Goal: Task Accomplishment & Management: Use online tool/utility

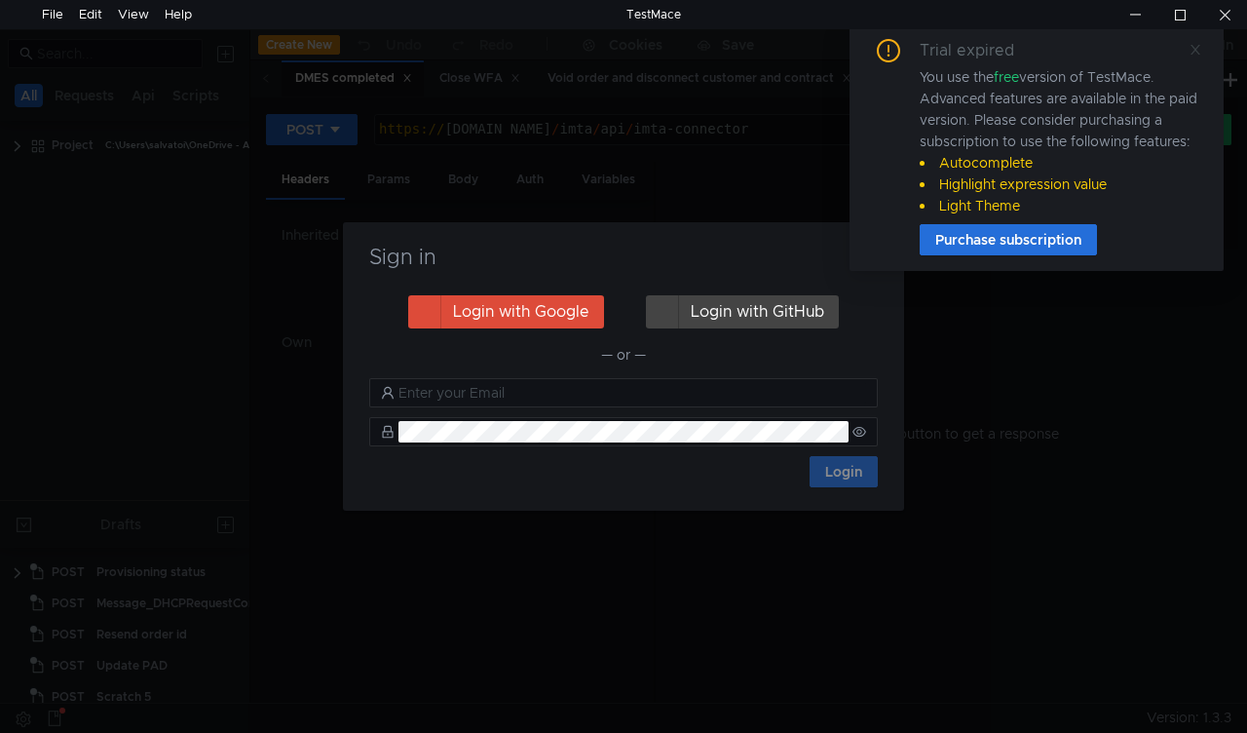
click at [1198, 49] on icon at bounding box center [1196, 50] width 14 height 14
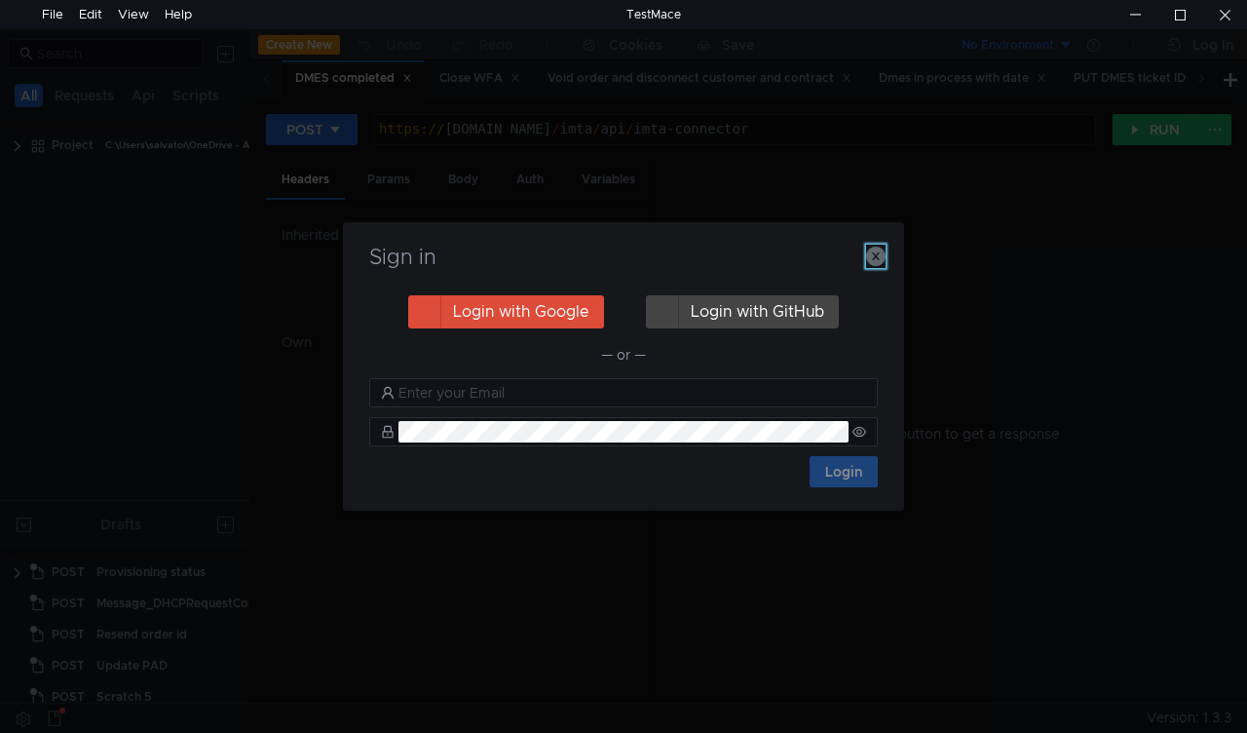
click at [877, 255] on icon "button" at bounding box center [875, 256] width 19 height 19
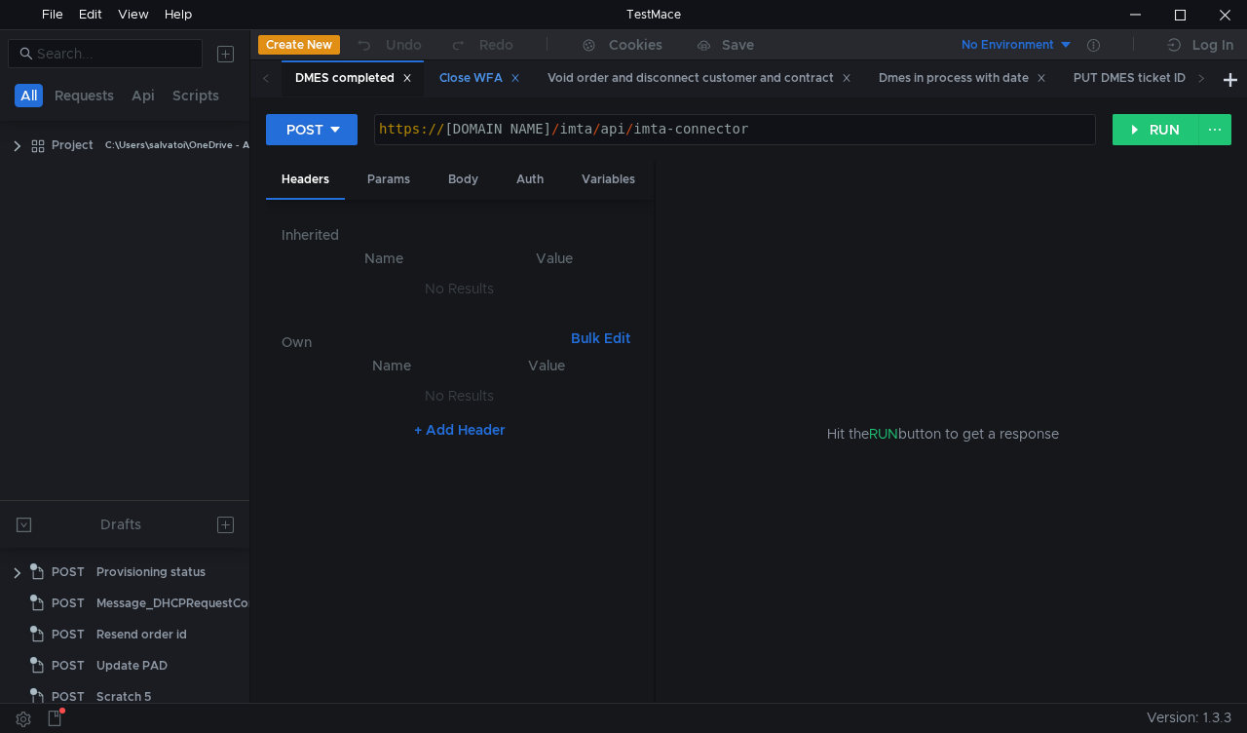
click at [481, 77] on div "Close WFA" at bounding box center [479, 78] width 81 height 20
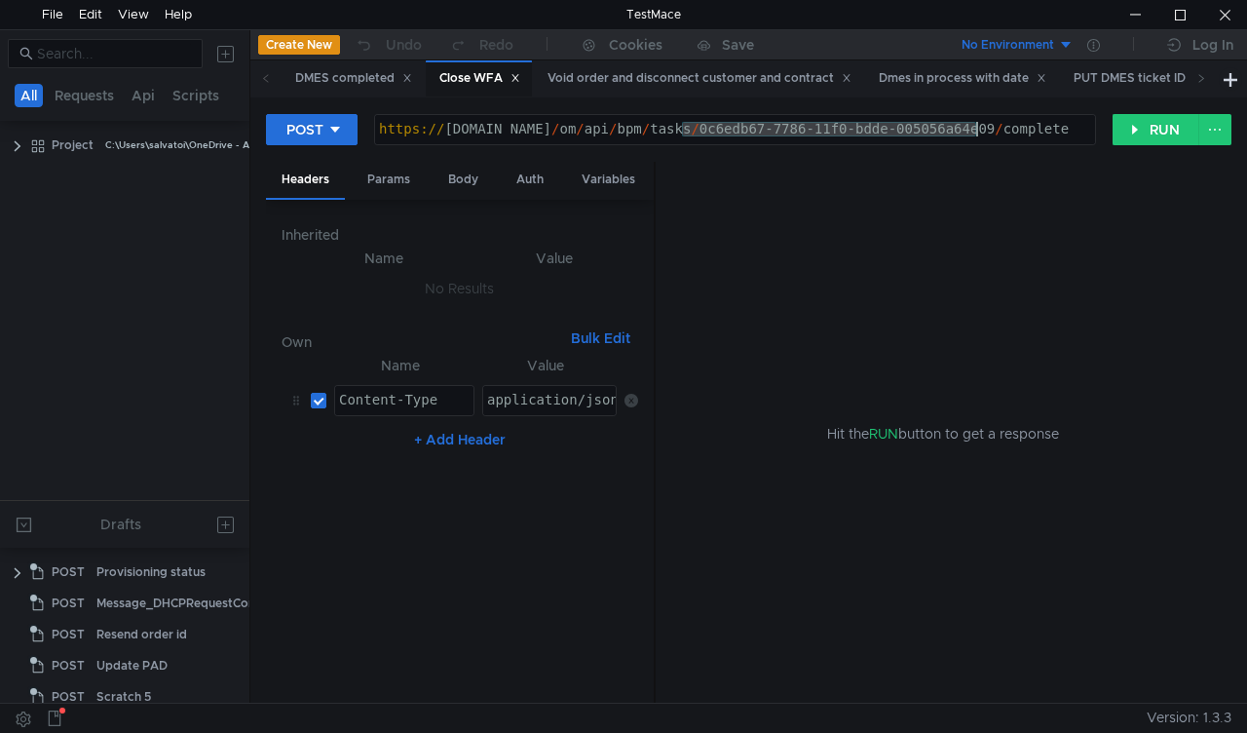
drag, startPoint x: 683, startPoint y: 128, endPoint x: 976, endPoint y: 144, distance: 293.7
click at [976, 144] on div "https:// mbx.dfni.nl / om / api / bpm / tasks / 0c6edb67-7786-11f0-bdde-005056a…" at bounding box center [735, 144] width 720 height 44
paste textarea "70153f21-77b2"
click at [1141, 126] on button "RUN" at bounding box center [1156, 129] width 87 height 31
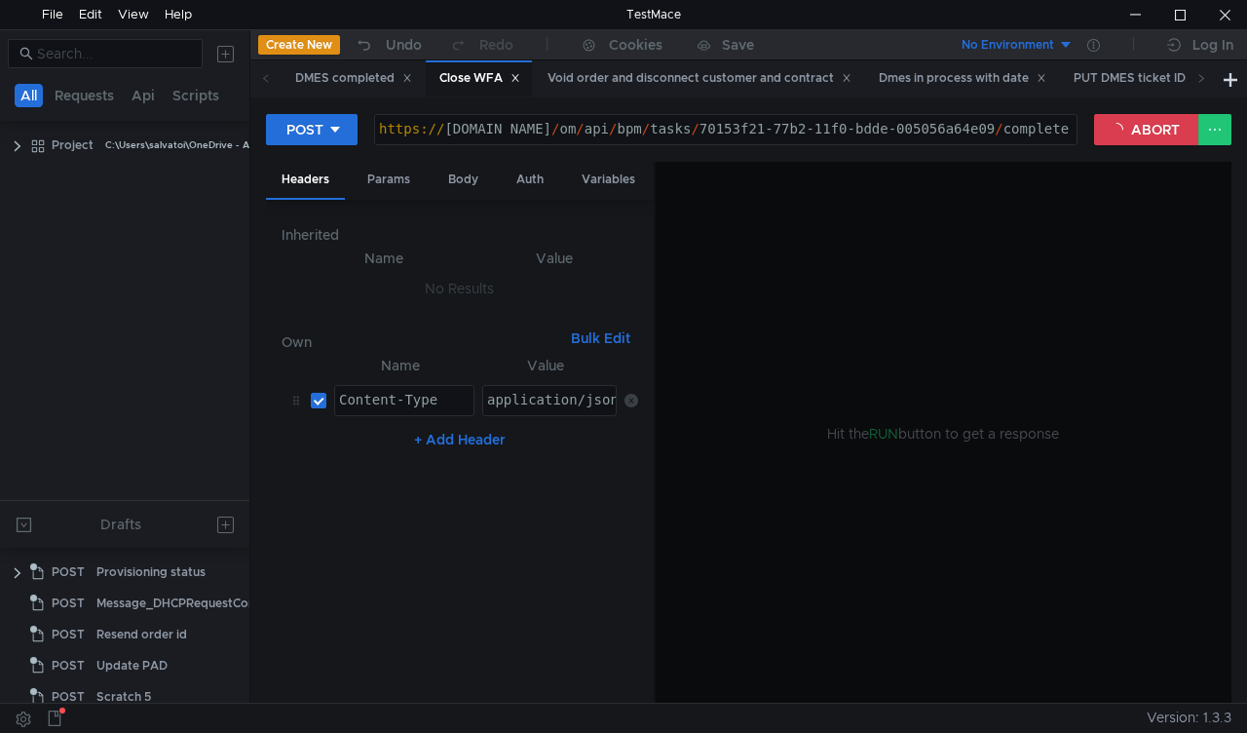
drag, startPoint x: 659, startPoint y: 666, endPoint x: 567, endPoint y: 696, distance: 96.1
click at [619, 686] on as-split "Headers Params Body Auth Variables Other Inherited Name Value No Results Own Bu…" at bounding box center [749, 433] width 966 height 543
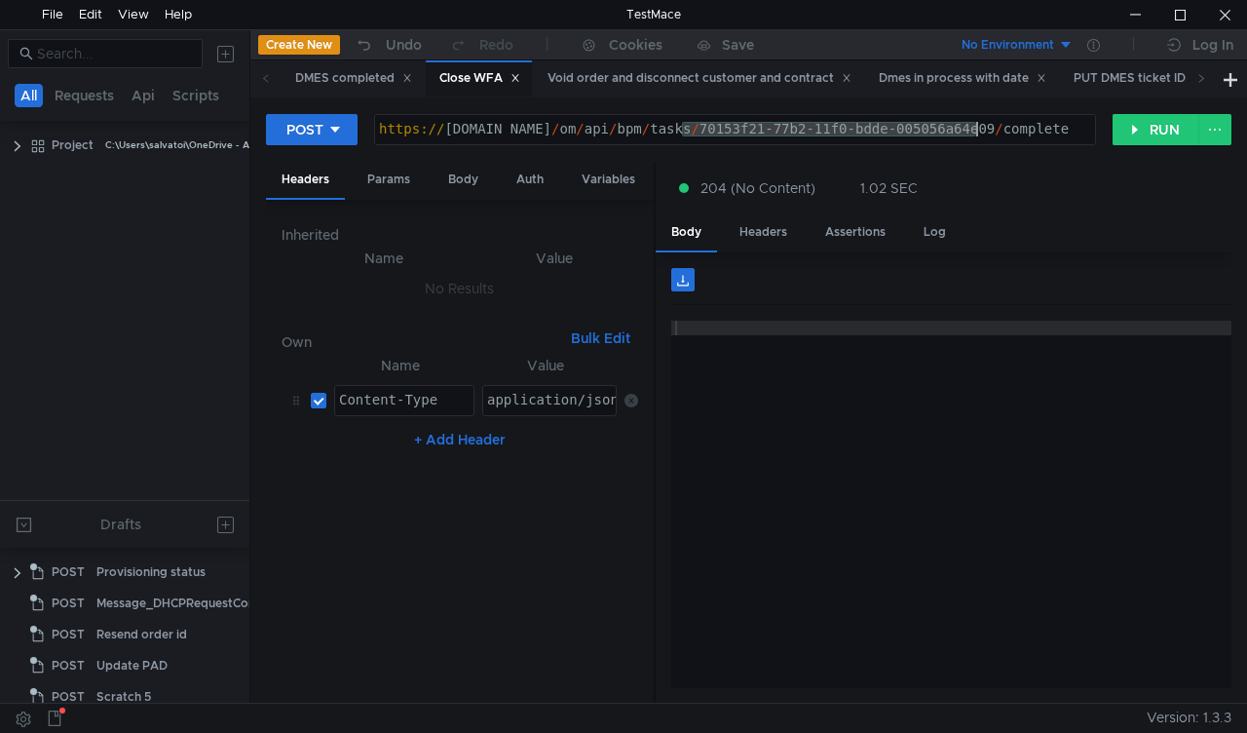
drag, startPoint x: 680, startPoint y: 130, endPoint x: 973, endPoint y: 140, distance: 293.5
click at [973, 140] on div "https:// mbx.dfni.nl / om / api / bpm / tasks / 70153f21-77b2-11f0-bdde-005056a…" at bounding box center [735, 144] width 720 height 44
paste textarea "eafecedf-7797"
click at [1153, 133] on button "RUN" at bounding box center [1156, 129] width 87 height 31
drag, startPoint x: 684, startPoint y: 127, endPoint x: 975, endPoint y: 121, distance: 291.4
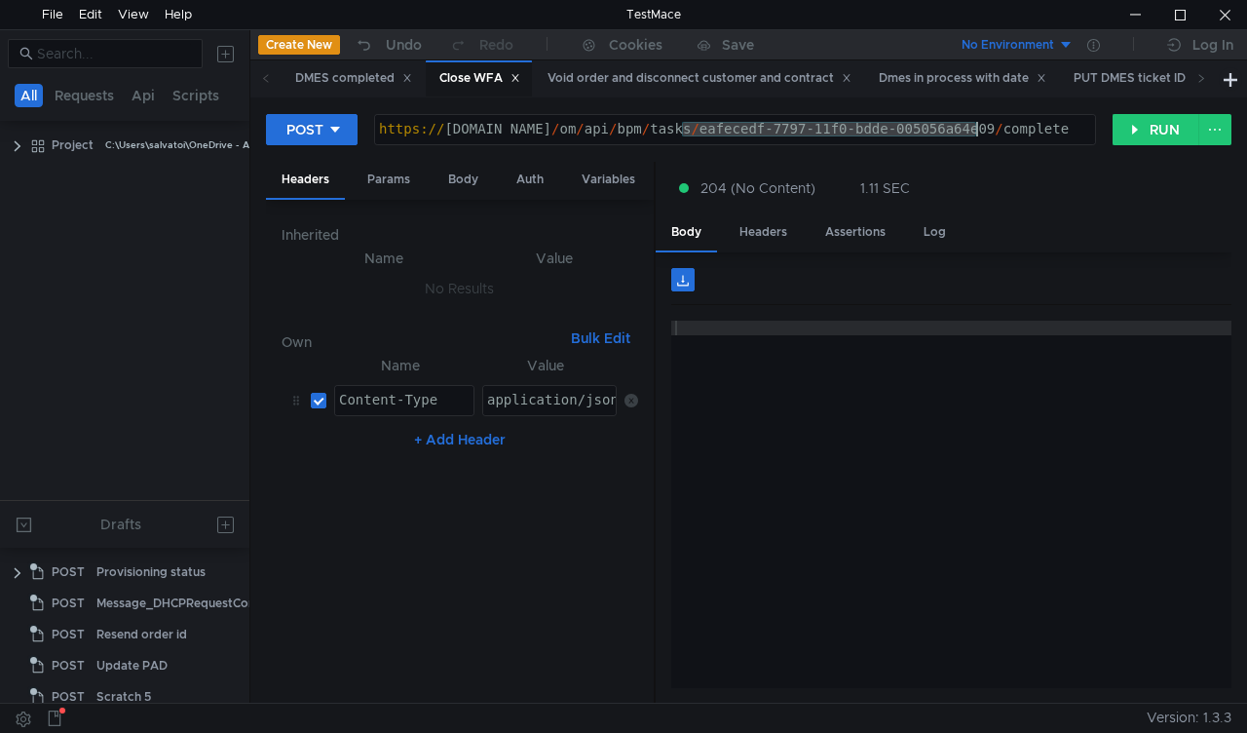
click at [975, 122] on div "https:// mbx.dfni.nl / om / api / bpm / tasks / eafecedf-7797-11f0-bdde-005056a…" at bounding box center [735, 144] width 720 height 44
paste textarea "4f916fdb-776c"
click at [1120, 121] on button "RUN" at bounding box center [1156, 129] width 87 height 31
drag, startPoint x: 682, startPoint y: 126, endPoint x: 974, endPoint y: 124, distance: 292.3
click at [974, 124] on div "https:// mbx.dfni.nl / om / api / bpm / tasks / 4f916fdb-776c-11f0-bdde-005056a…" at bounding box center [735, 144] width 720 height 44
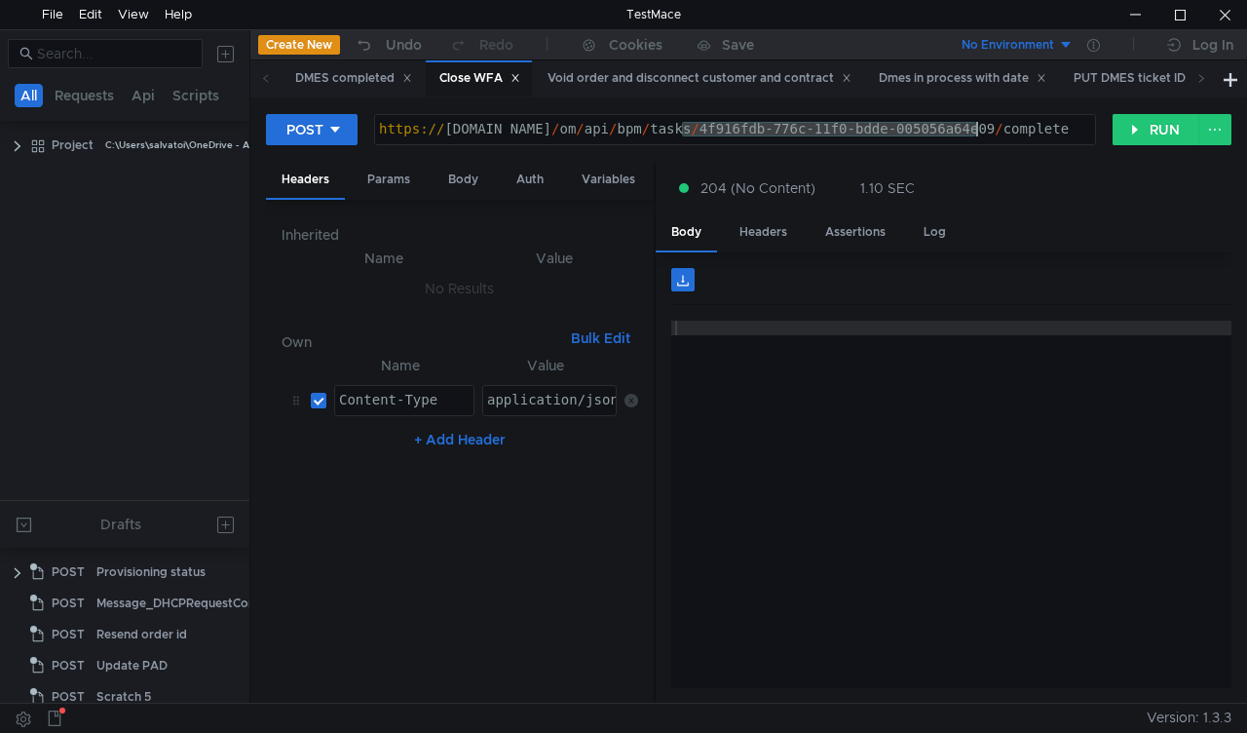
paste textarea "a58233b8-775e-11f0-8b85-005056a636ef"
type textarea "https://mbx.dfni.nl/om/api/bpm/tasks/a58233b8-775e-11f0-8b85-005056a636ef/compl…"
click at [1150, 130] on button "RUN" at bounding box center [1156, 129] width 87 height 31
drag, startPoint x: 682, startPoint y: 129, endPoint x: 974, endPoint y: 125, distance: 292.3
click at [974, 125] on div "https:// mbx.dfni.nl / om / api / bpm / tasks / a58233b8-775e-11f0-8b85-005056a…" at bounding box center [735, 144] width 720 height 44
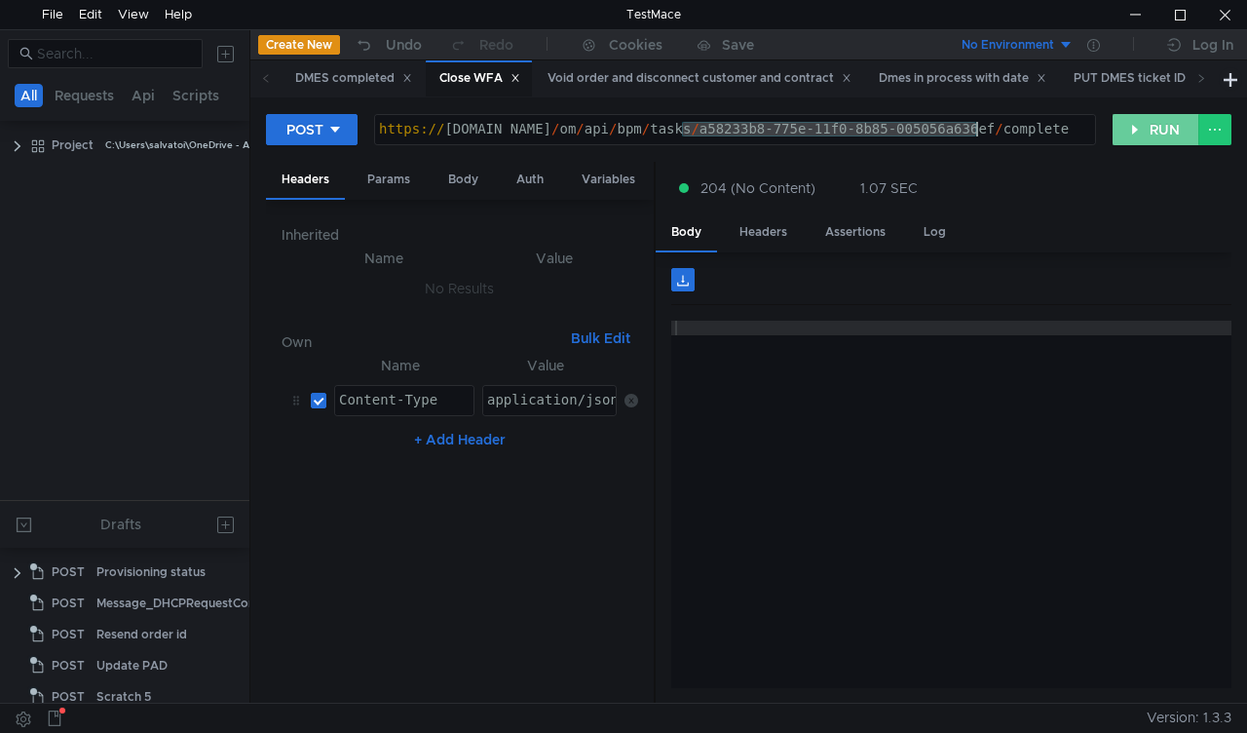
paste textarea "3296154a-7818-11f0-9d59-005056a66d6a"
click at [1142, 131] on button "RUN" at bounding box center [1156, 129] width 87 height 31
drag, startPoint x: 681, startPoint y: 129, endPoint x: 1105, endPoint y: 210, distance: 431.7
click at [977, 131] on div "https:// mbx.dfni.nl / om / api / bpm / tasks / 3296154a-7818-11f0-9d59-005056a…" at bounding box center [735, 144] width 720 height 44
paste textarea "29599e62-7819-11f0-8b85-005056a636ef"
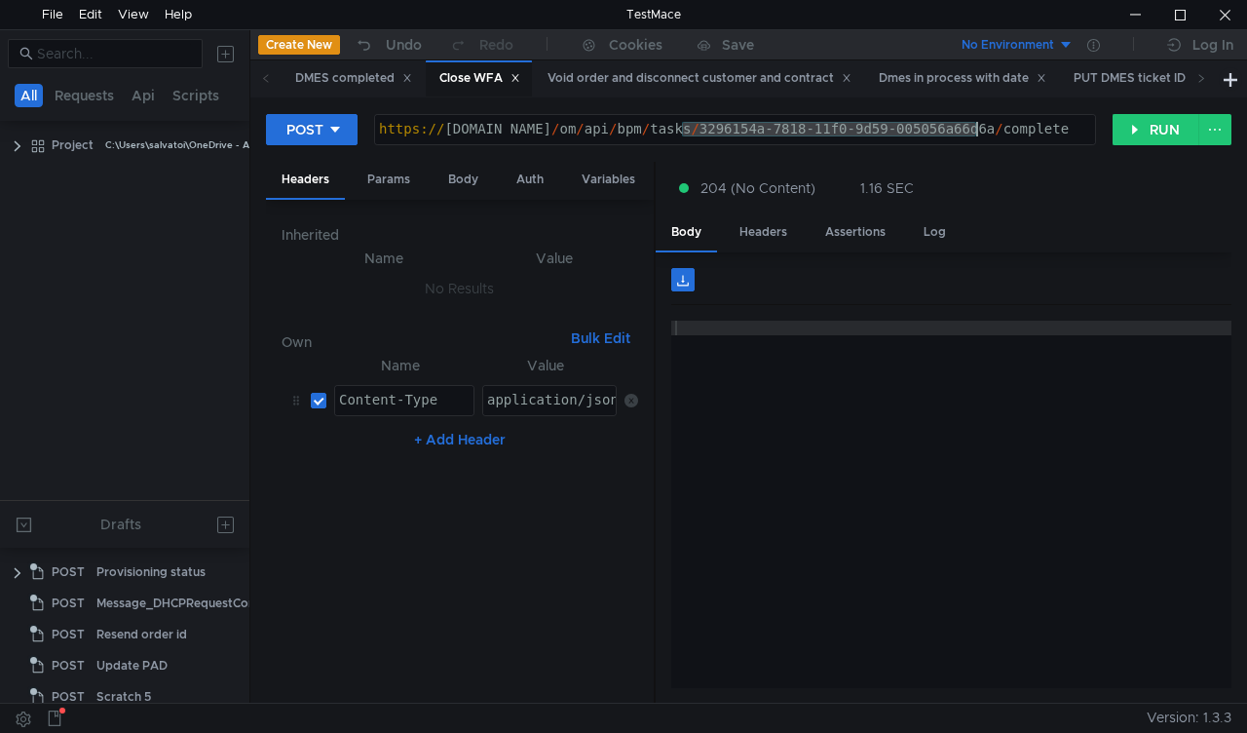
type textarea "https://mbx.dfni.nl/om/api/bpm/tasks/29599e62-7819-11f0-8b85-005056a636ef/compl…"
click at [1148, 137] on button "RUN" at bounding box center [1156, 129] width 87 height 31
drag, startPoint x: 682, startPoint y: 127, endPoint x: 976, endPoint y: 134, distance: 294.4
click at [976, 134] on div "https:// mbx.dfni.nl / om / api / bpm / tasks / 29599e62-7819-11f0-8b85-005056a…" at bounding box center [735, 144] width 720 height 44
paste textarea "8150cd39-77fe-11f0-b459-005056a6d44"
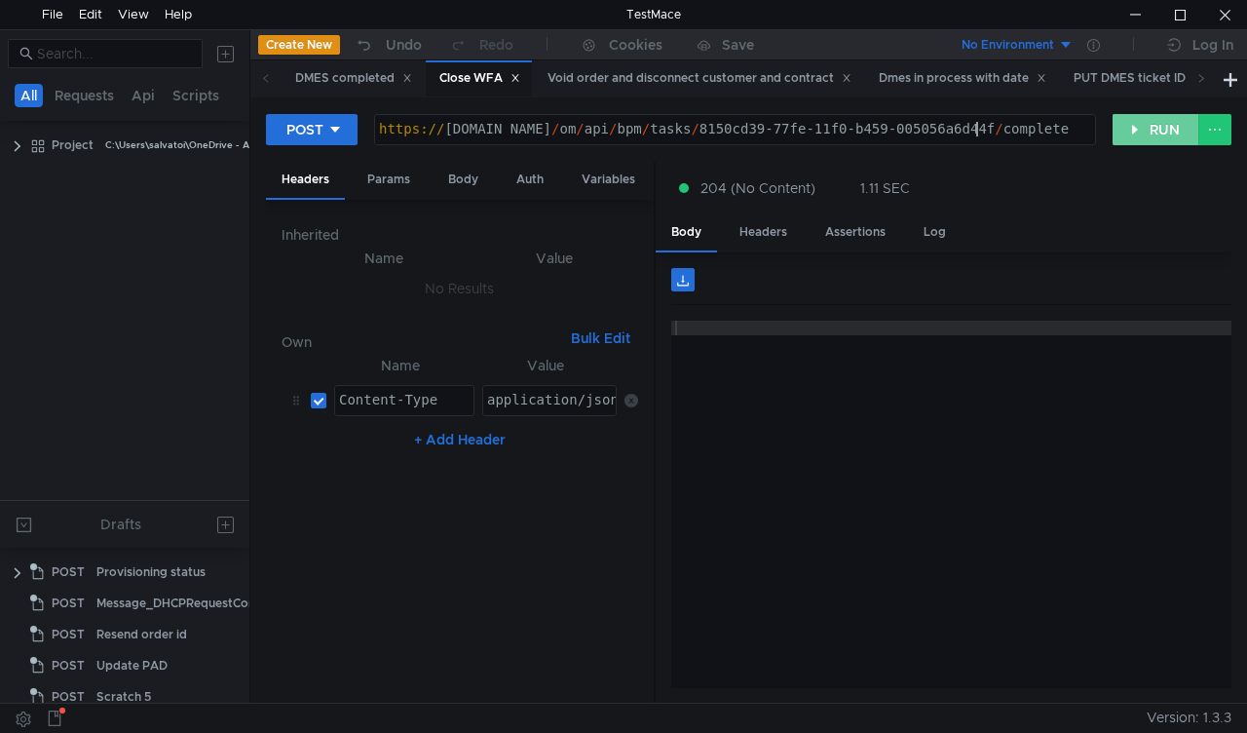
click at [1140, 127] on button "RUN" at bounding box center [1156, 129] width 87 height 31
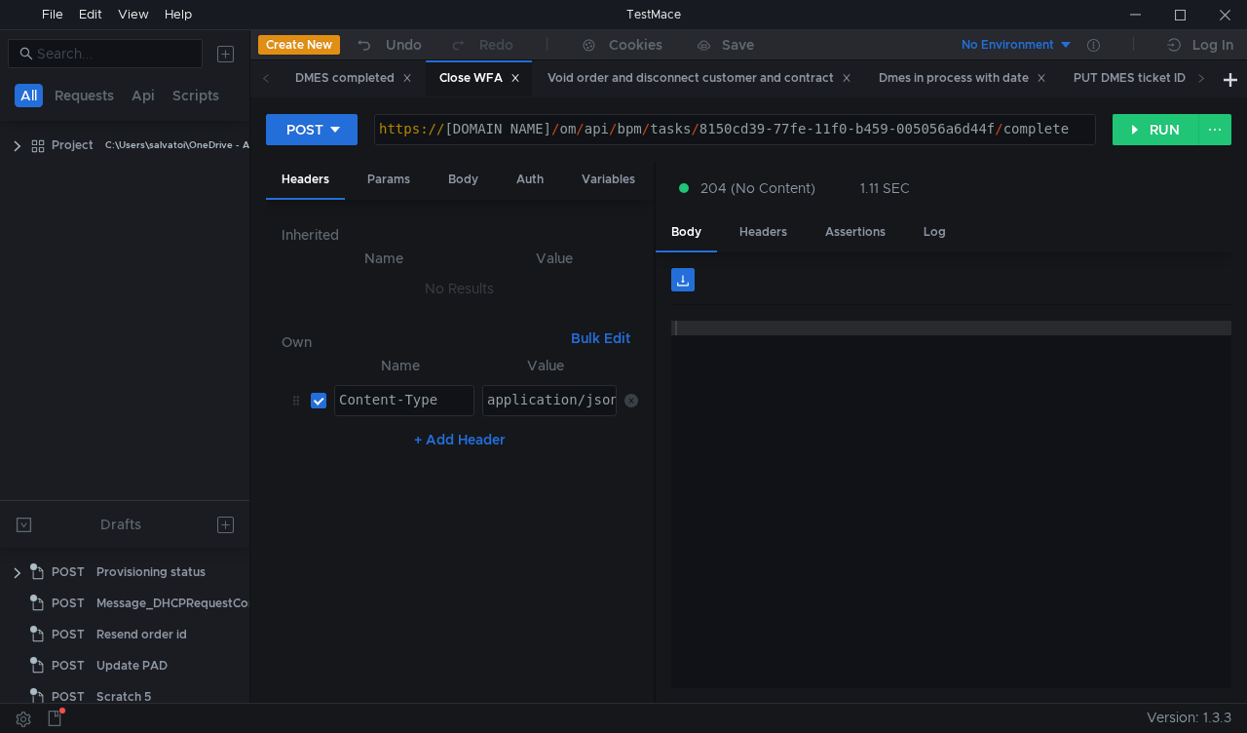
click at [58, 423] on tree-viewport "Project C:\Users\salvatoi\OneDrive - AMDOCS\Backup Folders\Documents\testmace\P…" at bounding box center [124, 314] width 249 height 371
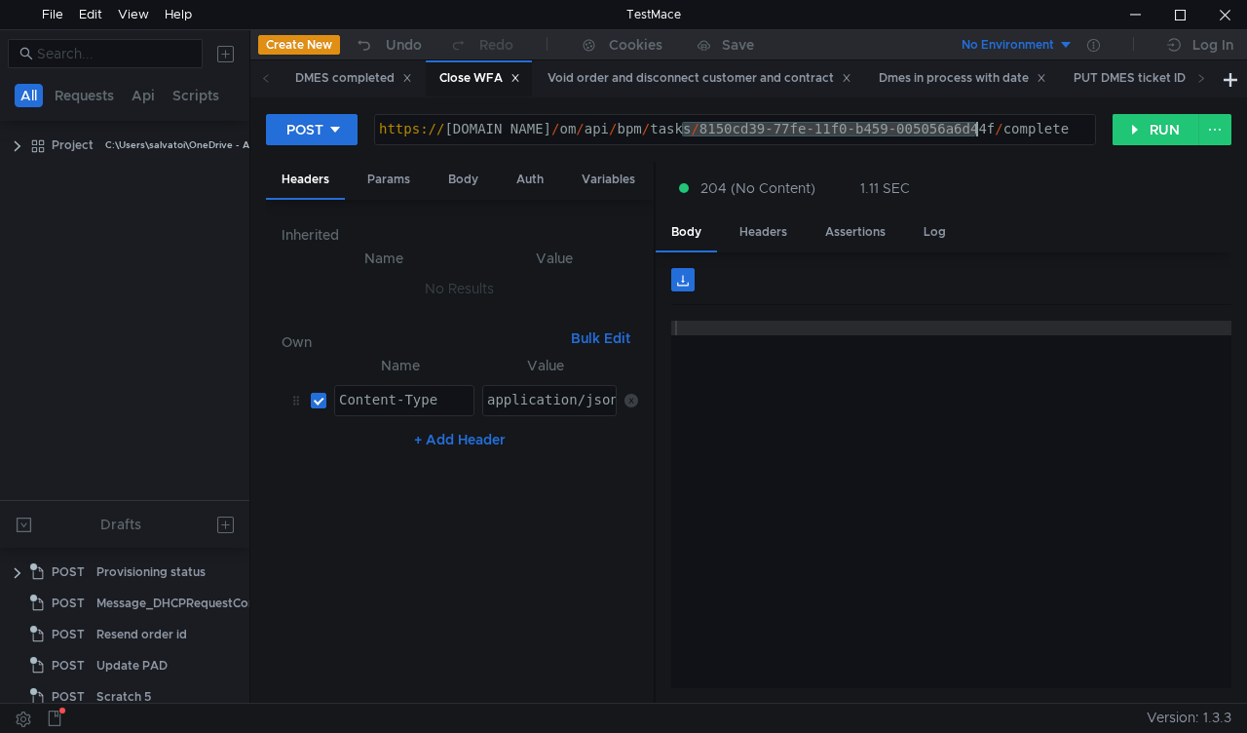
drag, startPoint x: 681, startPoint y: 129, endPoint x: 980, endPoint y: 127, distance: 299.1
click at [980, 127] on div "https:// mbx.dfni.nl / om / api / bpm / tasks / 8150cd39-77fe-11f0-b459-005056a…" at bounding box center [735, 144] width 720 height 44
paste textarea "6ff6d06a"
drag, startPoint x: 1130, startPoint y: 134, endPoint x: 1114, endPoint y: 152, distance: 24.1
click at [1130, 134] on button "RUN" at bounding box center [1156, 129] width 87 height 31
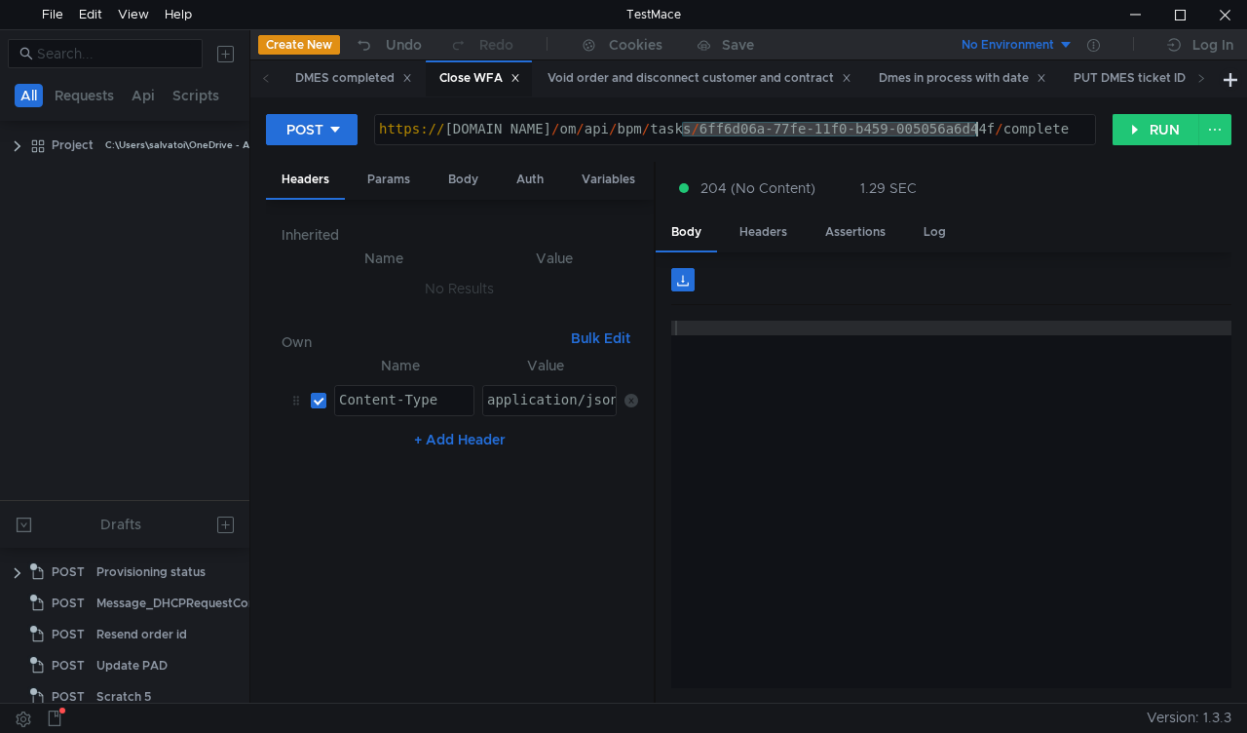
drag, startPoint x: 688, startPoint y: 129, endPoint x: 978, endPoint y: 127, distance: 290.4
click at [978, 127] on div "https:// mbx.dfni.nl / om / api / bpm / tasks / 6ff6d06a-77fe-11f0-b459-005056a…" at bounding box center [735, 144] width 720 height 44
paste textarea "e6459d86-781a-11f0-8b85-005056a636e"
type textarea "[URL][DOMAIN_NAME]"
click at [1135, 137] on button "RUN" at bounding box center [1156, 129] width 87 height 31
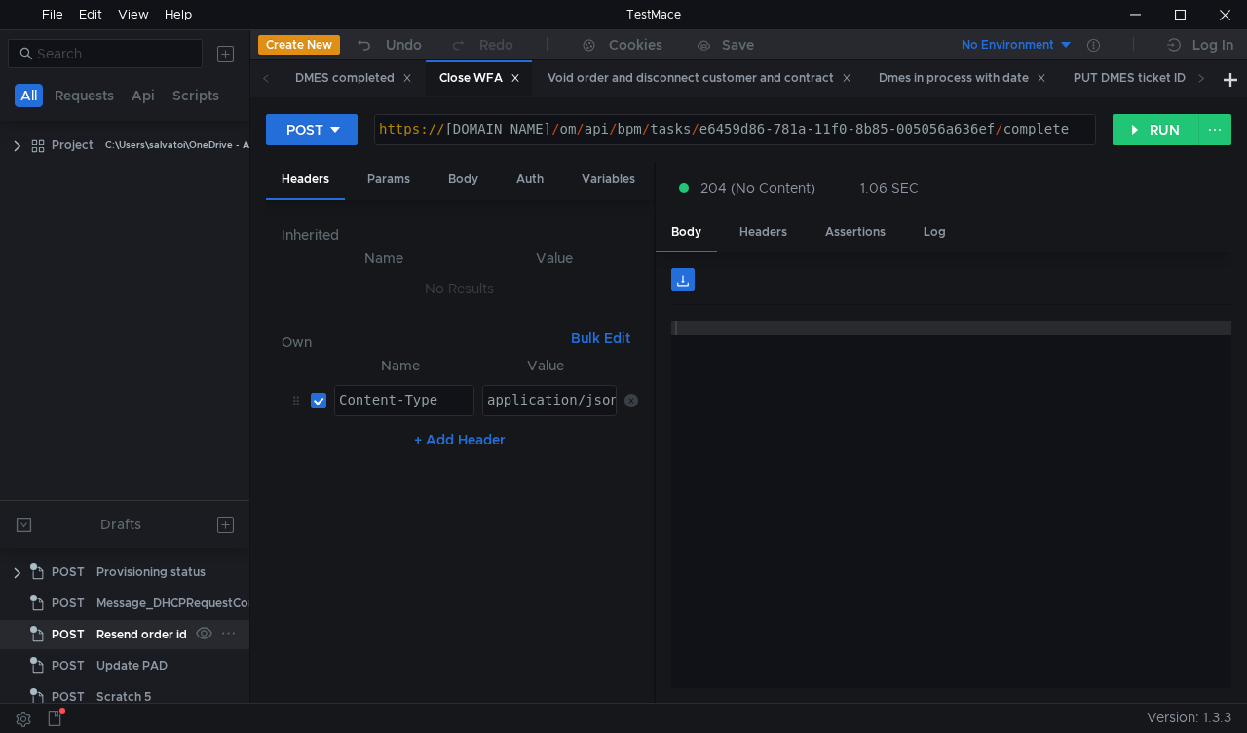
click at [142, 633] on div "Resend order id" at bounding box center [141, 634] width 91 height 29
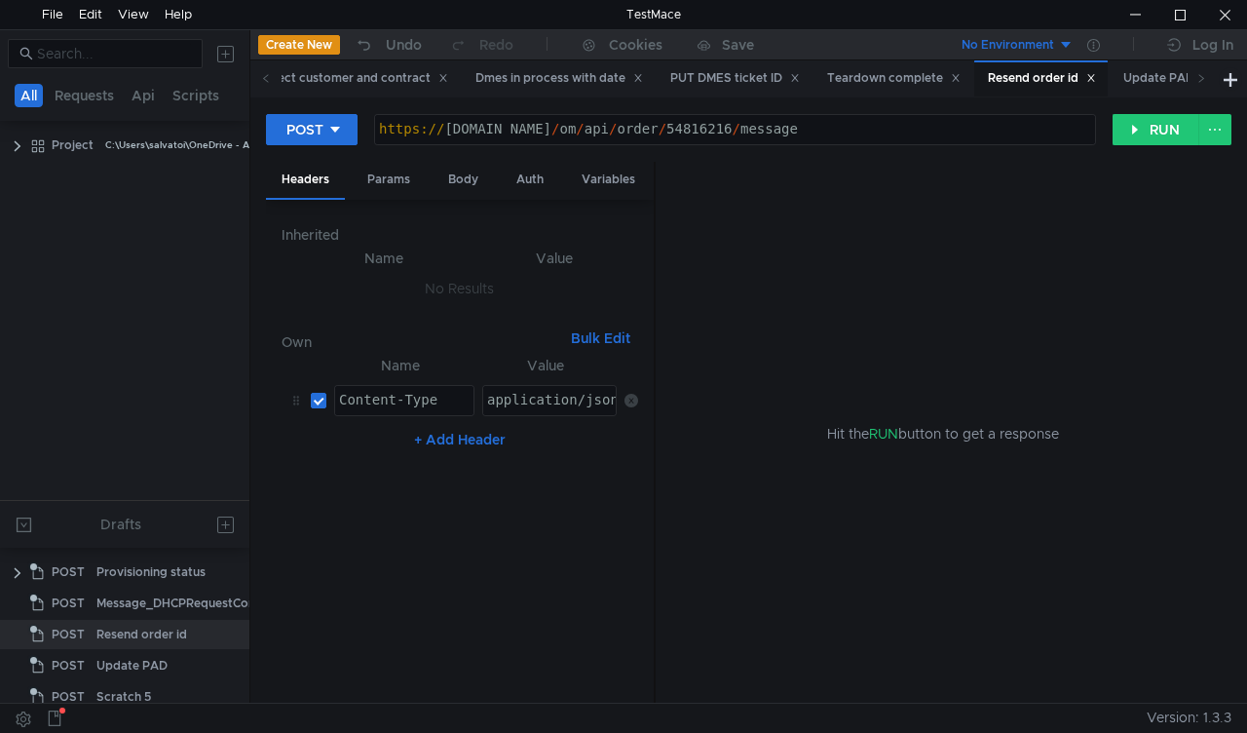
click at [667, 123] on div "https:// mbx.dfni.nl / om / api / order / 54816216 / message" at bounding box center [735, 144] width 720 height 44
paste textarea "20439"
click at [1137, 123] on button "RUN" at bounding box center [1156, 129] width 87 height 31
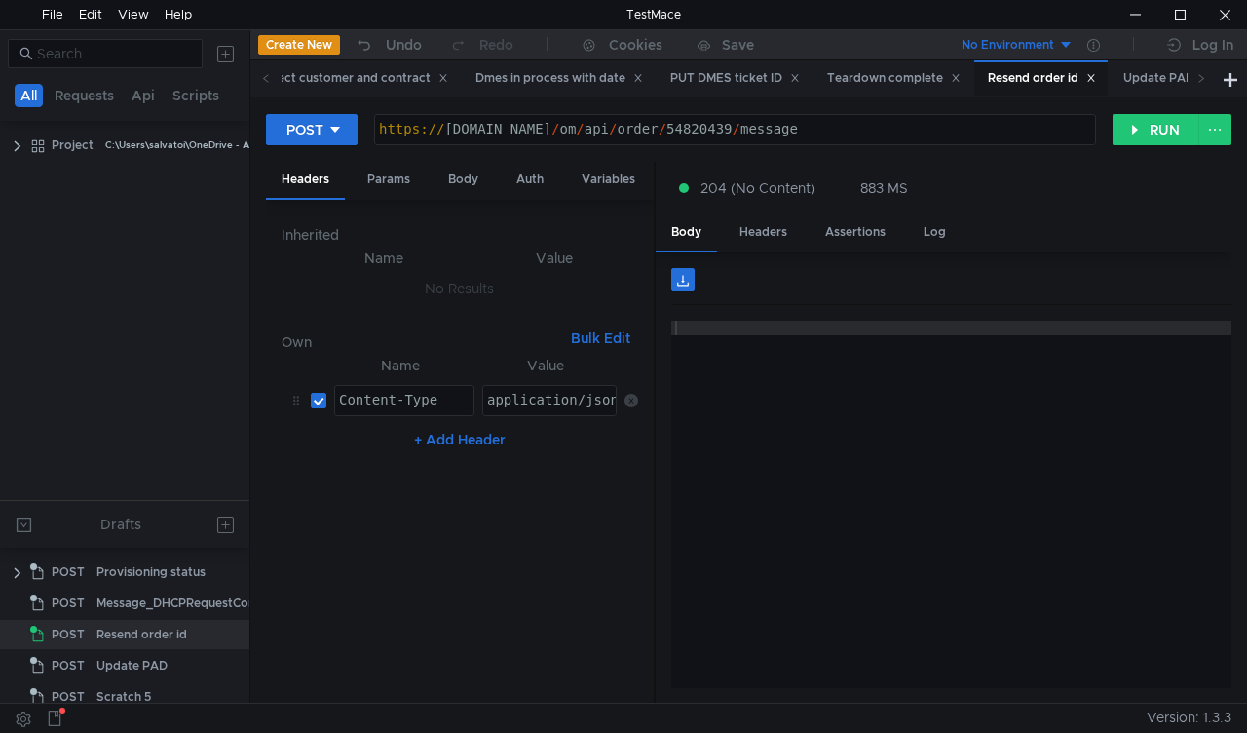
click at [666, 133] on div "https:// mbx.dfni.nl / om / api / order / 54820439 / message" at bounding box center [735, 144] width 720 height 44
paste textarea "21"
type textarea "[URL][DOMAIN_NAME]"
click at [1149, 132] on button "RUN" at bounding box center [1156, 129] width 87 height 31
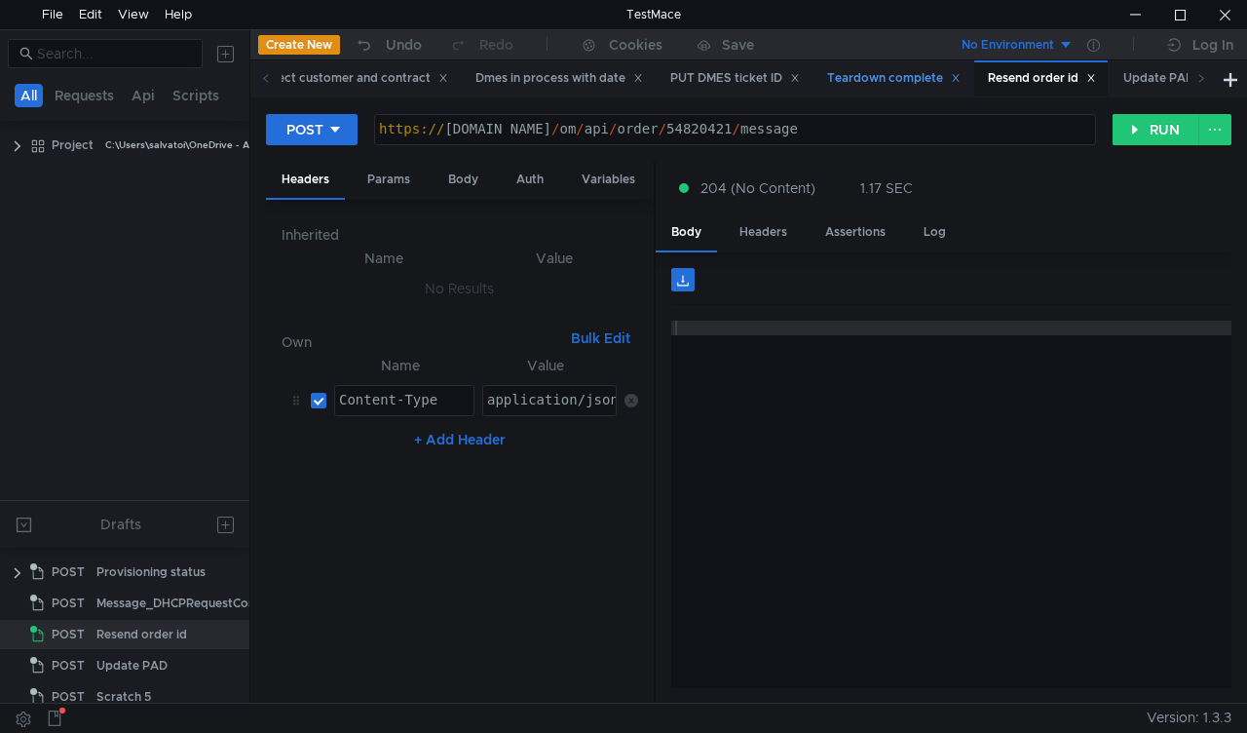
click at [877, 85] on div "Teardown complete" at bounding box center [893, 78] width 133 height 20
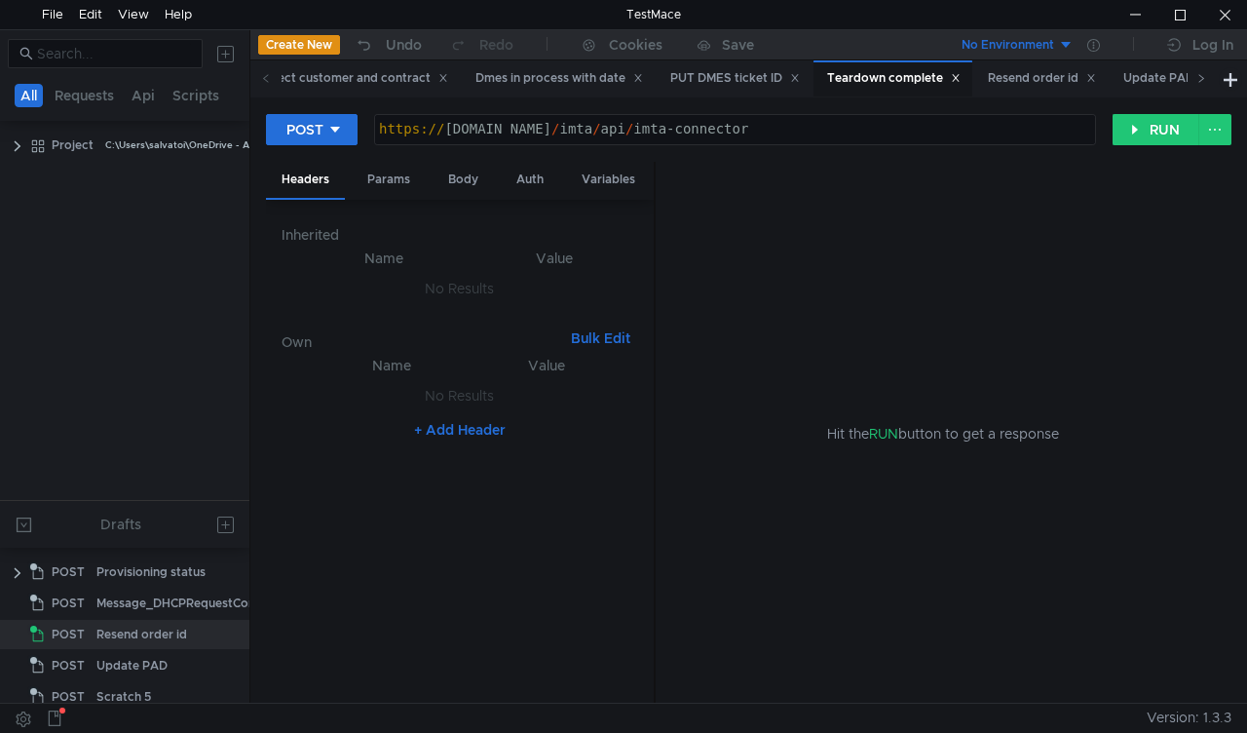
click at [1197, 80] on icon at bounding box center [1201, 78] width 10 height 10
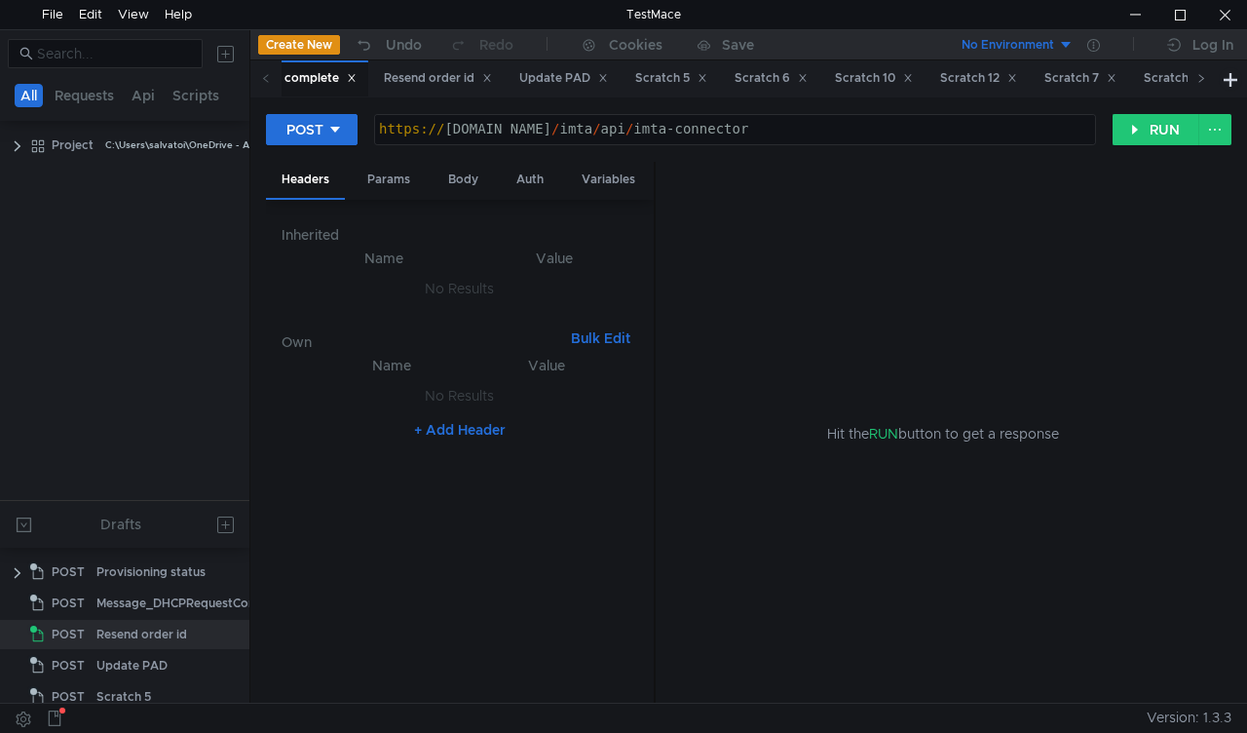
click at [1197, 80] on icon at bounding box center [1201, 78] width 10 height 10
click at [1202, 82] on icon at bounding box center [1201, 78] width 10 height 10
click at [1204, 83] on icon at bounding box center [1201, 78] width 10 height 10
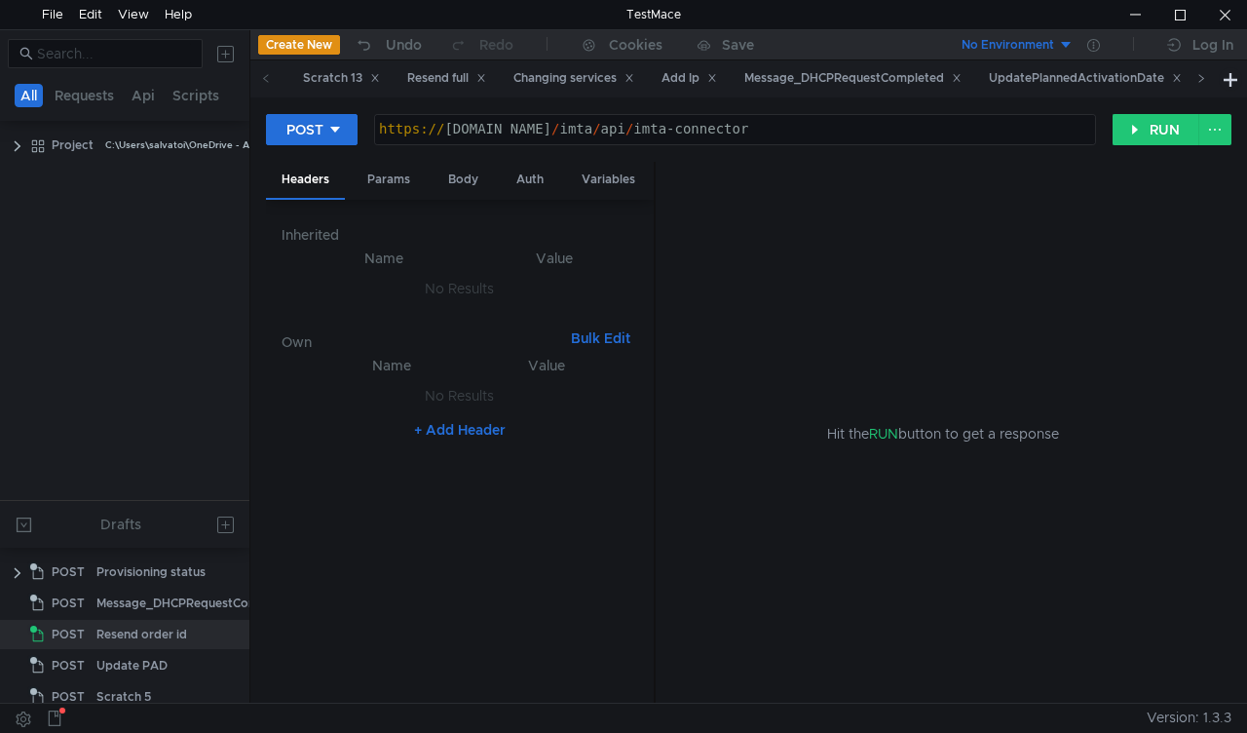
click at [1204, 83] on icon at bounding box center [1201, 78] width 10 height 10
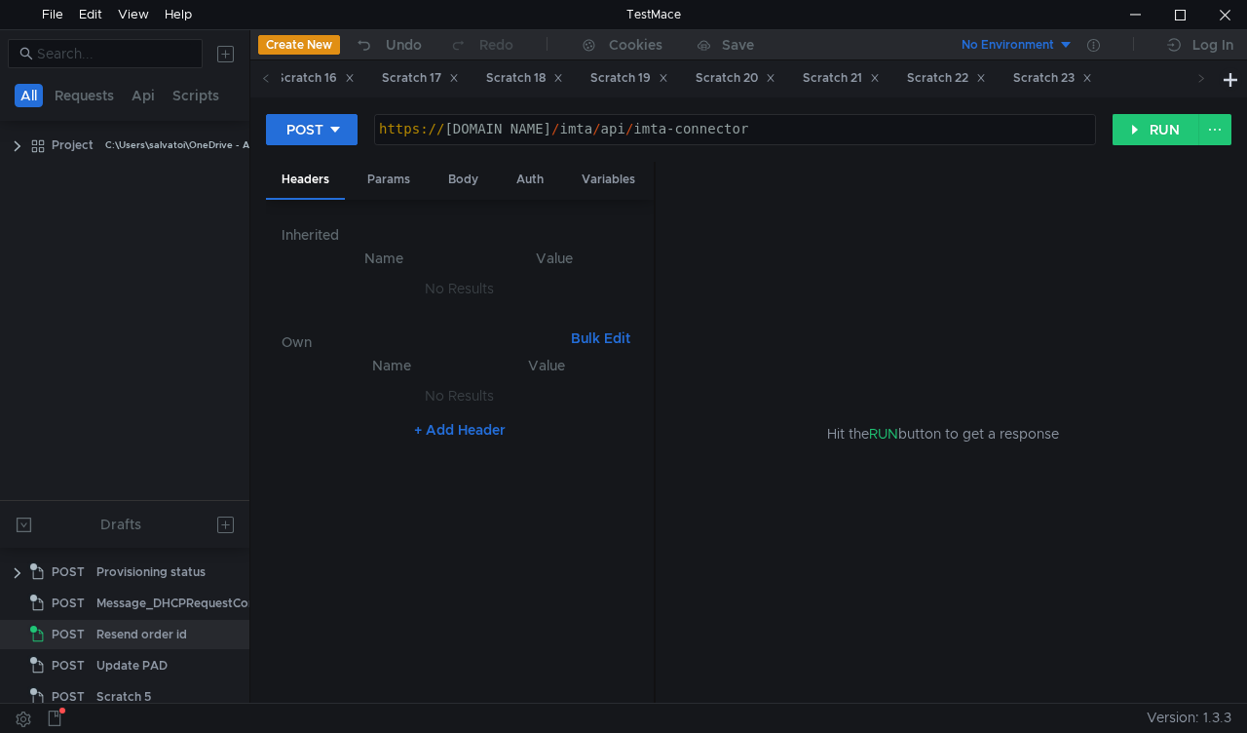
click at [1204, 83] on icon at bounding box center [1201, 78] width 10 height 10
click at [1092, 72] on div "Scratch 23" at bounding box center [1052, 78] width 79 height 20
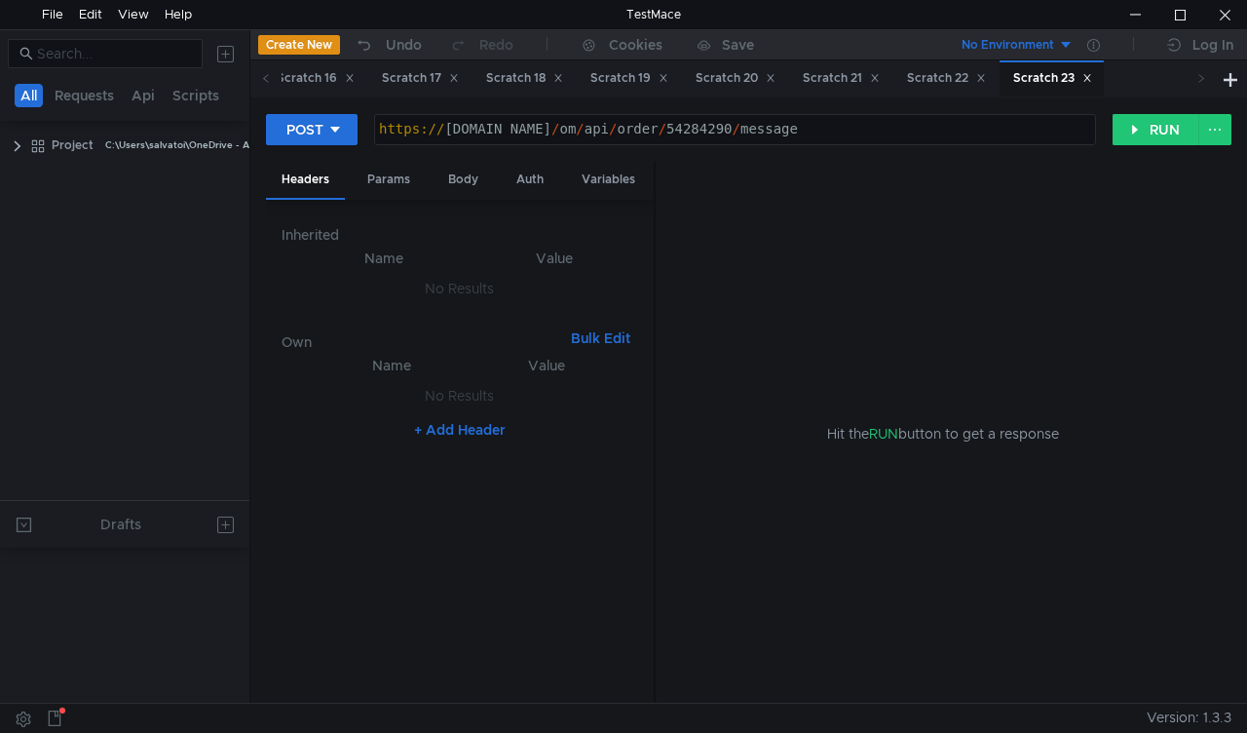
scroll to position [704, 0]
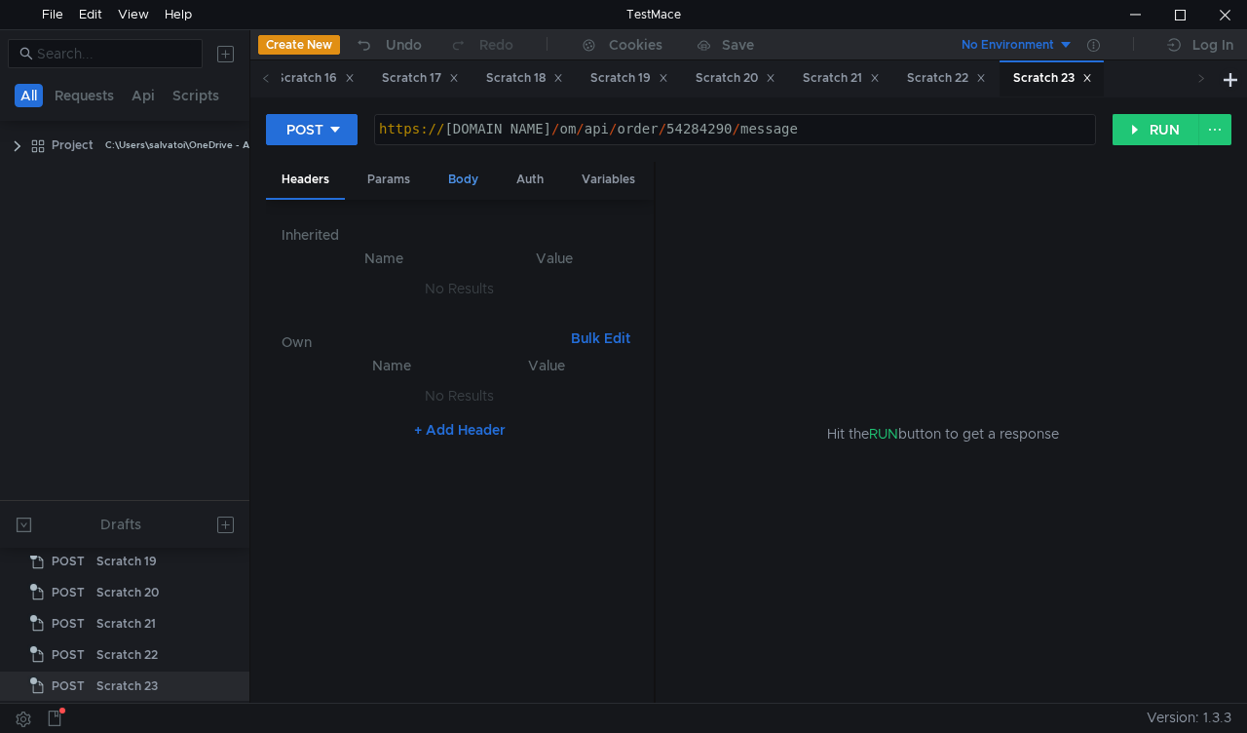
click at [463, 173] on div "Body" at bounding box center [463, 180] width 61 height 36
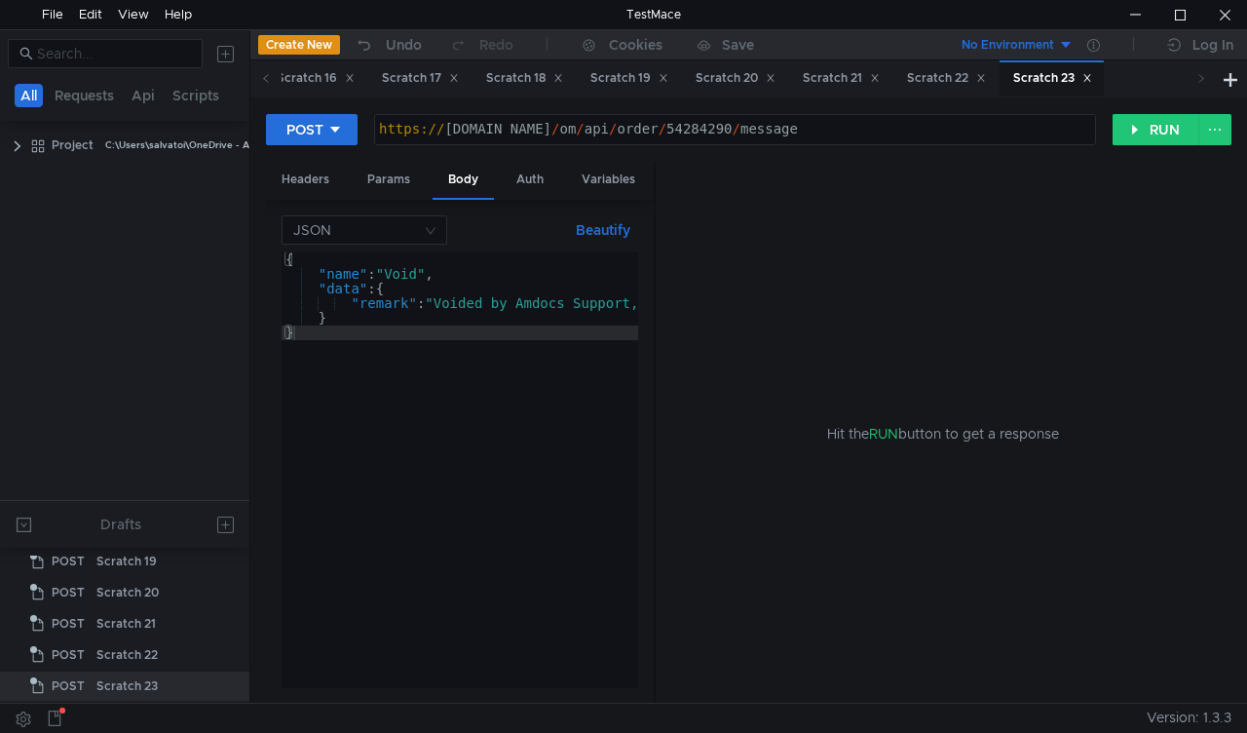
click at [676, 133] on div "https:// [DOMAIN_NAME] / om / api / order / 54284290 / message" at bounding box center [735, 144] width 720 height 44
click at [676, 133] on div "https:// mbx.dfni.nl / om / api / order / 54284290 / message" at bounding box center [735, 144] width 720 height 44
paste textarea "818228"
type textarea "[URL][DOMAIN_NAME]"
click at [1129, 131] on button "RUN" at bounding box center [1156, 129] width 87 height 31
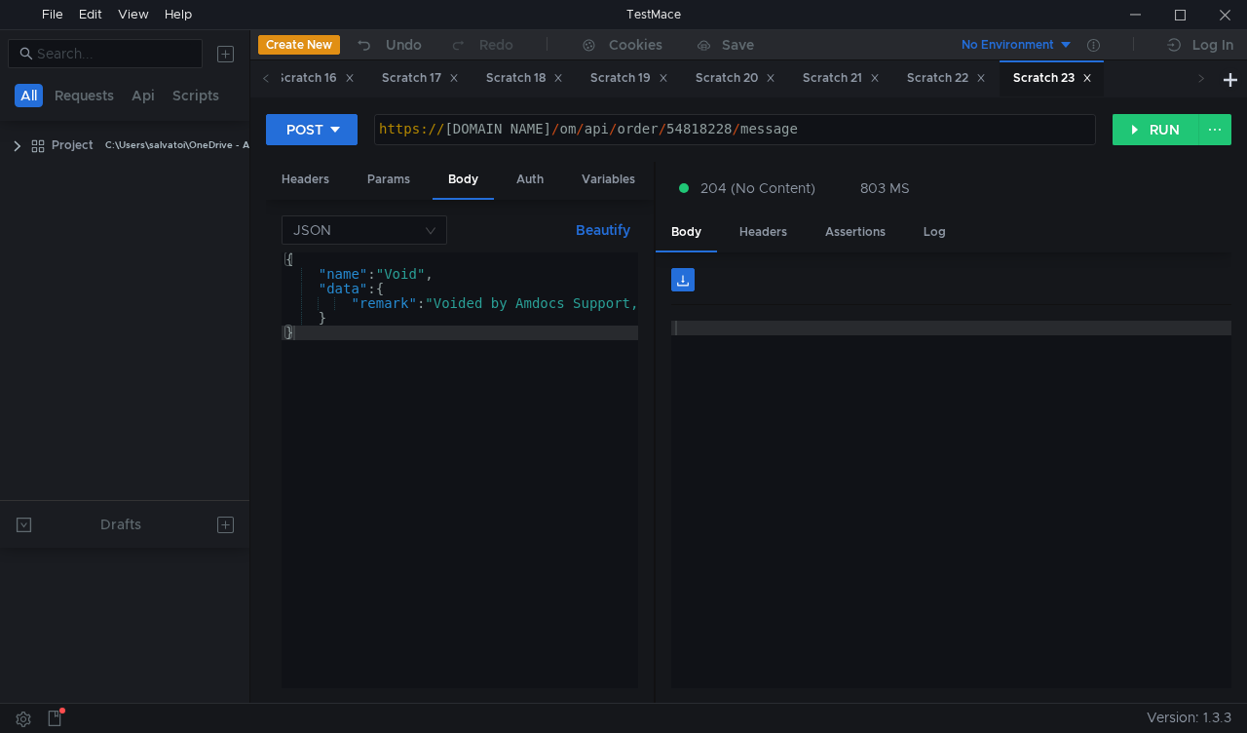
scroll to position [704, 0]
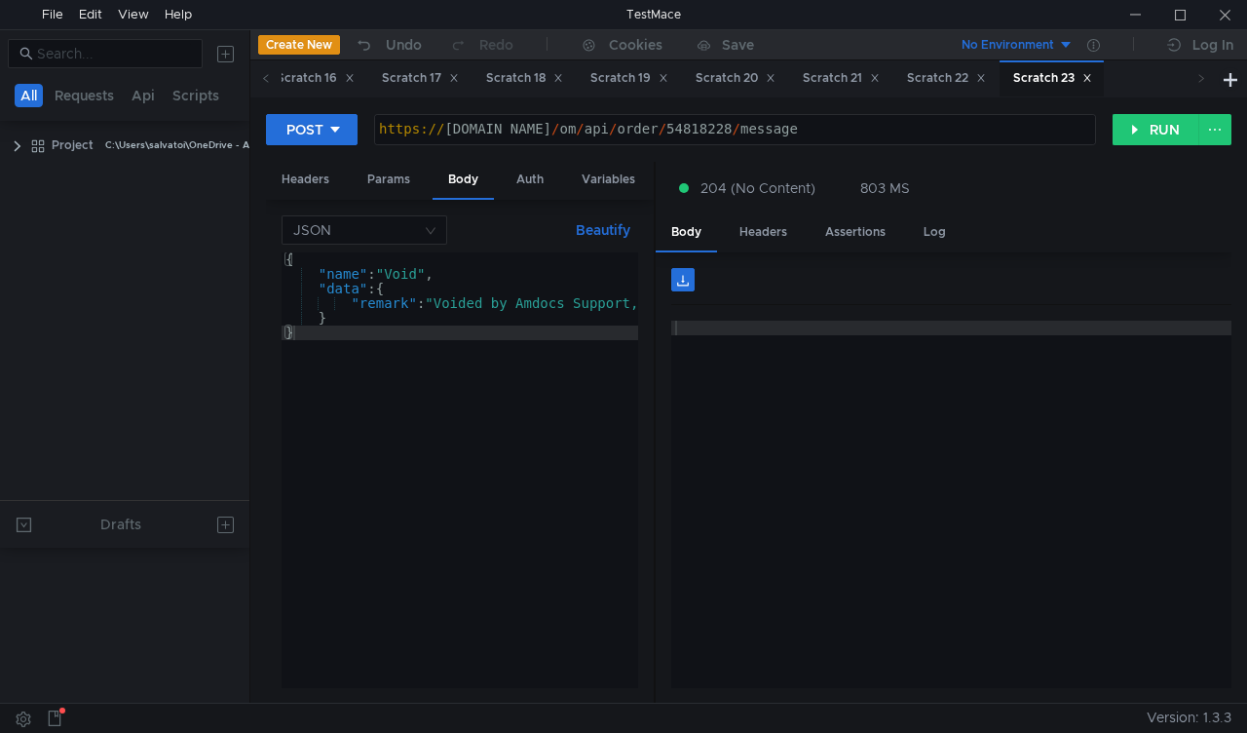
scroll to position [704, 0]
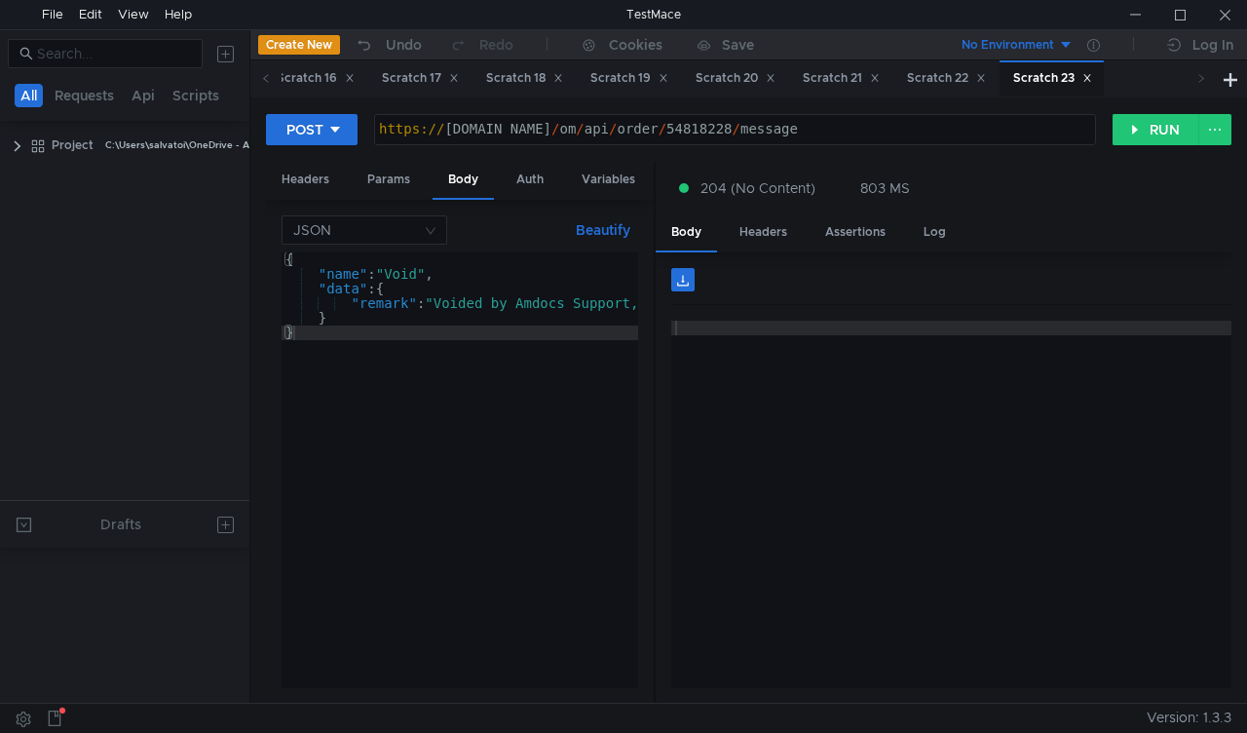
scroll to position [704, 0]
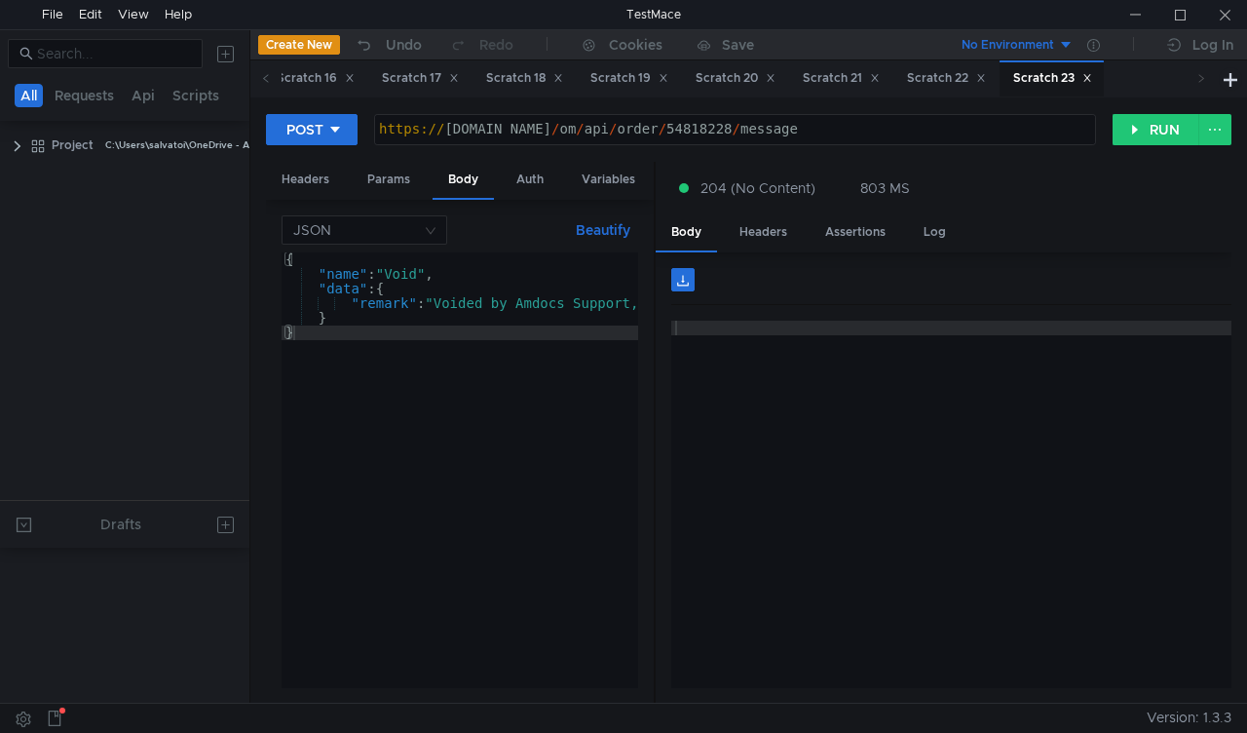
scroll to position [704, 0]
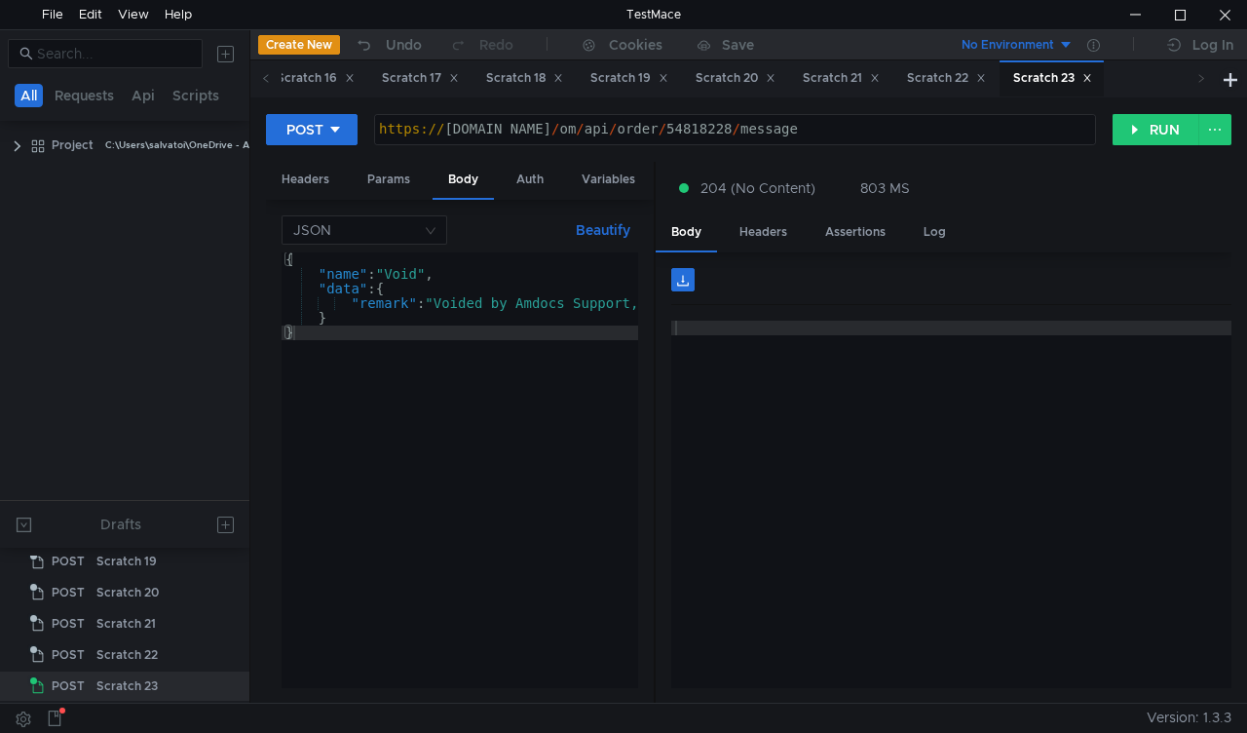
click at [674, 122] on div "https:// mbx.dfni.nl / om / api / order / 54818228 / message" at bounding box center [735, 144] width 720 height 44
paste textarea "767504"
click at [1150, 131] on button "RUN" at bounding box center [1156, 129] width 87 height 31
click at [670, 125] on div "https:// mbx.dfni.nl / om / api / order / 54767504 / message" at bounding box center [735, 144] width 720 height 44
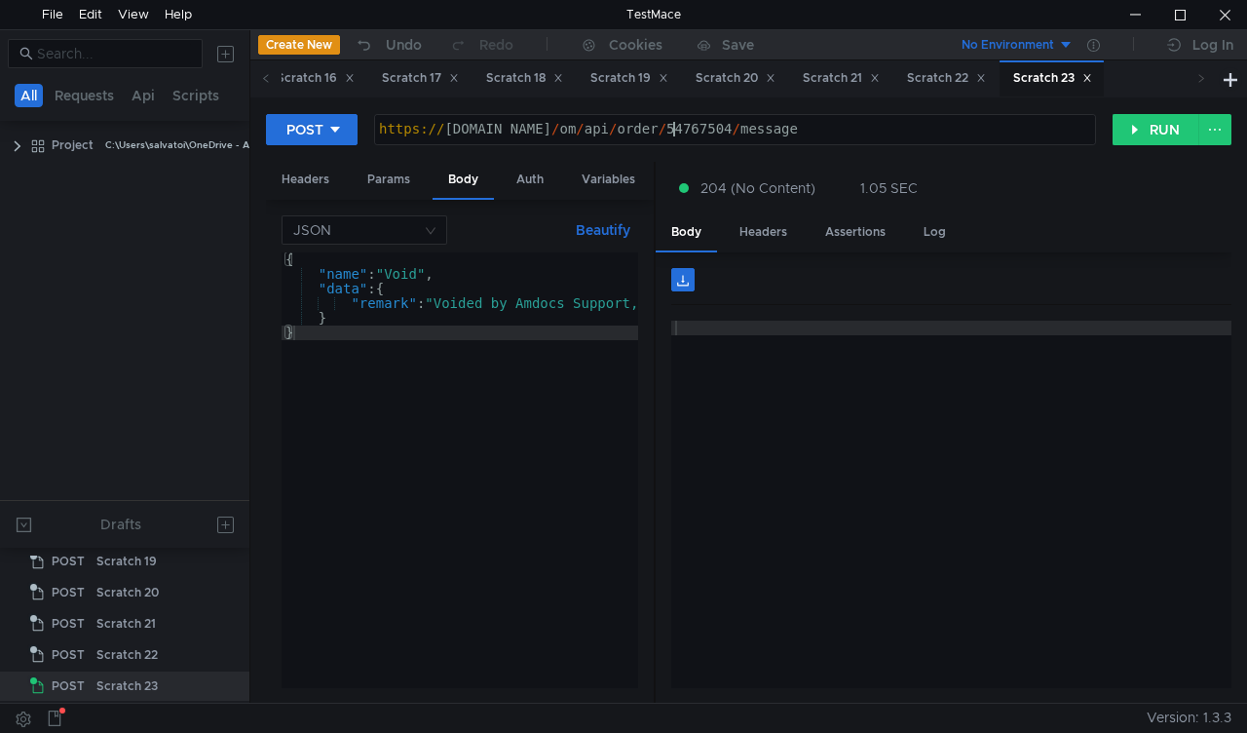
click at [670, 125] on div "https:// mbx.dfni.nl / om / api / order / 54767504 / message" at bounding box center [735, 144] width 720 height 44
paste textarea "43848"
type textarea "https://mbx.dfni.nl/om/api/order/54743848/message"
click at [1153, 142] on button "RUN" at bounding box center [1156, 129] width 87 height 31
click at [261, 79] on icon at bounding box center [266, 78] width 10 height 10
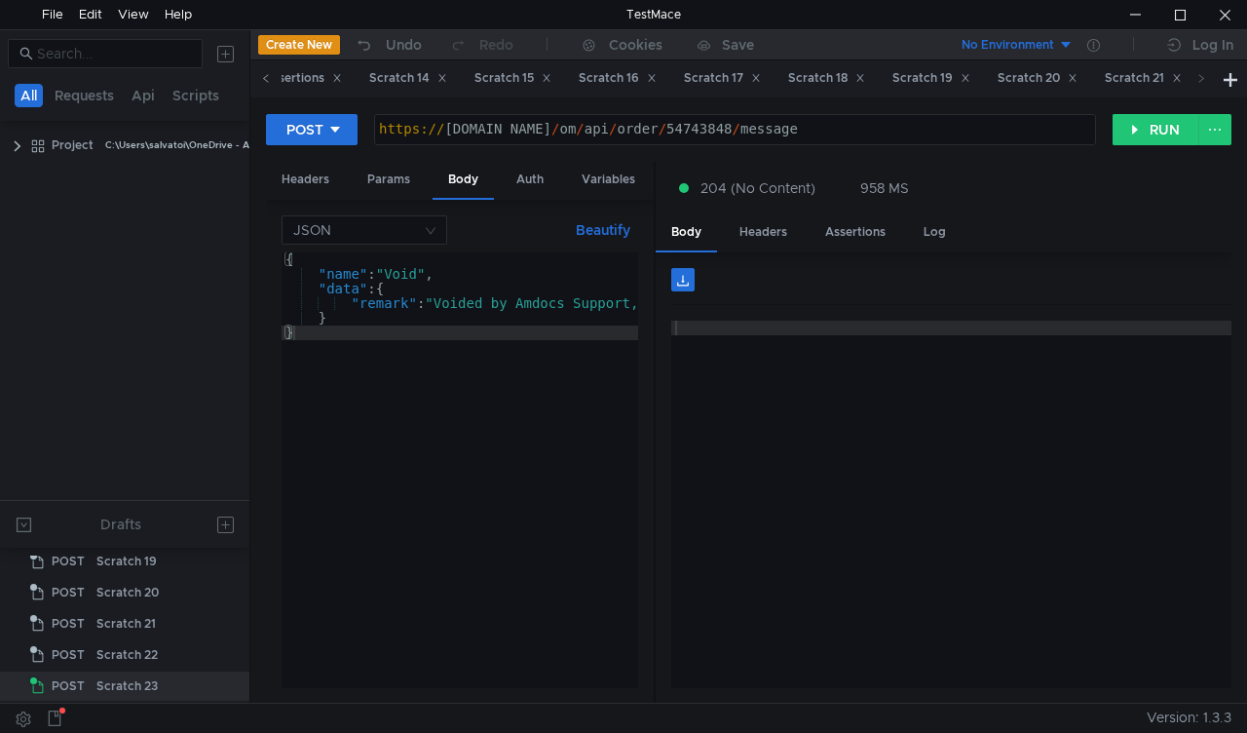
click at [261, 79] on icon at bounding box center [266, 78] width 10 height 10
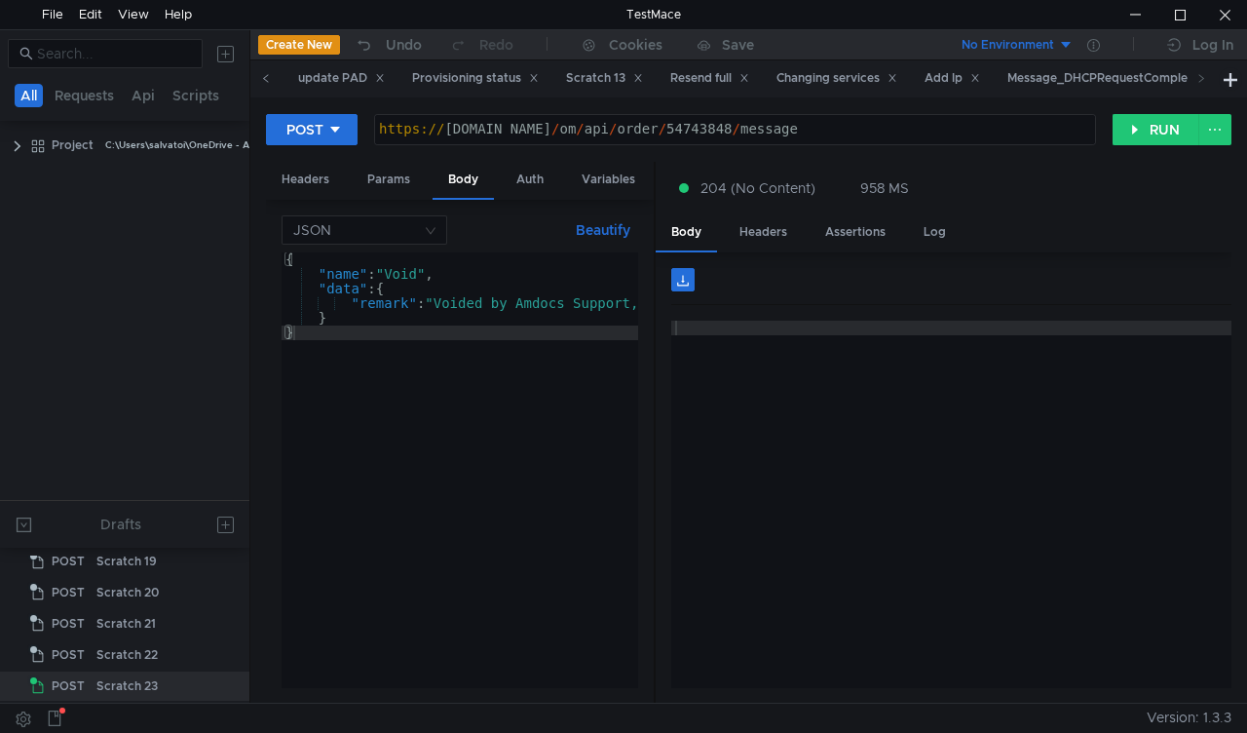
click at [261, 79] on icon at bounding box center [266, 78] width 10 height 10
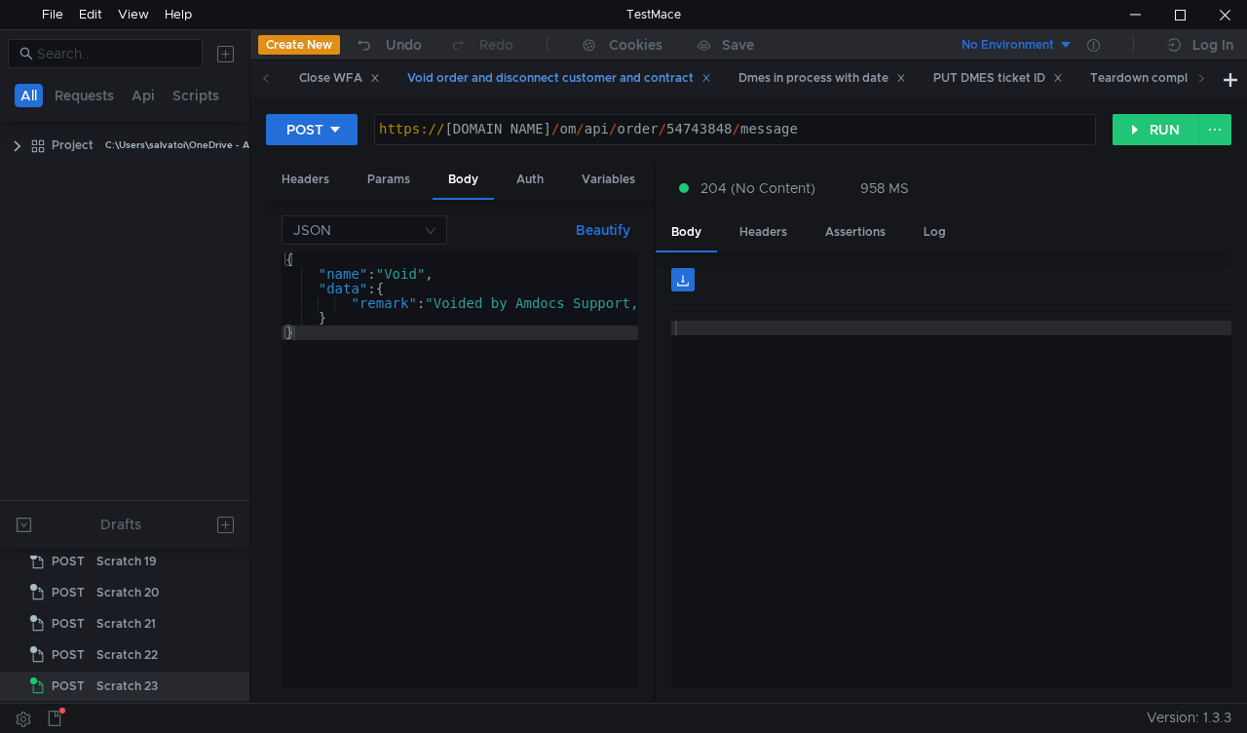
click at [571, 68] on div "Void order and disconnect customer and contract" at bounding box center [559, 78] width 304 height 20
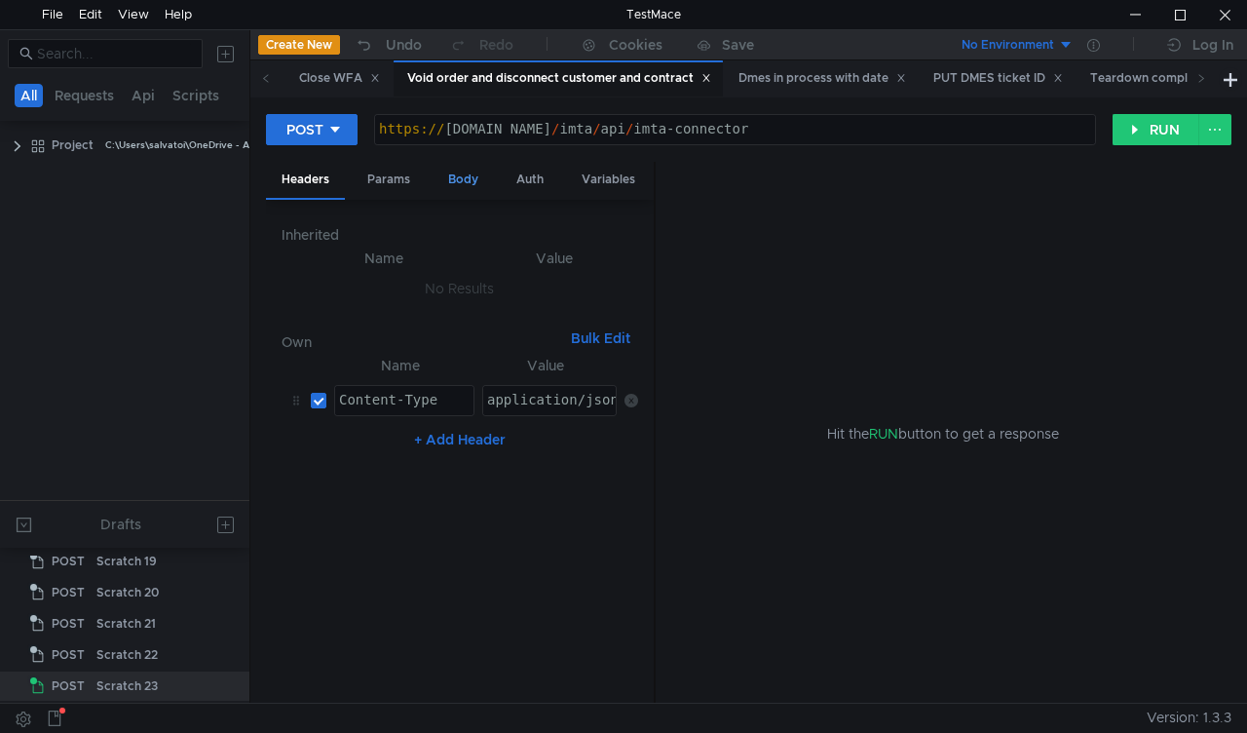
click at [474, 178] on div "Body" at bounding box center [463, 180] width 61 height 36
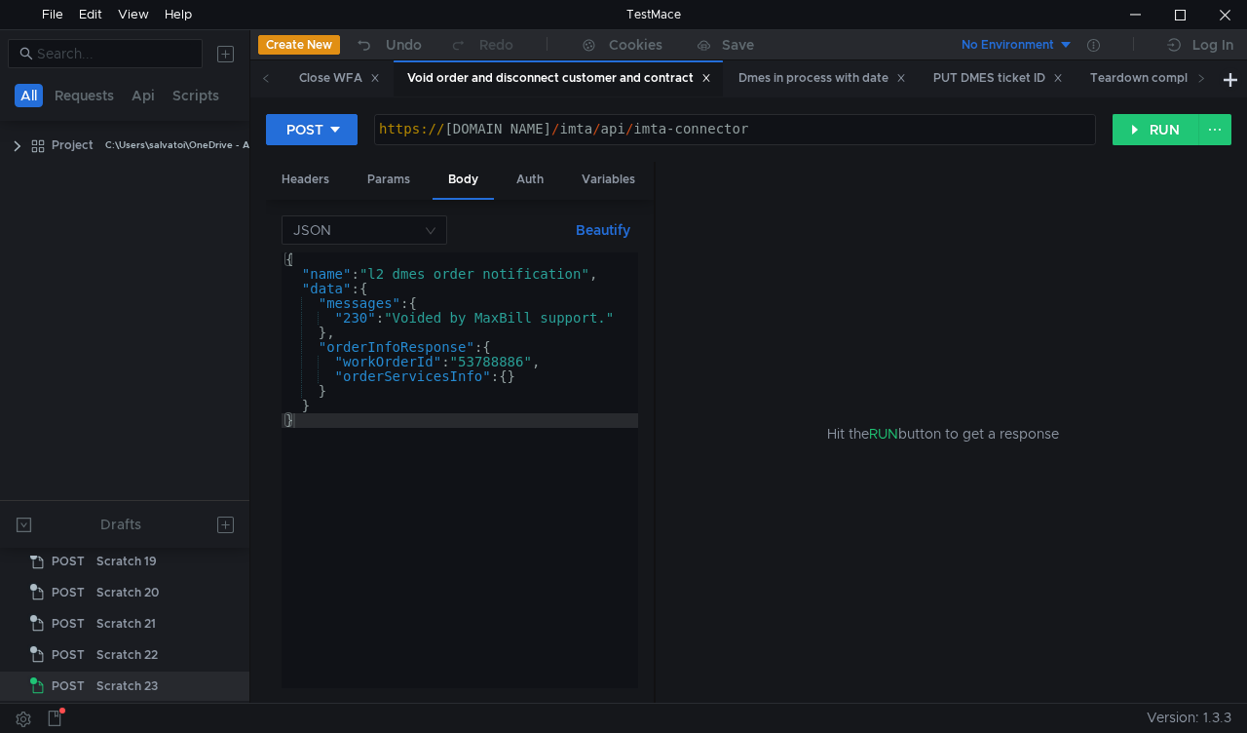
click at [497, 360] on div "{ "name" : "l2_dmes_order_notification" , "data" : { "messages" : { "230" : "Vo…" at bounding box center [460, 484] width 357 height 465
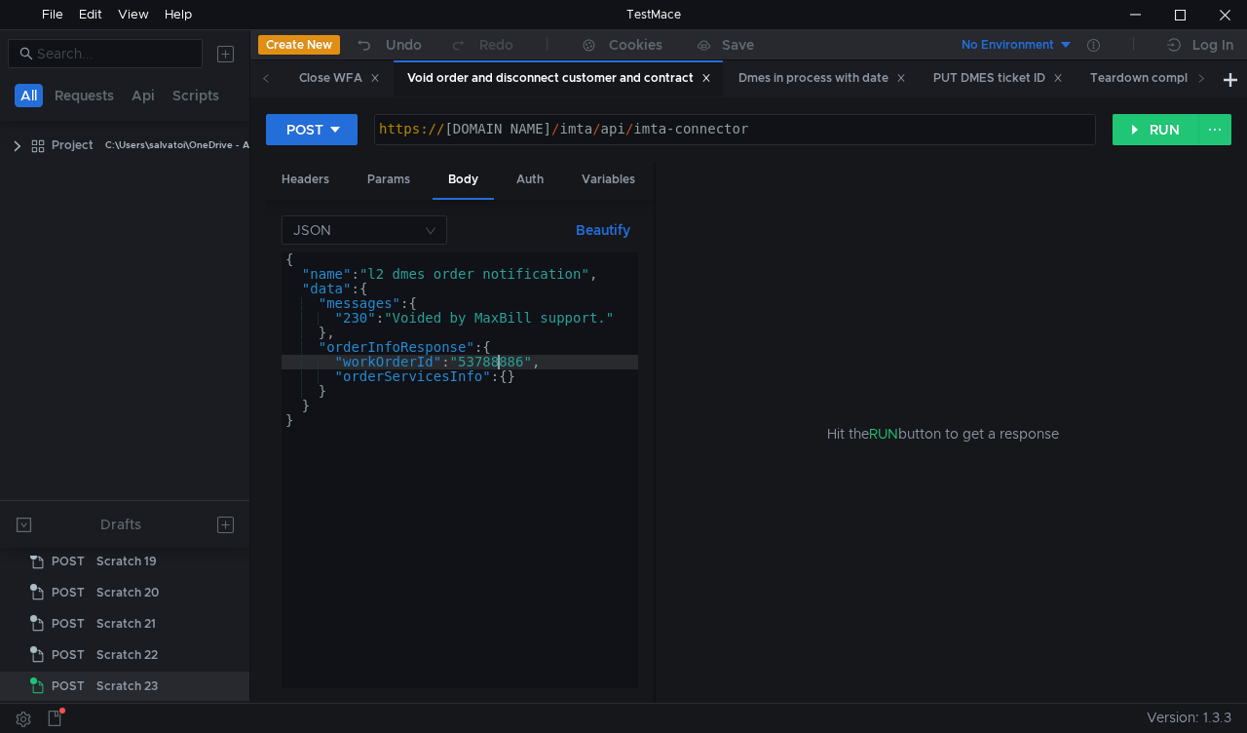
click at [497, 360] on div "{ "name" : "l2_dmes_order_notification" , "data" : { "messages" : { "230" : "Vo…" at bounding box center [460, 484] width 357 height 465
paste textarea "4743848"
click at [1132, 132] on button "RUN" at bounding box center [1156, 129] width 87 height 31
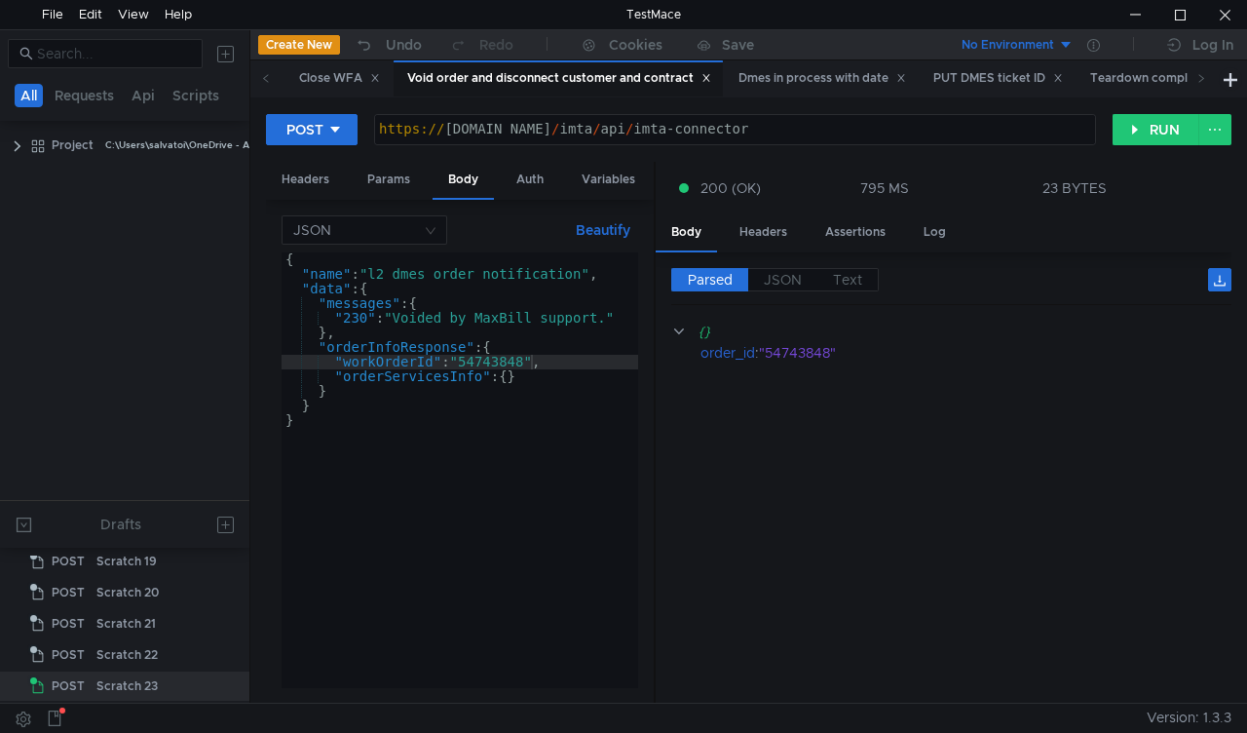
click at [520, 361] on div "{ "name" : "l2_dmes_order_notification" , "data" : { "messages" : { "230" : "Vo…" at bounding box center [460, 484] width 357 height 465
paste textarea "67504"
type textarea ""workOrderId": "54767504","
click at [1130, 136] on button "RUN" at bounding box center [1156, 129] width 87 height 31
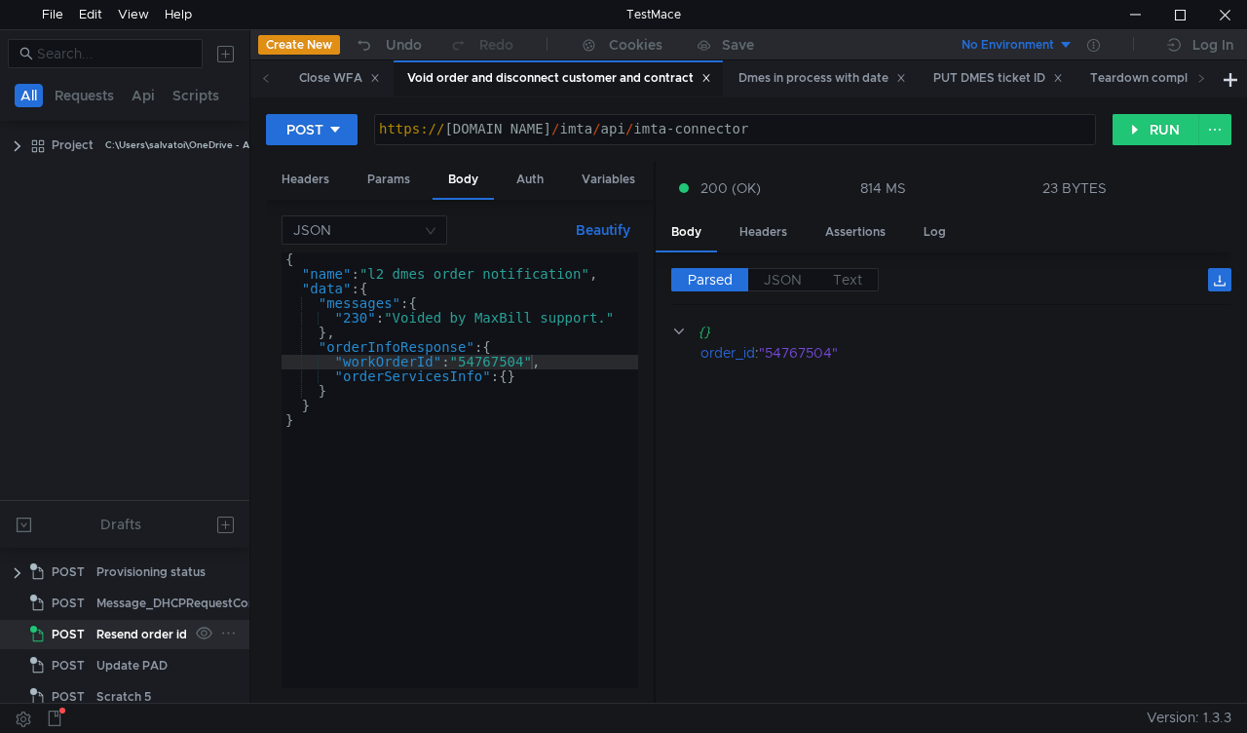
click at [121, 635] on div "Resend order id" at bounding box center [141, 634] width 91 height 29
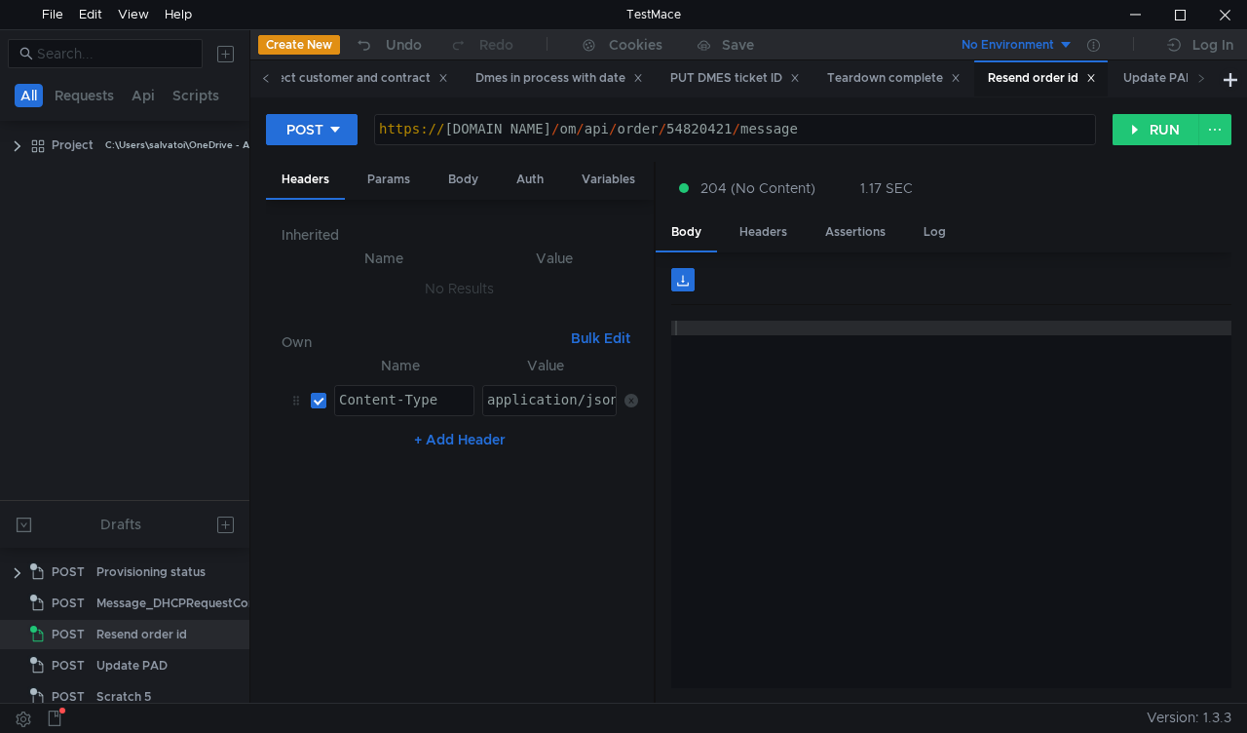
click at [264, 80] on icon at bounding box center [266, 78] width 10 height 10
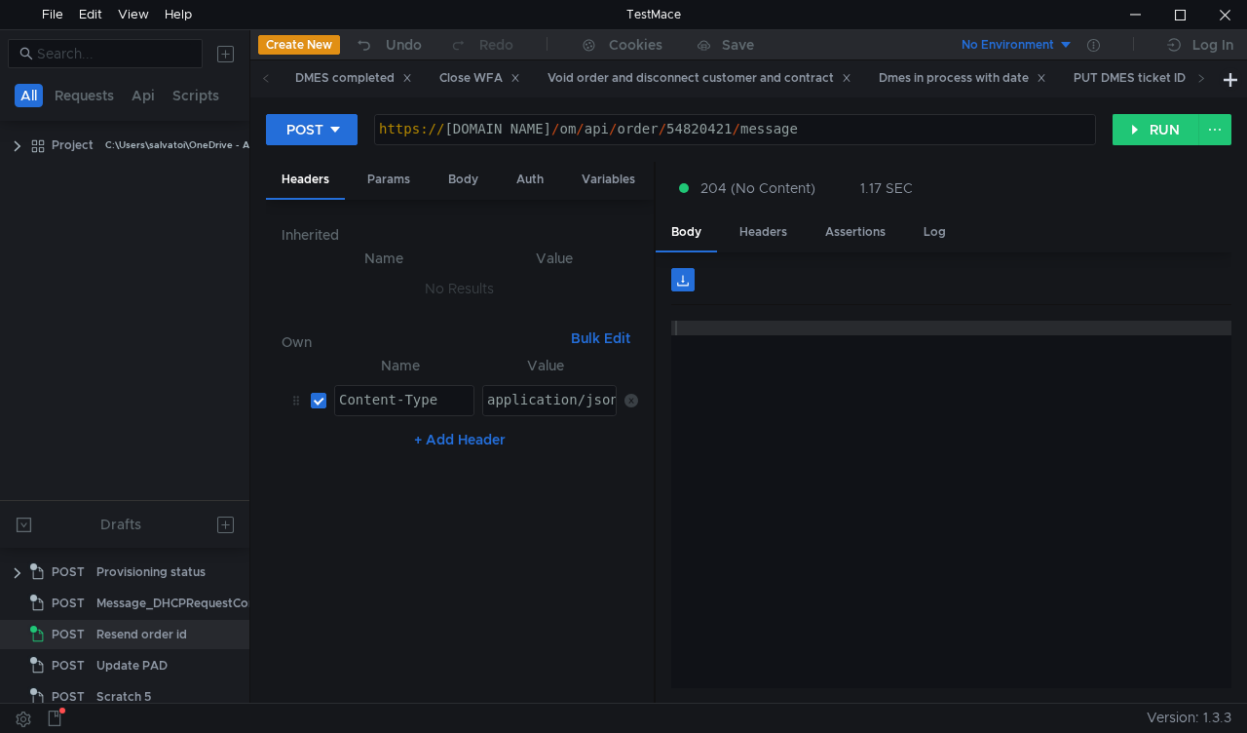
click at [264, 80] on icon at bounding box center [266, 78] width 10 height 10
click at [456, 74] on div "Close WFA" at bounding box center [479, 78] width 81 height 20
drag, startPoint x: 684, startPoint y: 129, endPoint x: 975, endPoint y: 129, distance: 291.3
click at [975, 129] on div "https:// mbx.dfni.nl / om / api / bpm / tasks / e6459d86-781a-11f0-8b85-005056a…" at bounding box center [735, 144] width 720 height 44
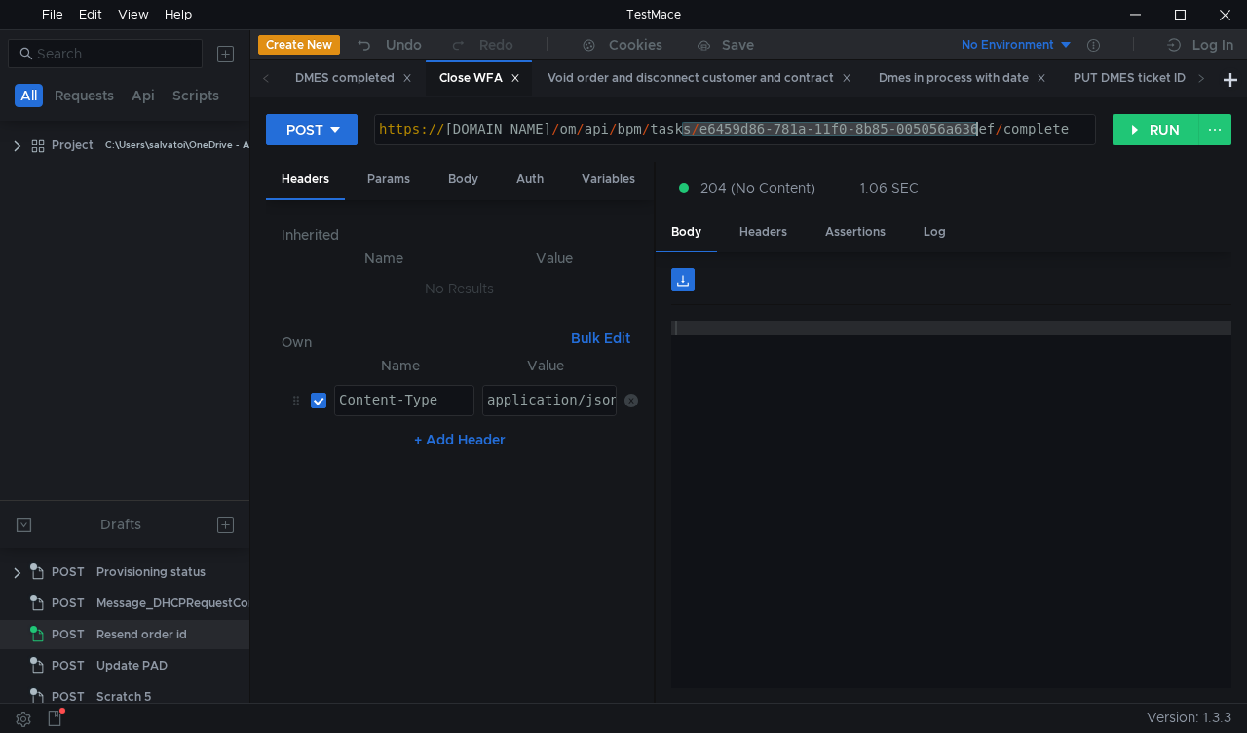
paste textarea "f9a57178-783e-11f0-9d59-005056a66d6a"
type textarea "[URL][DOMAIN_NAME]"
click at [1146, 137] on button "RUN" at bounding box center [1156, 129] width 87 height 31
click at [651, 78] on div "Void order and disconnect customer and contract" at bounding box center [700, 78] width 304 height 20
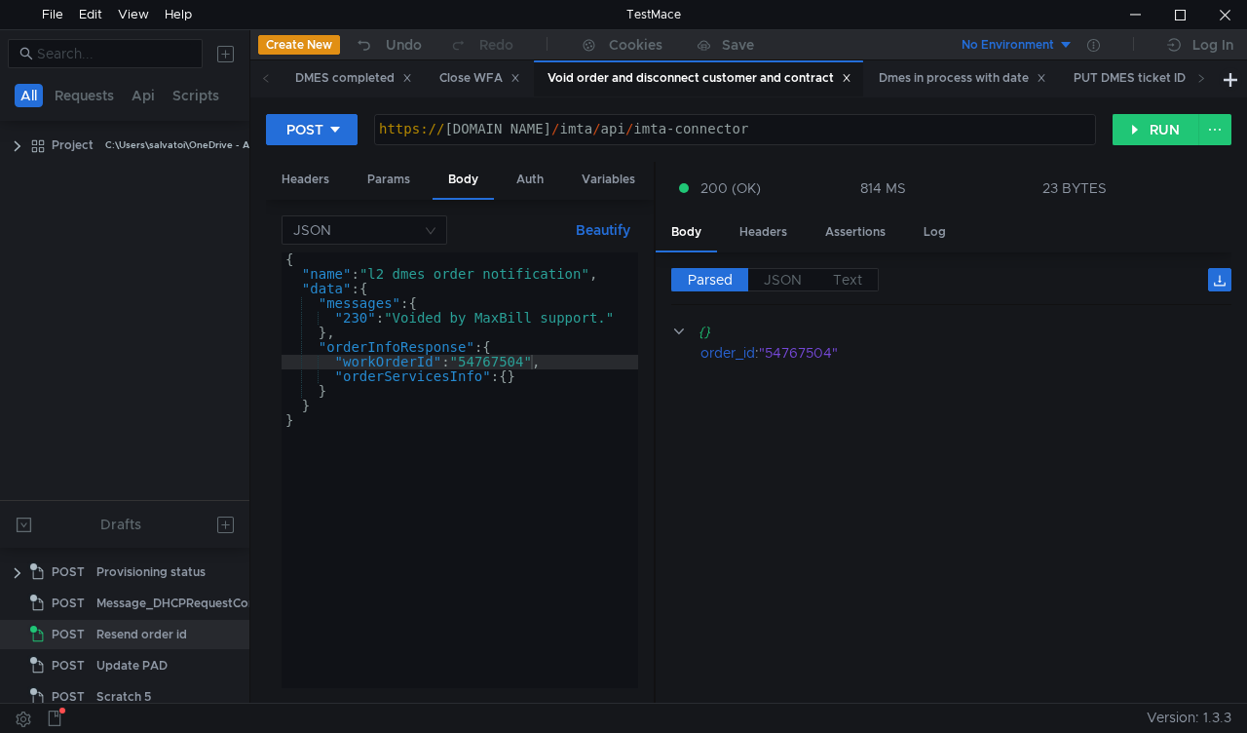
click at [491, 359] on div "{ "name" : "l2_dmes_order_notification" , "data" : { "messages" : { "230" : "Vo…" at bounding box center [460, 484] width 357 height 465
click at [491, 359] on div "{ "name" : "l2_dmes_order_notification" , "data" : { "messages" : { "230" : "Vo…" at bounding box center [460, 470] width 357 height 436
click at [491, 359] on div "{ "name" : "l2_dmes_order_notification" , "data" : { "messages" : { "230" : "Vo…" at bounding box center [460, 484] width 357 height 465
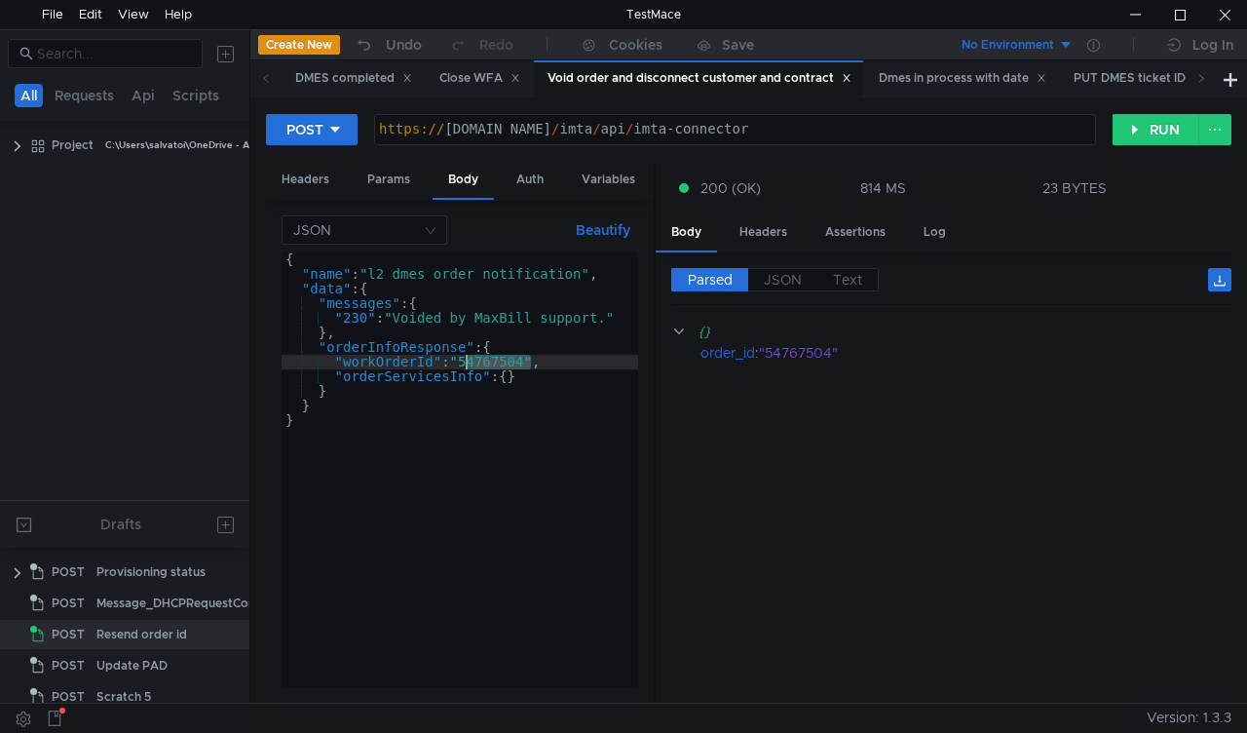
paste textarea "39655"
type textarea ""workOrderId": "54739655","
click at [1148, 129] on button "RUN" at bounding box center [1156, 129] width 87 height 31
click at [1202, 82] on icon at bounding box center [1201, 78] width 10 height 10
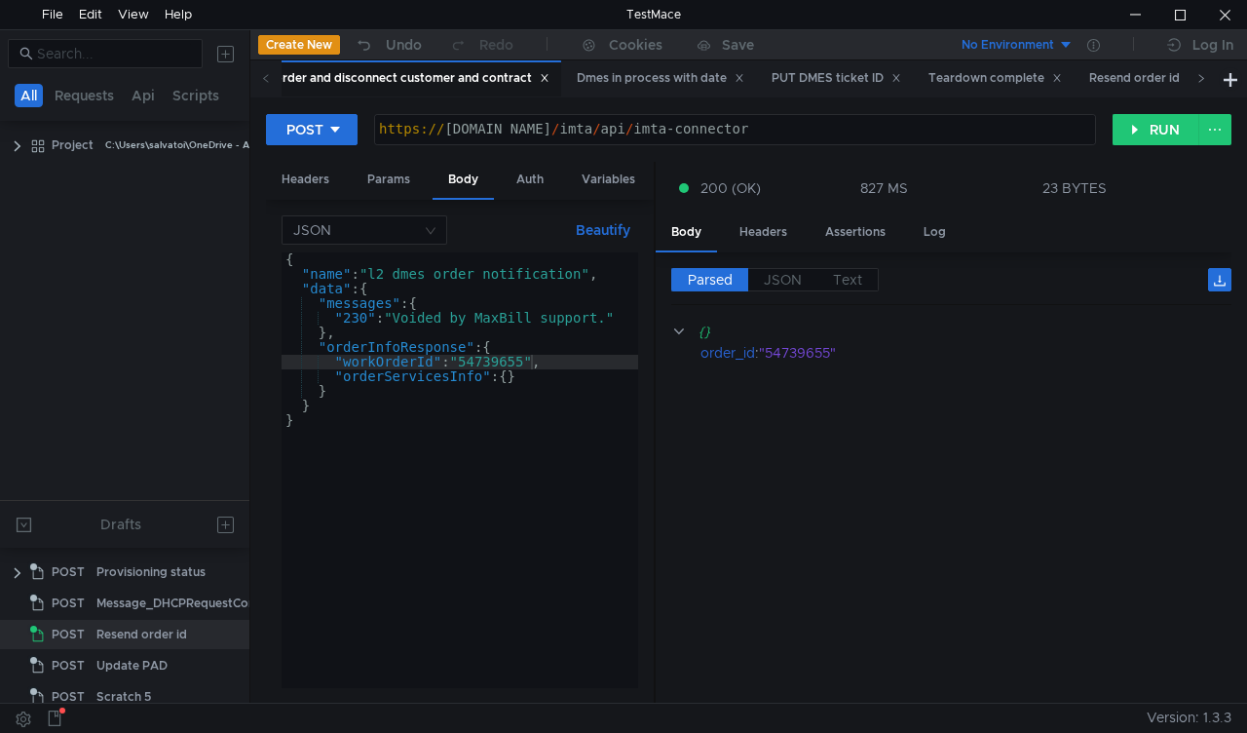
click at [1202, 82] on icon at bounding box center [1201, 78] width 10 height 10
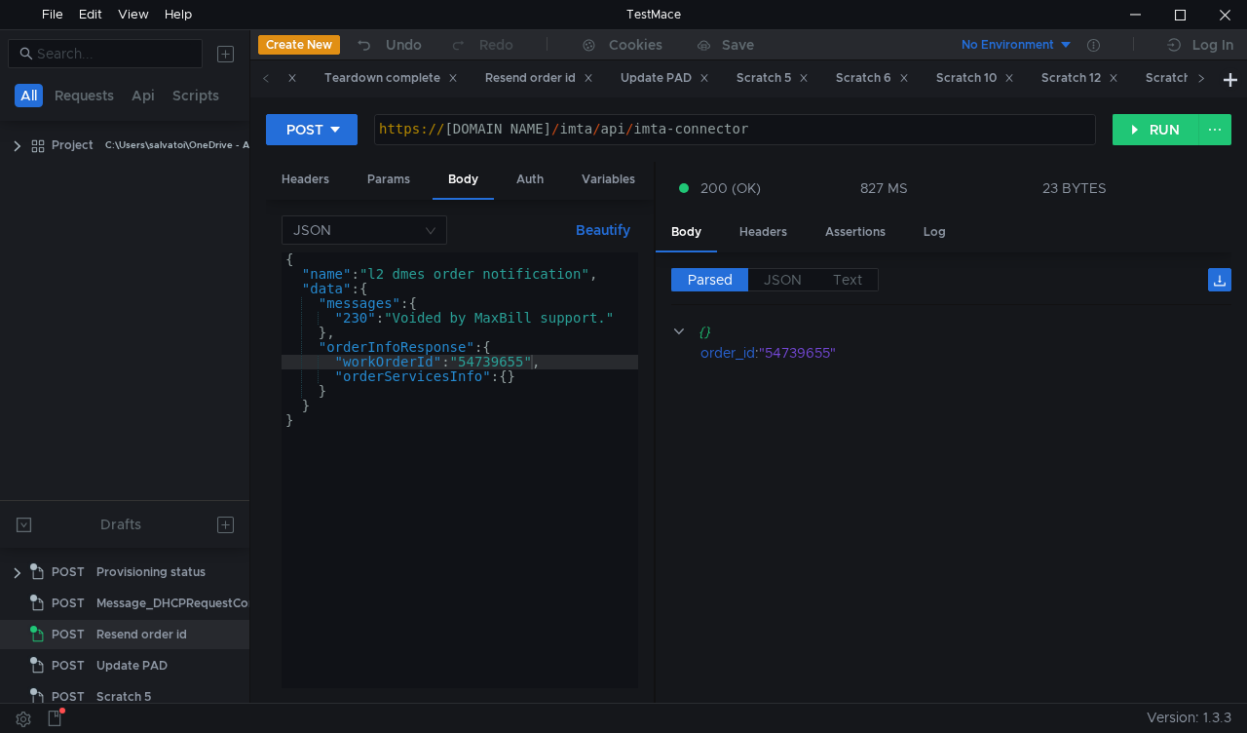
click at [1202, 82] on icon at bounding box center [1201, 78] width 10 height 10
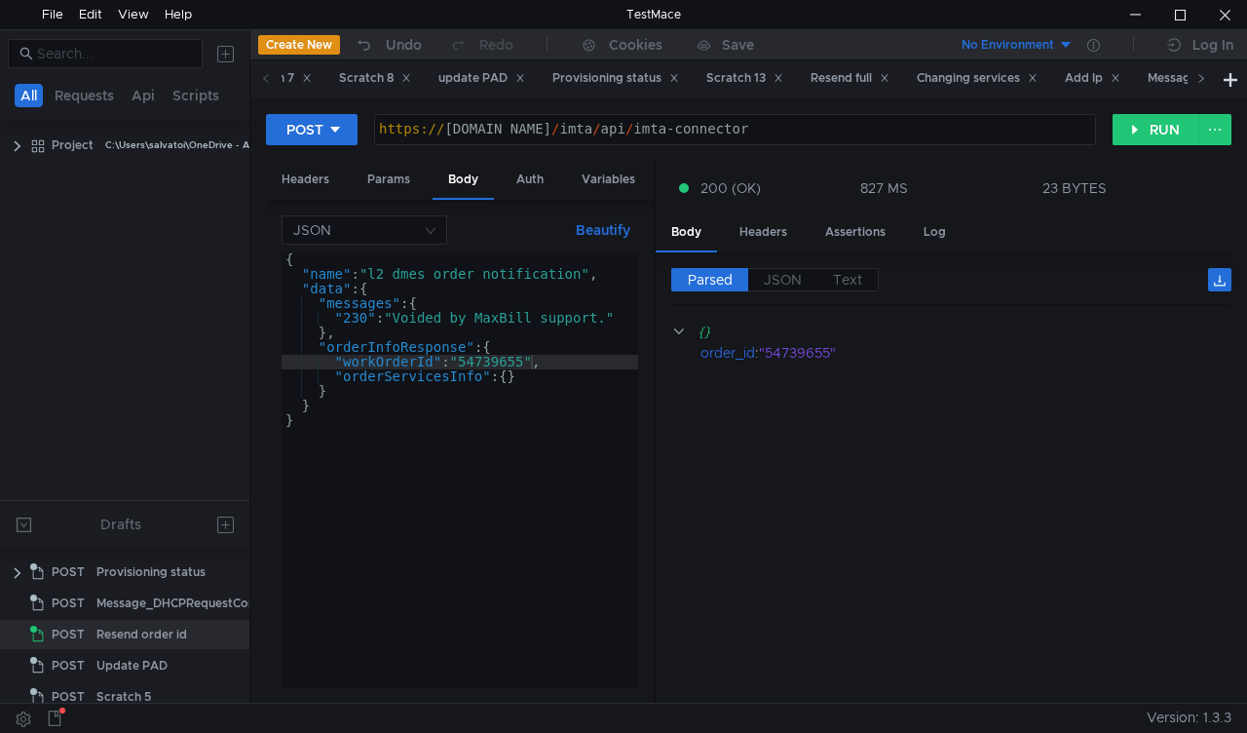
click at [1202, 82] on icon at bounding box center [1201, 78] width 10 height 10
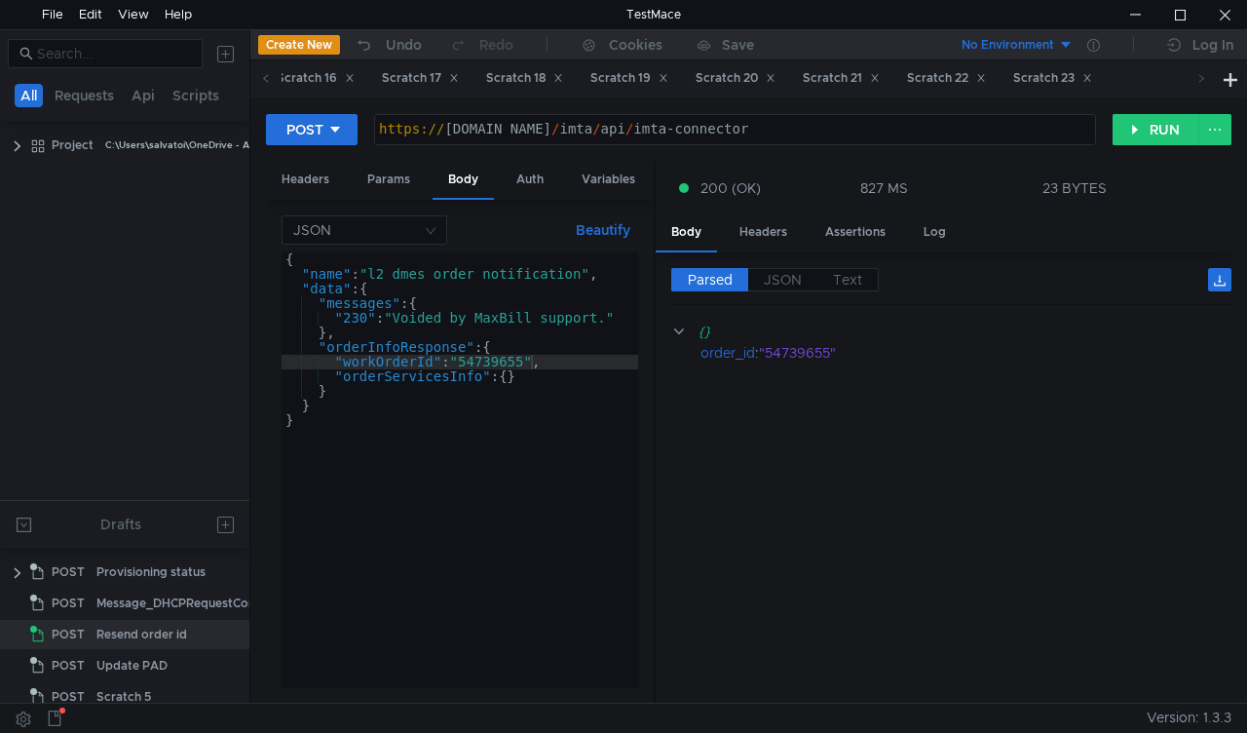
click at [1202, 82] on icon at bounding box center [1201, 78] width 10 height 10
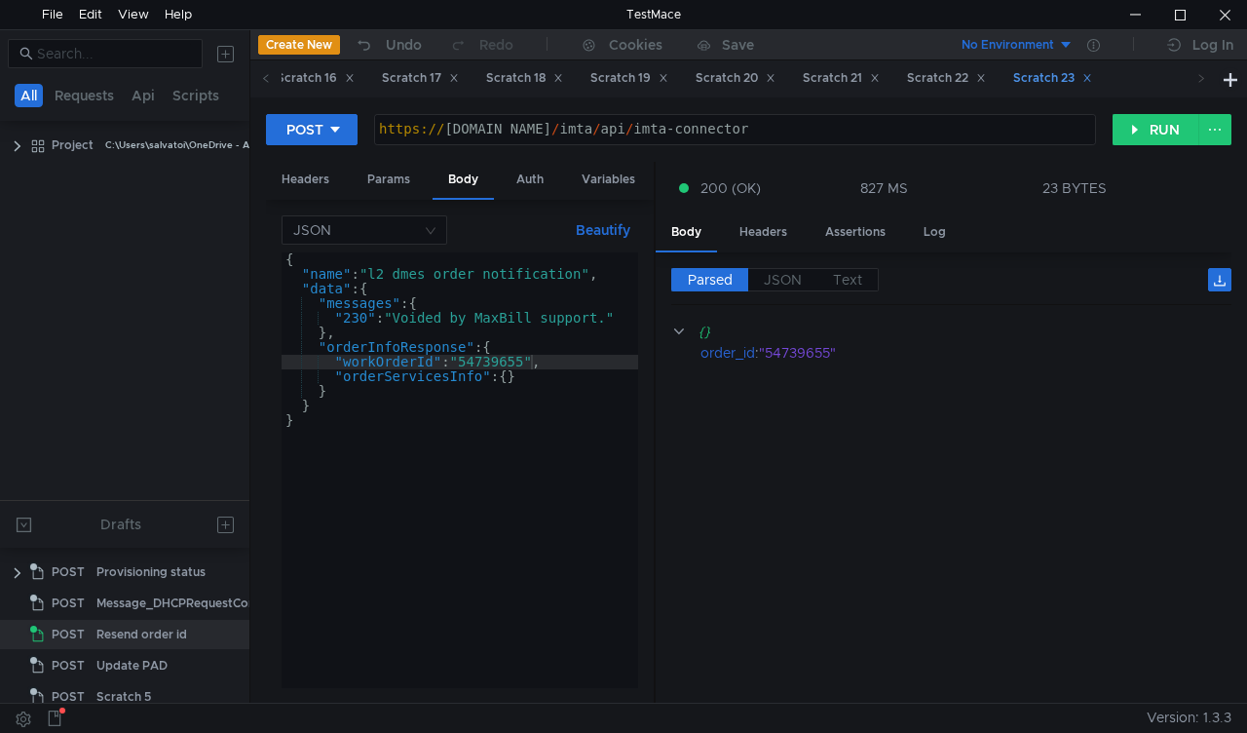
drag, startPoint x: 1202, startPoint y: 82, endPoint x: 1129, endPoint y: 68, distance: 74.3
click at [1129, 68] on div "DMES completed Close WFA Void order and disconnect customer and contract Dmes i…" at bounding box center [734, 78] width 968 height 36
click at [1092, 68] on div "Scratch 23" at bounding box center [1052, 78] width 79 height 20
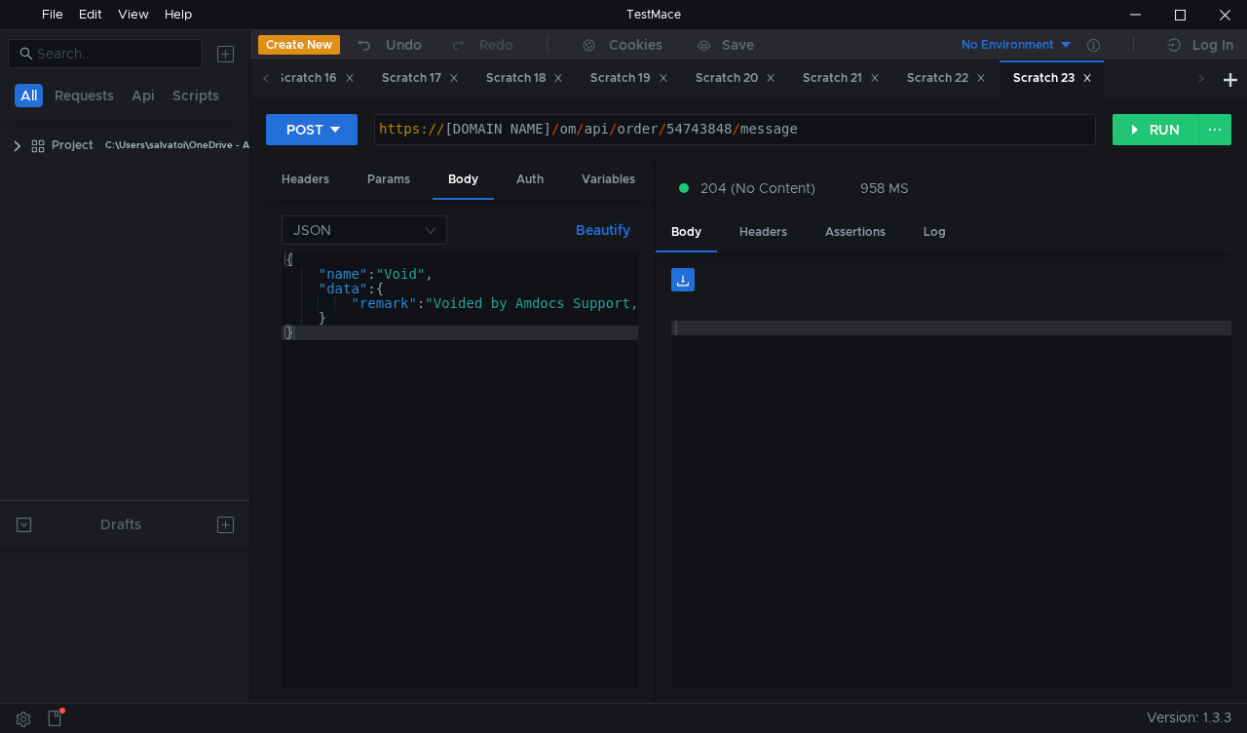
scroll to position [704, 0]
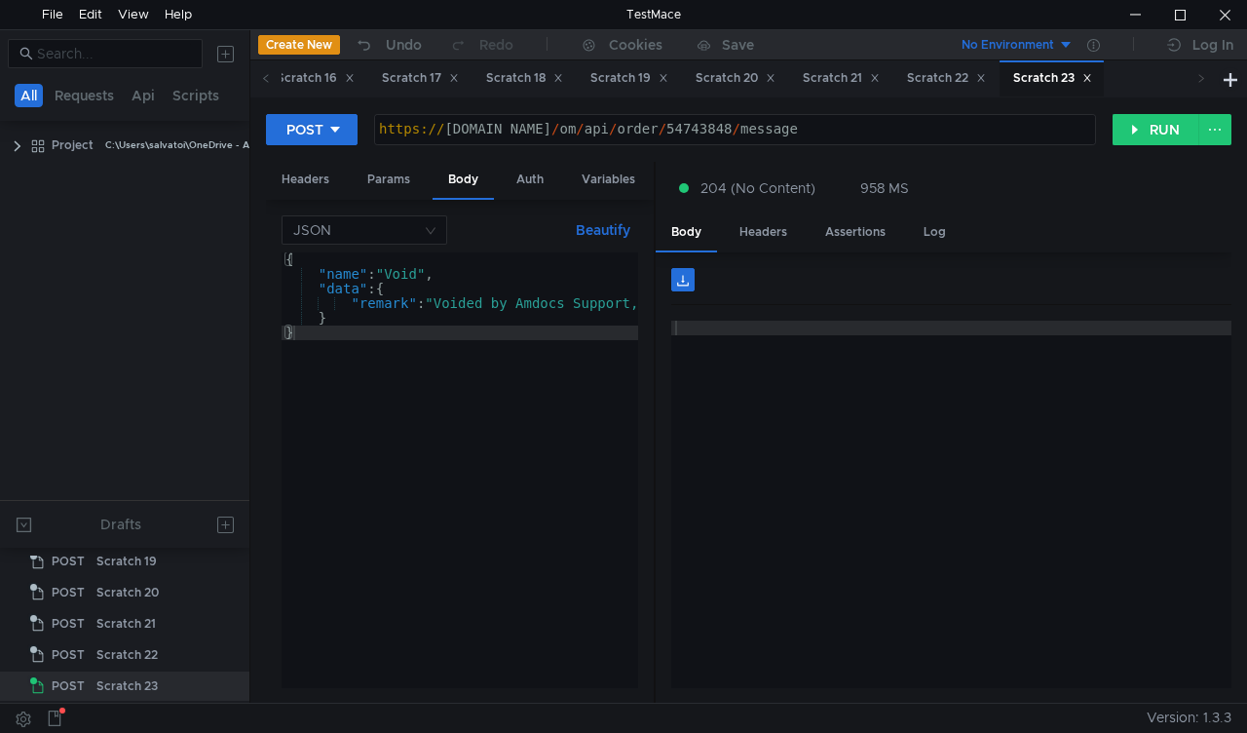
click at [661, 122] on div "https:// mbx.dfni.nl / om / api / order / 54743848 / message" at bounding box center [735, 144] width 720 height 44
paste textarea "39655"
type textarea "https://mbx.dfni.nl/om/api/order/54739655/message"
click at [1139, 107] on div "POST https://mbx.dfni.nl/om/api/order/54739655/message https:// mbx.dfni.nl / o…" at bounding box center [748, 399] width 997 height 605
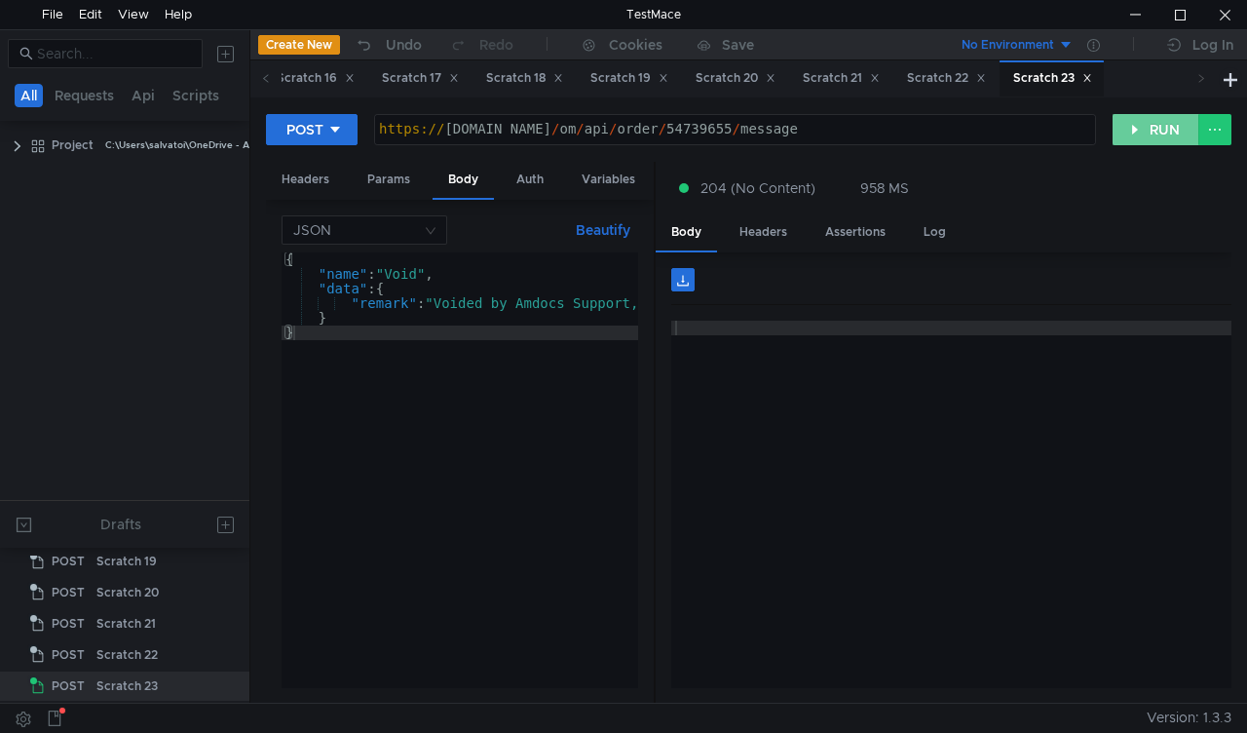
click at [1138, 116] on button "RUN" at bounding box center [1156, 129] width 87 height 31
drag, startPoint x: 697, startPoint y: 417, endPoint x: 903, endPoint y: 205, distance: 296.3
click at [903, 205] on div "204 (No Content) 949 MS Body Headers Assertions Log ההההההההההההההההההההההההההה…" at bounding box center [944, 433] width 576 height 543
click at [1132, 144] on button "RUN" at bounding box center [1156, 129] width 87 height 31
click at [664, 128] on div "https:// mbx.dfni.nl / om / api / order / 54739655 / message" at bounding box center [735, 144] width 720 height 44
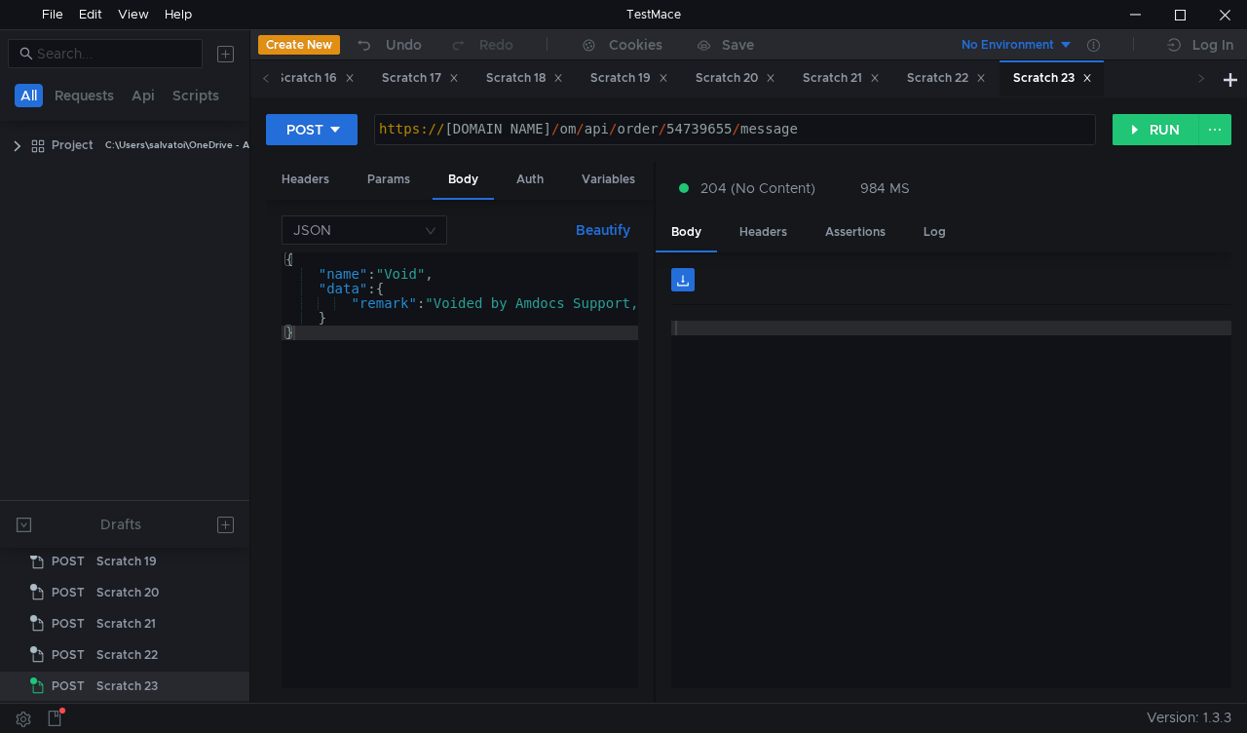
click at [664, 128] on div "https:// mbx.dfni.nl / om / api / order / 54739655 / message" at bounding box center [735, 144] width 720 height 44
click at [664, 128] on div "https:// mbx.dfni.nl / om / api / order / 54739655 / message" at bounding box center [735, 129] width 720 height 29
click at [664, 128] on div "https:// mbx.dfni.nl / om / api / order / 54739655 / message" at bounding box center [735, 144] width 720 height 44
paste textarea "595167"
type textarea "https://mbx.dfni.nl/om/api/order/54595167/message"
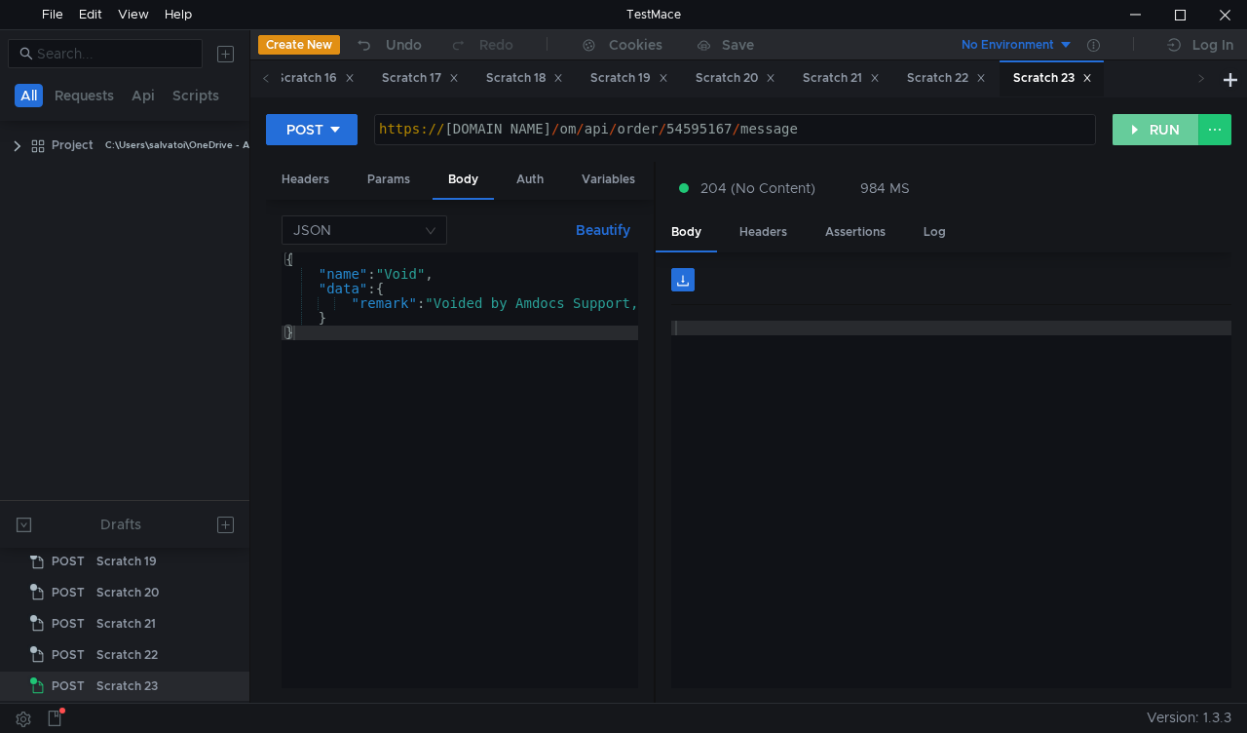
click at [1124, 118] on button "RUN" at bounding box center [1156, 129] width 87 height 31
click at [261, 80] on icon at bounding box center [266, 78] width 10 height 10
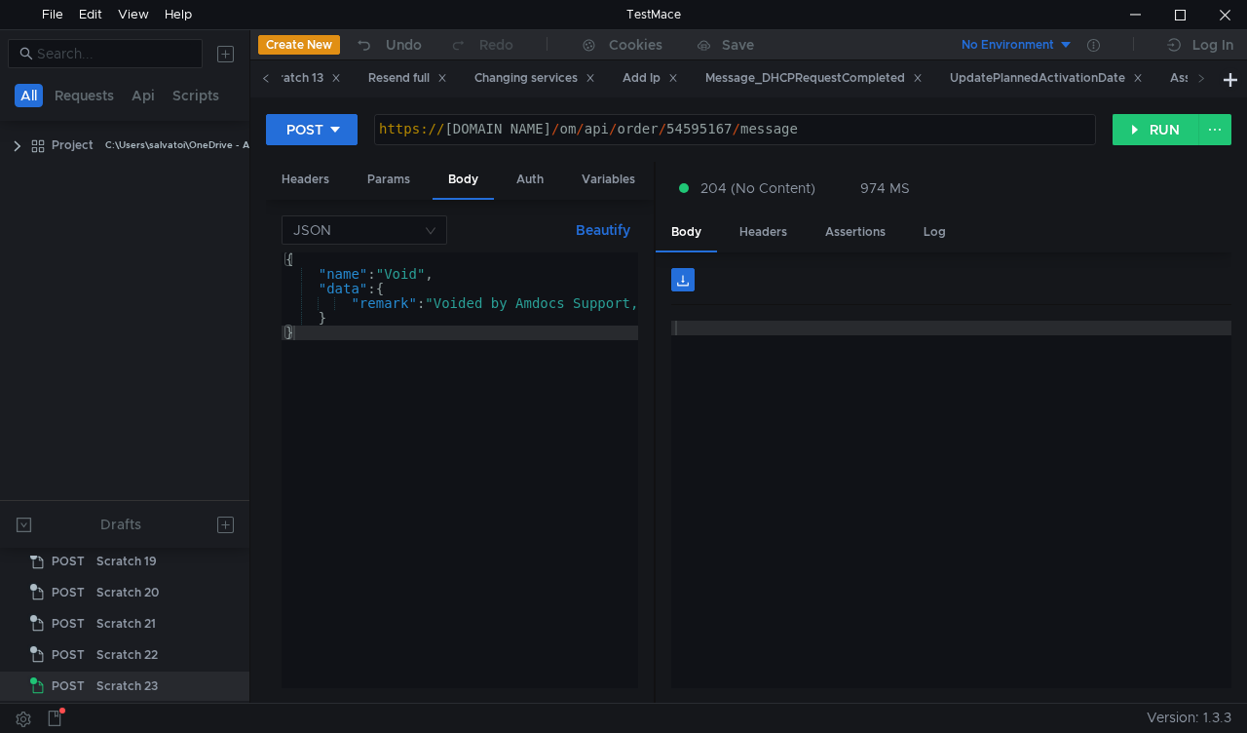
click at [261, 80] on icon at bounding box center [266, 78] width 10 height 10
click at [266, 80] on icon at bounding box center [266, 78] width 10 height 10
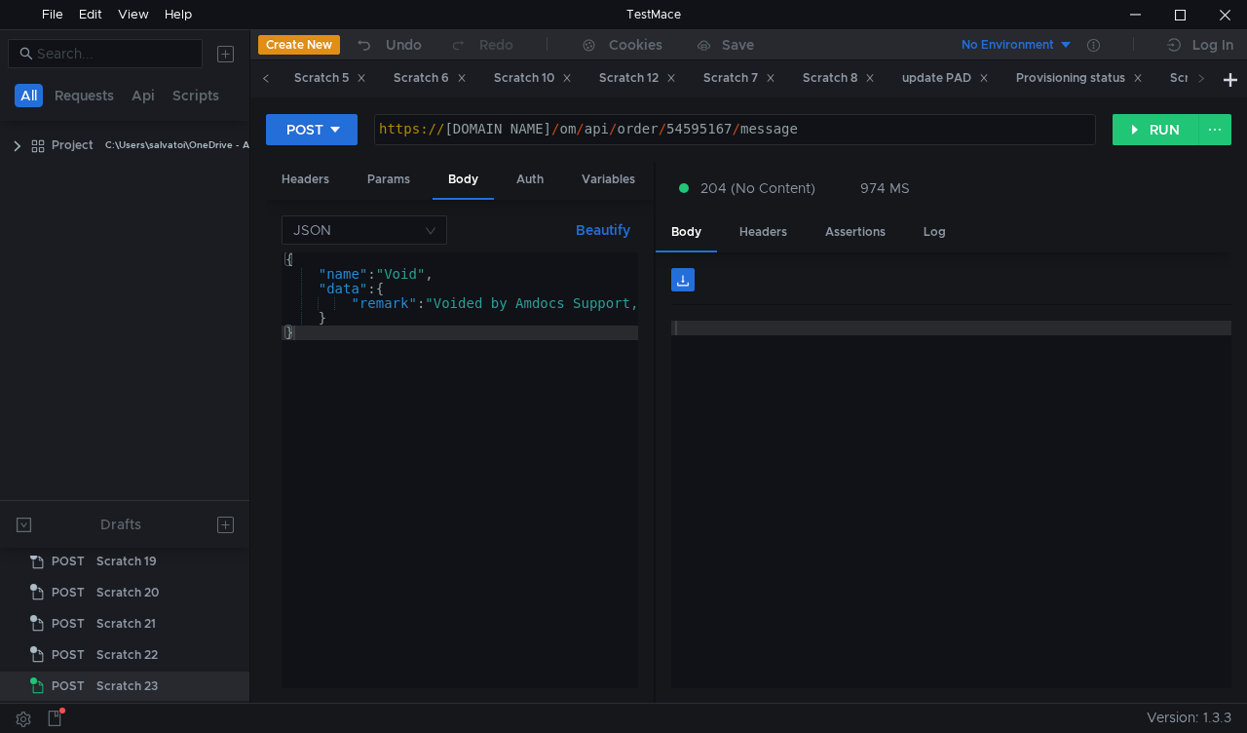
click at [266, 80] on icon at bounding box center [266, 78] width 10 height 10
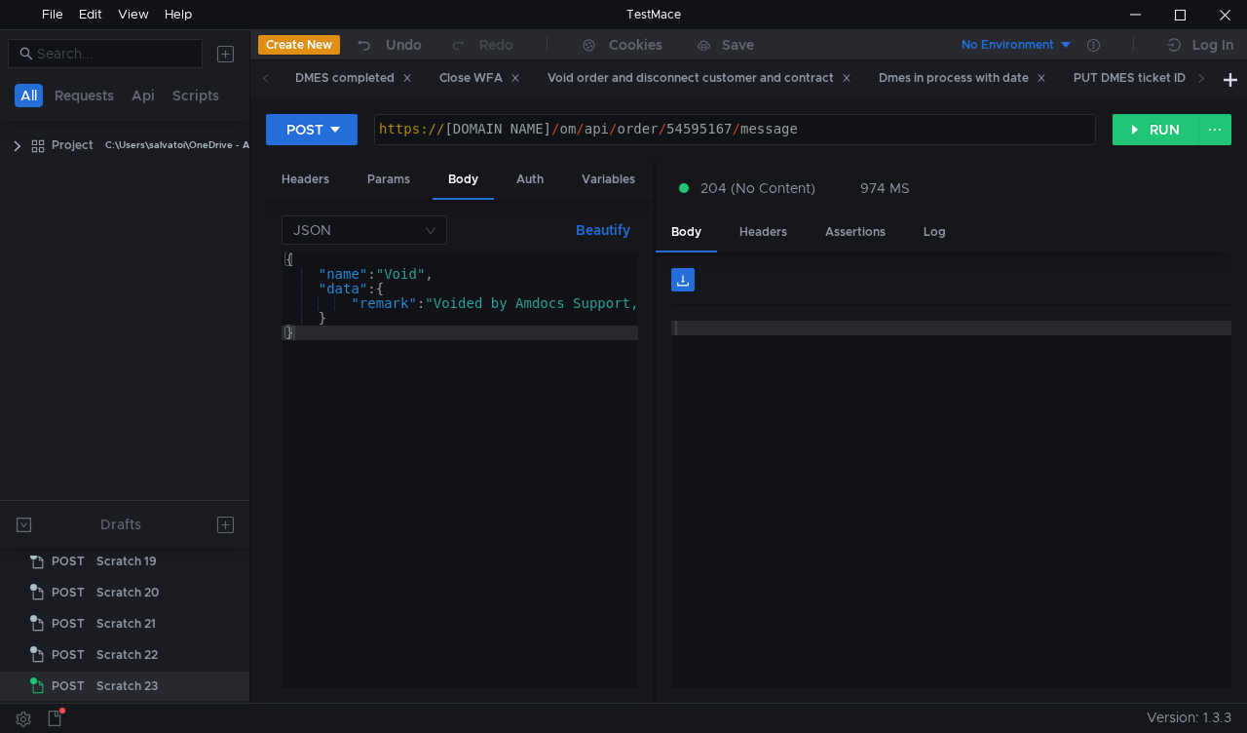
click at [266, 80] on icon at bounding box center [266, 78] width 10 height 10
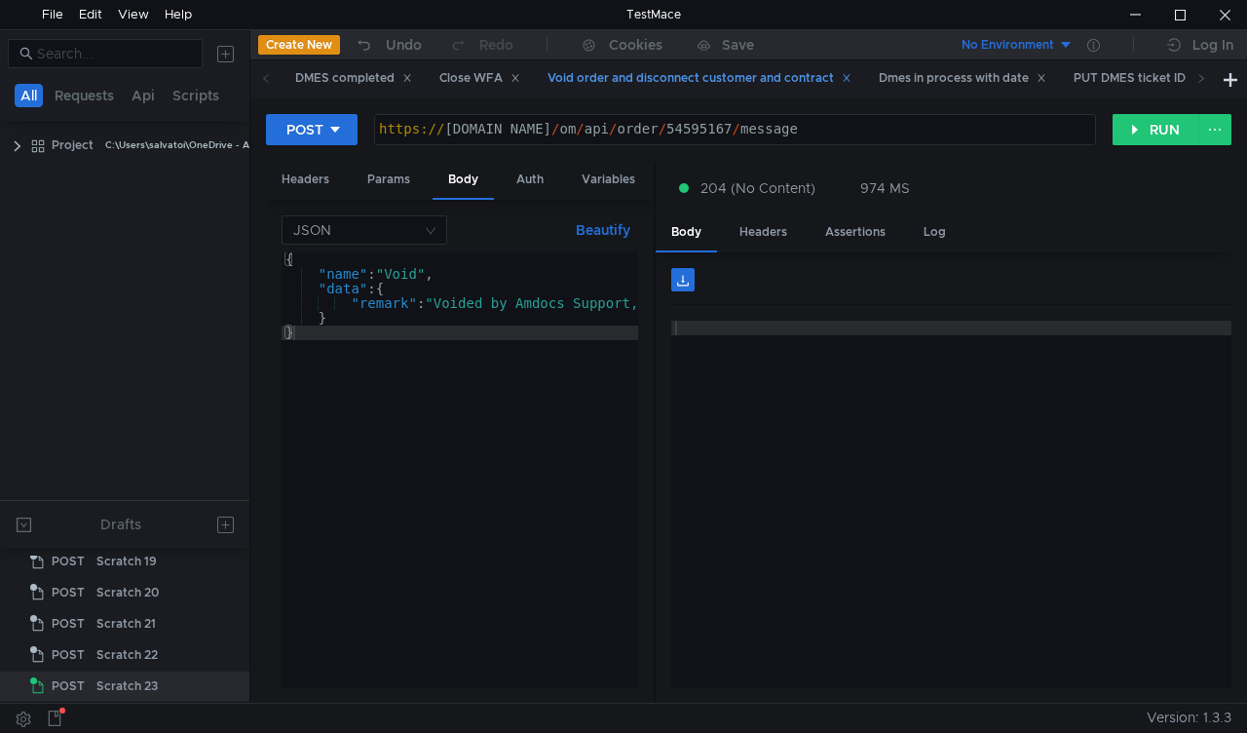
click at [663, 76] on div "Void order and disconnect customer and contract" at bounding box center [700, 78] width 304 height 20
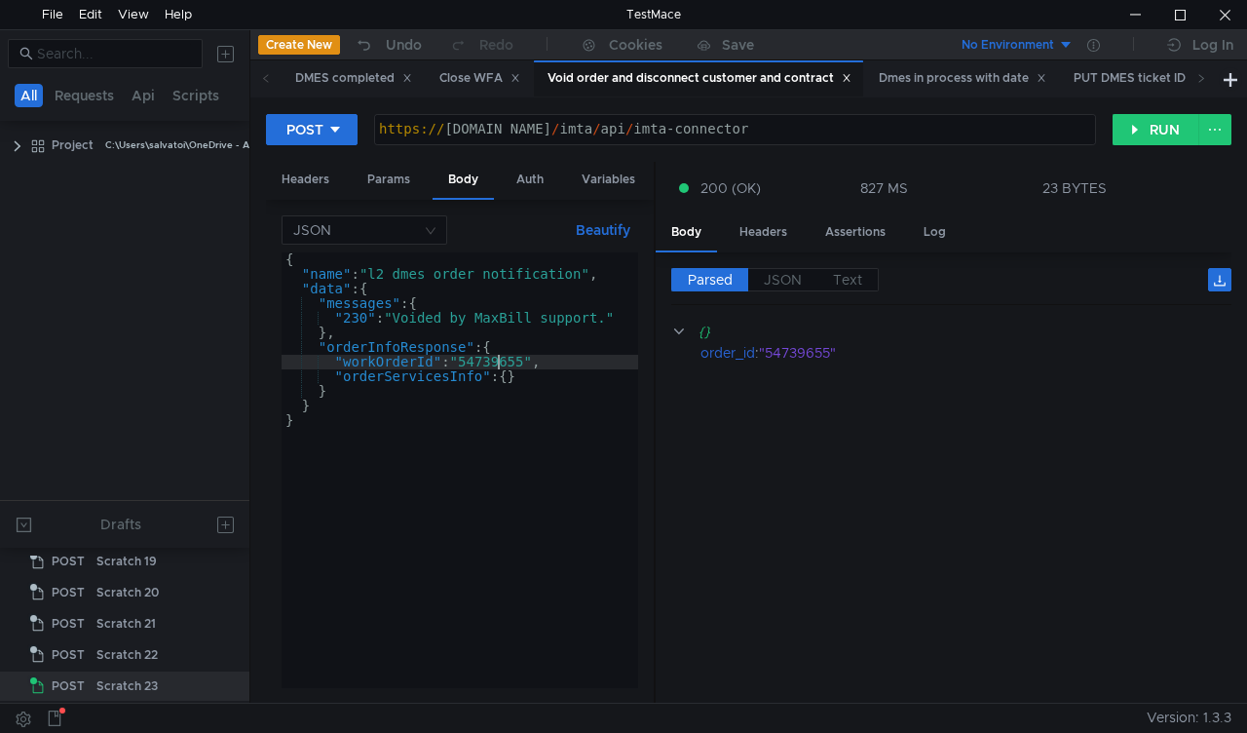
click at [499, 359] on div "{ "name" : "l2_dmes_order_notification" , "data" : { "messages" : { "230" : "Vo…" at bounding box center [460, 484] width 357 height 465
paste textarea "52554497"
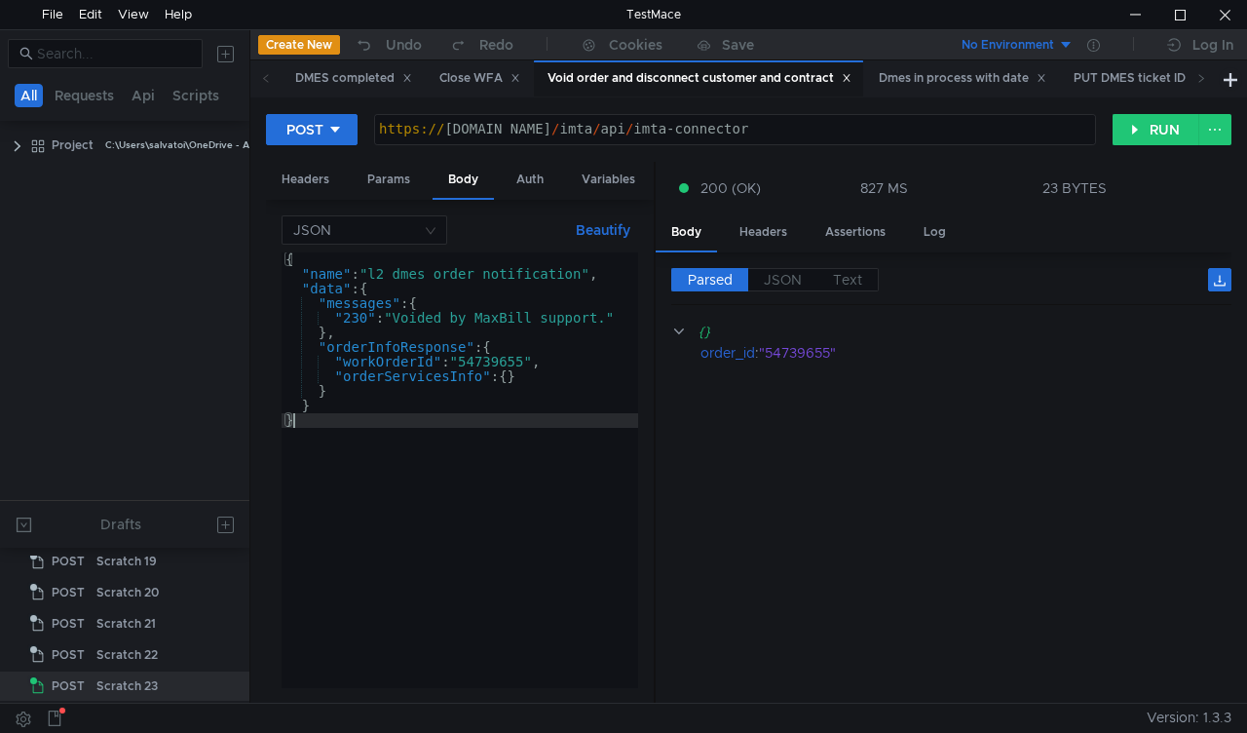
click at [499, 359] on div "{ "name" : "l2_dmes_order_notification" , "data" : { "messages" : { "230" : "Vo…" at bounding box center [460, 484] width 357 height 465
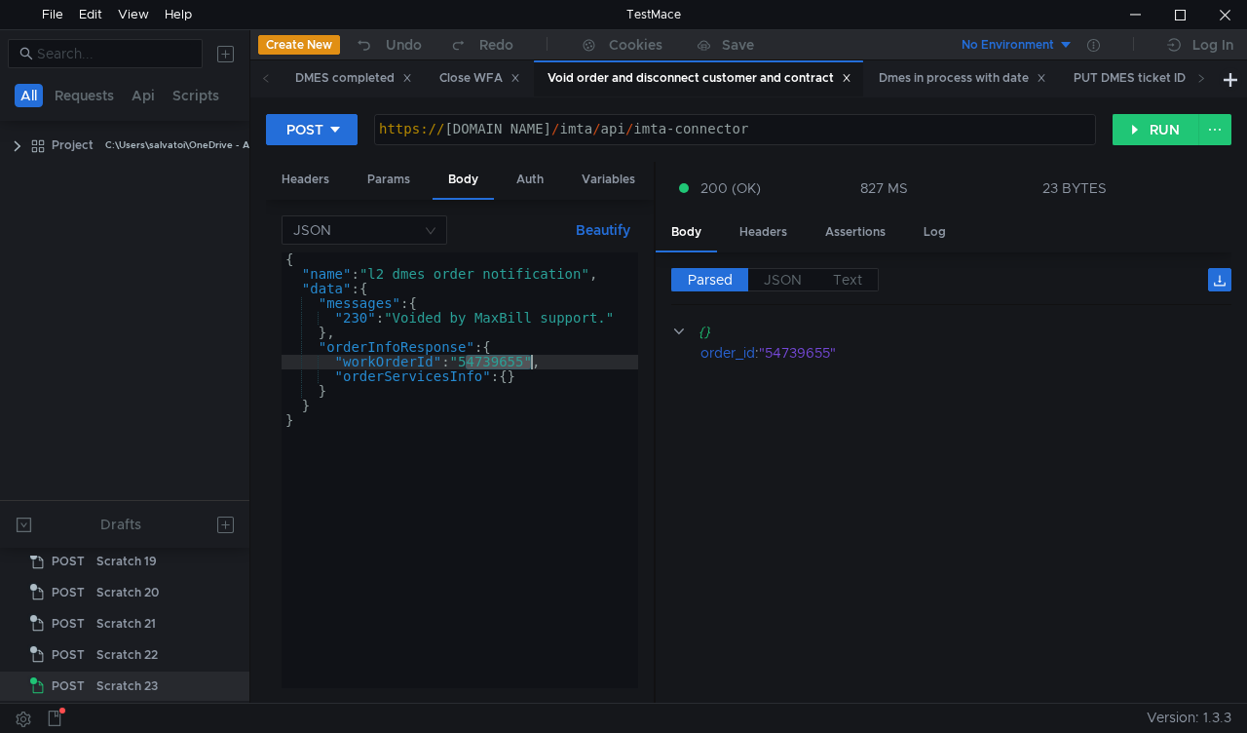
click at [499, 359] on div "{ "name" : "l2_dmes_order_notification" , "data" : { "messages" : { "230" : "Vo…" at bounding box center [460, 484] width 357 height 465
paste textarea "2554497"
click at [1158, 137] on button "RUN" at bounding box center [1156, 129] width 87 height 31
click at [491, 357] on div "{ "name" : "l2_dmes_order_notification" , "data" : { "messages" : { "230" : "Vo…" at bounding box center [460, 484] width 357 height 465
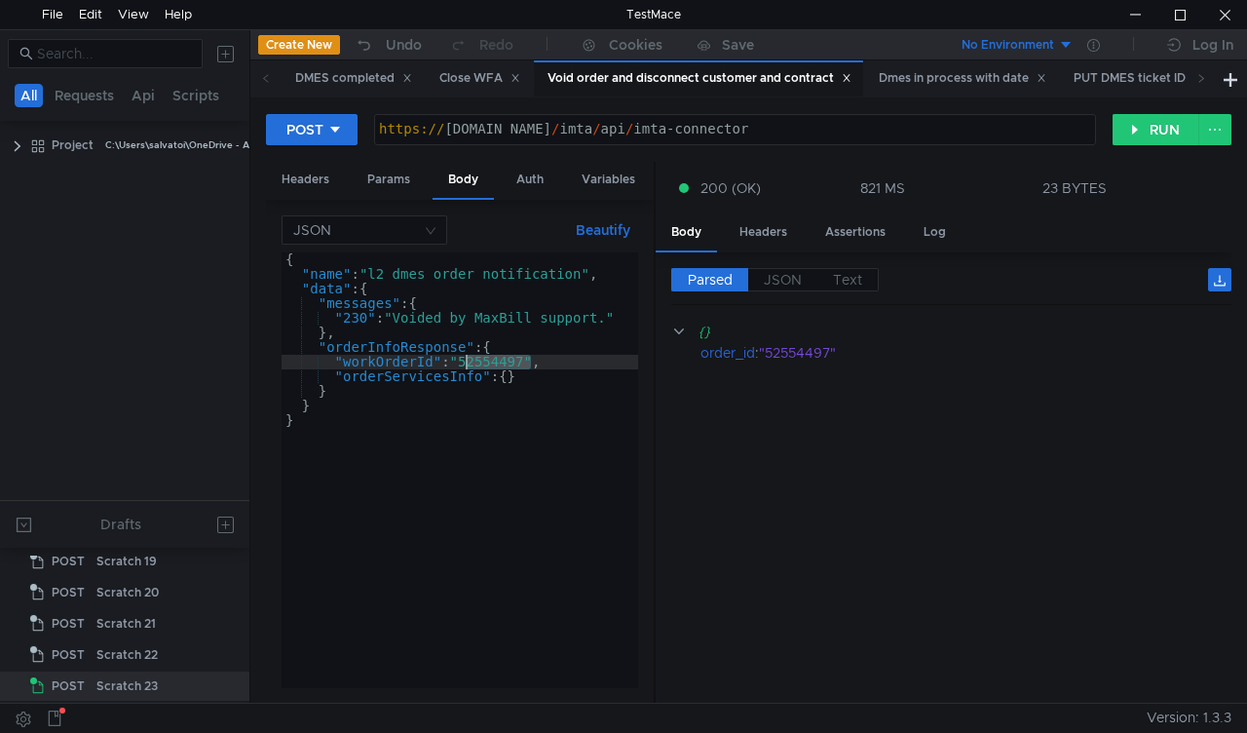
paste textarea "459516"
type textarea ""workOrderId": "54595167","
click at [1153, 133] on button "RUN" at bounding box center [1156, 129] width 87 height 31
click at [1205, 78] on icon at bounding box center [1201, 78] width 10 height 10
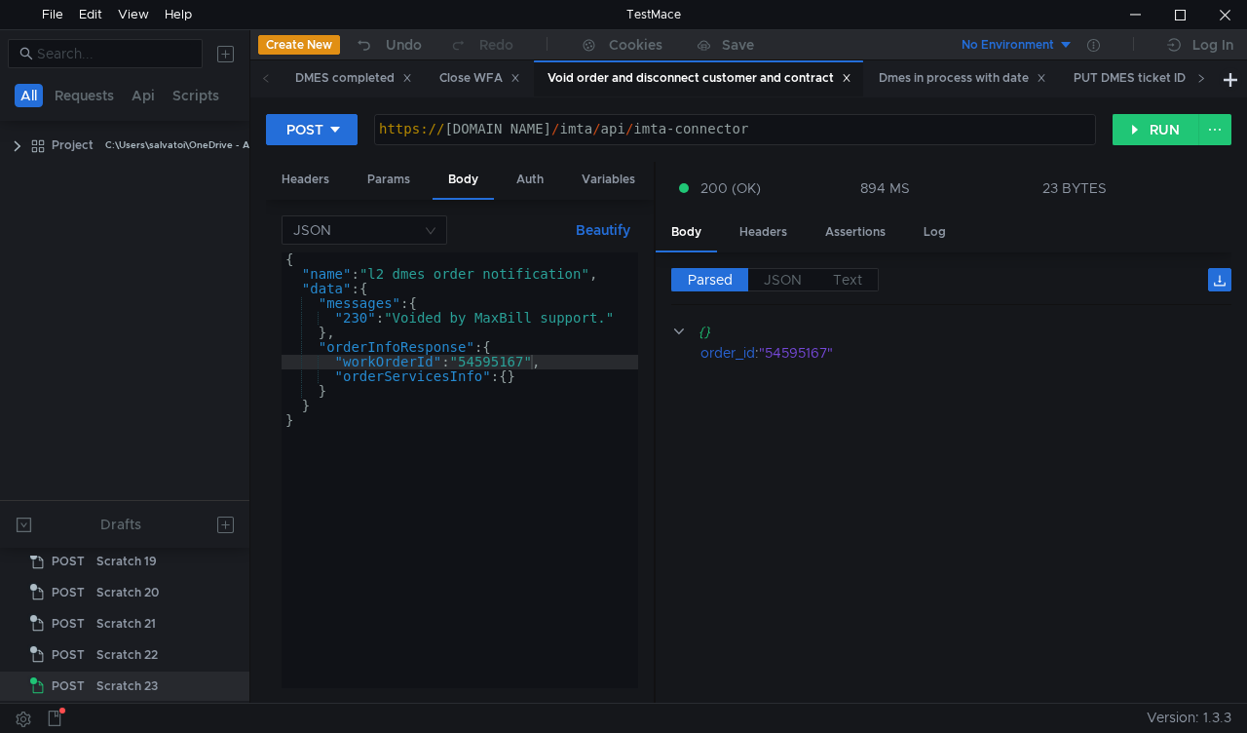
click at [1205, 78] on icon at bounding box center [1201, 78] width 10 height 10
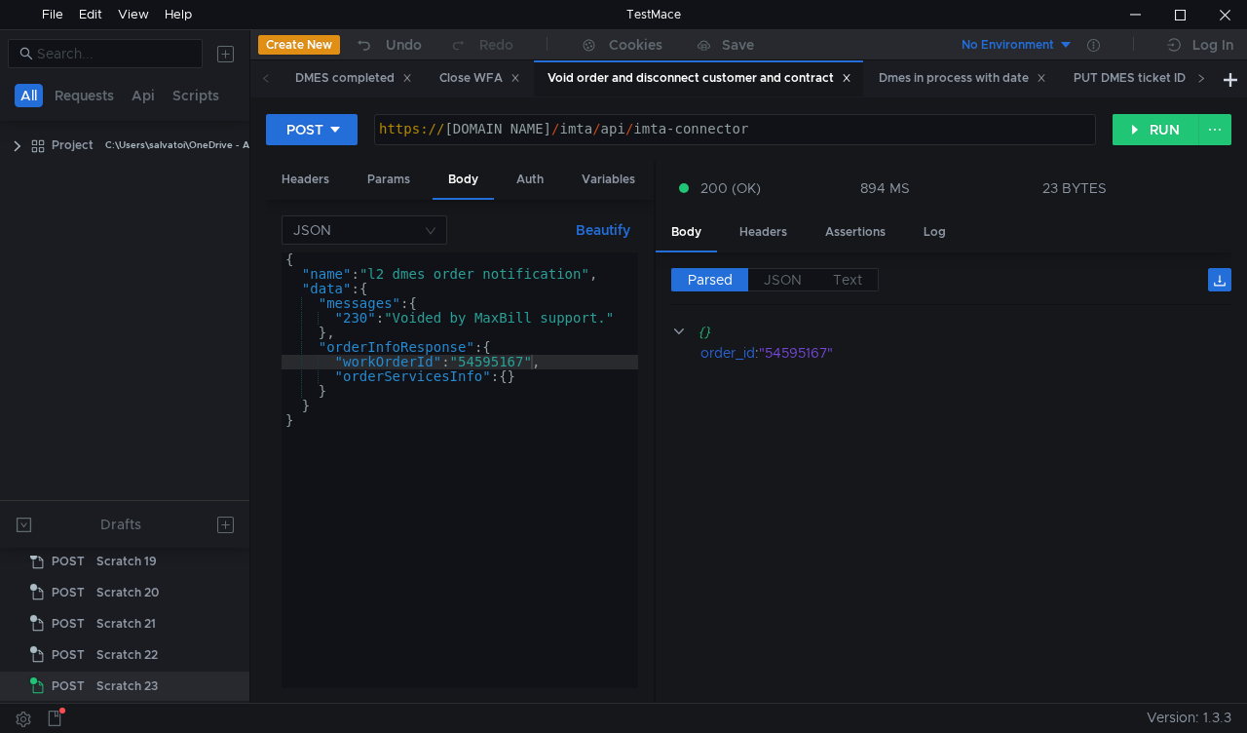
click at [1205, 78] on icon at bounding box center [1201, 78] width 10 height 10
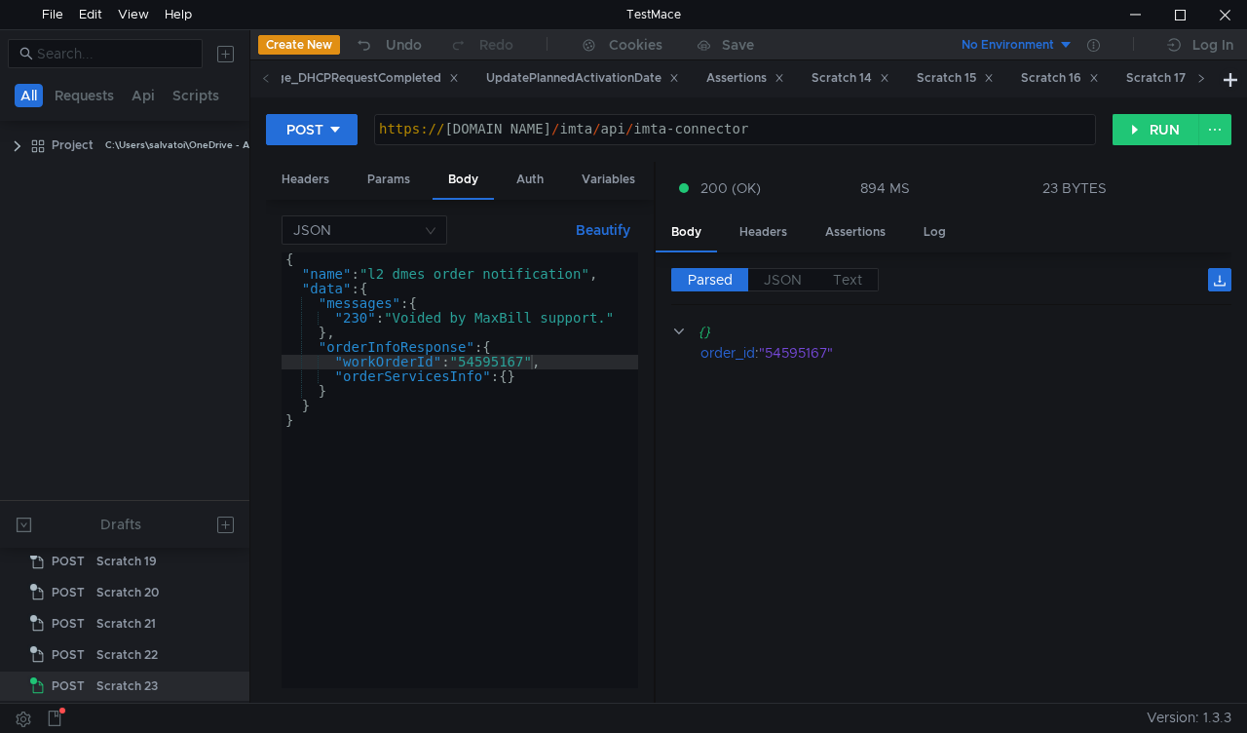
click at [1205, 78] on icon at bounding box center [1201, 78] width 10 height 10
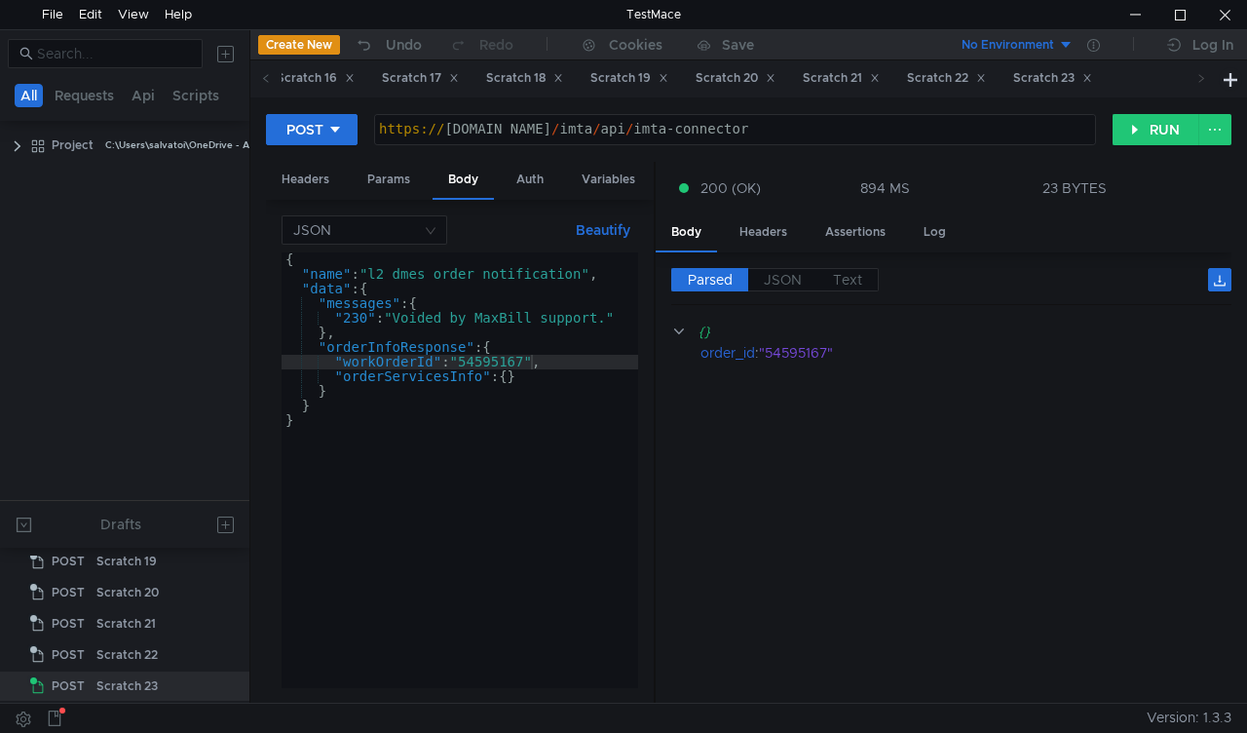
click at [1205, 78] on icon at bounding box center [1201, 78] width 10 height 10
drag, startPoint x: 1205, startPoint y: 78, endPoint x: 1119, endPoint y: 81, distance: 86.8
click at [1119, 81] on div "DMES completed Close WFA Void order and disconnect customer and contract Dmes i…" at bounding box center [734, 78] width 968 height 36
click at [1092, 81] on div "Scratch 23" at bounding box center [1052, 78] width 79 height 20
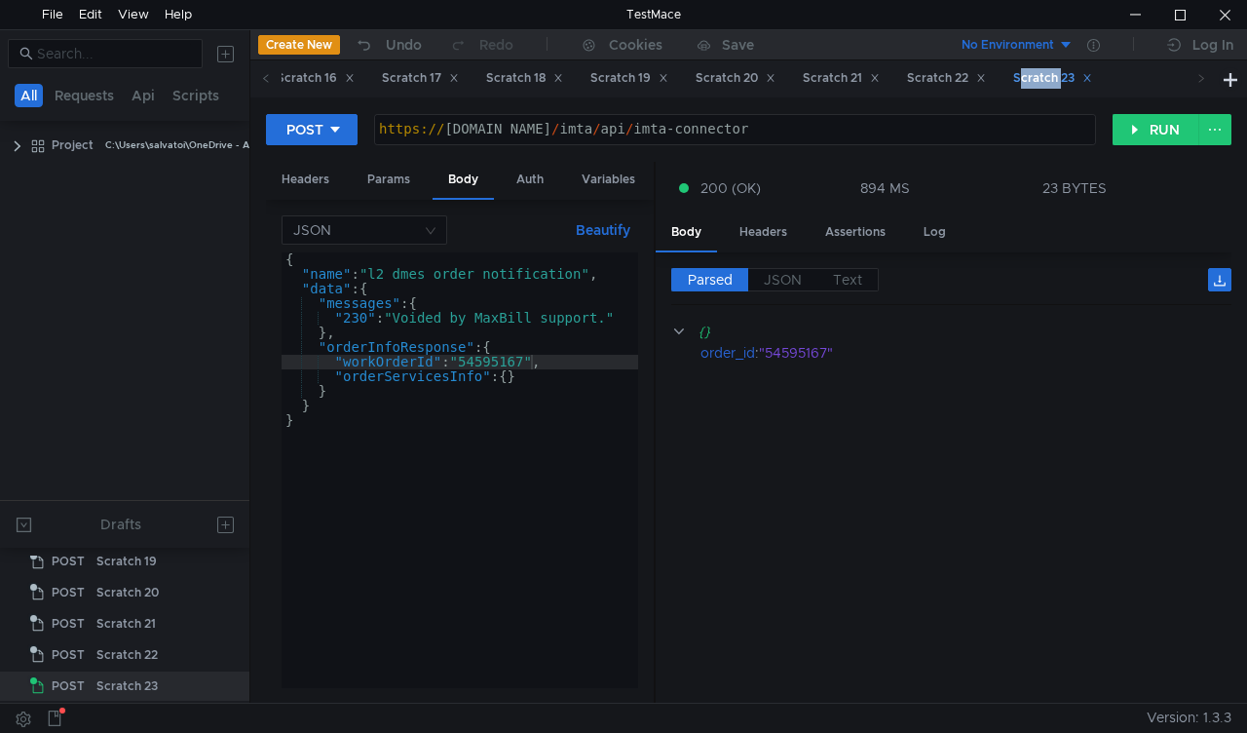
click at [1092, 81] on div "Scratch 23" at bounding box center [1052, 78] width 79 height 20
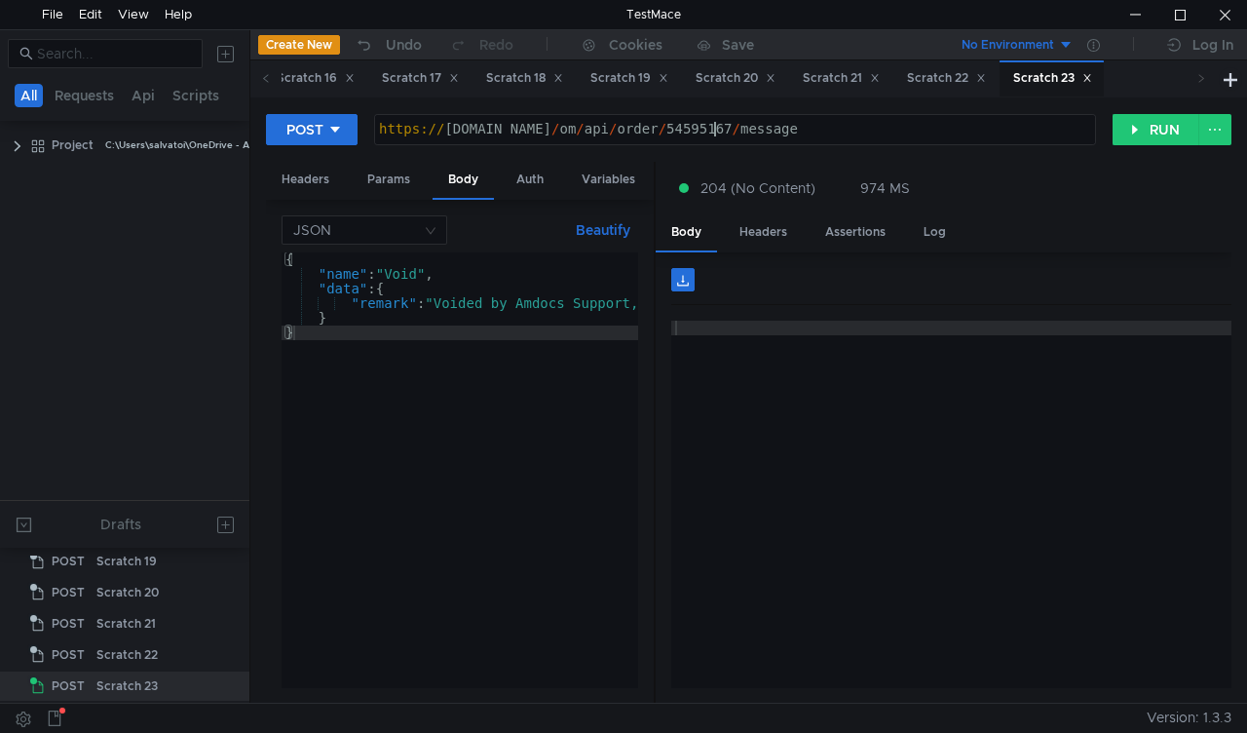
click at [669, 129] on div "https:// mbx.dfni.nl / om / api / order / 54595167 / message" at bounding box center [735, 144] width 720 height 44
paste textarea "255449"
type textarea "[URL][DOMAIN_NAME]"
click at [1152, 133] on button "RUN" at bounding box center [1156, 129] width 87 height 31
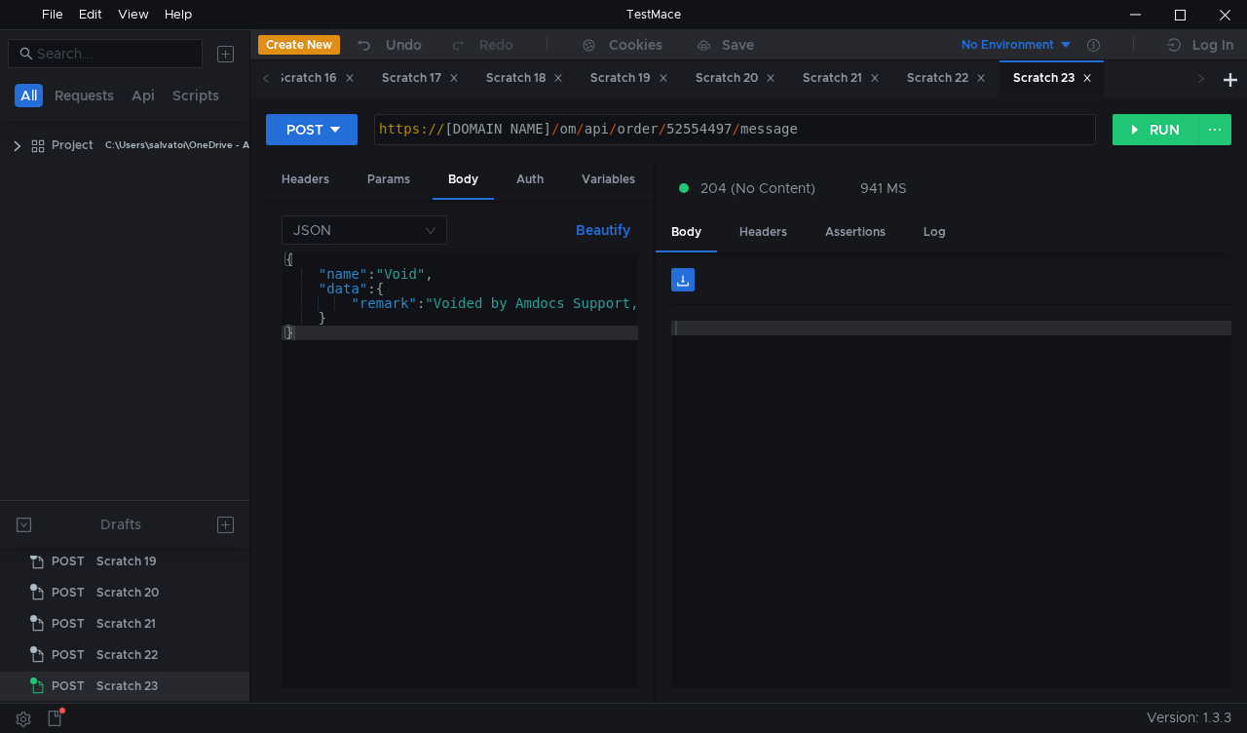
click at [685, 125] on div "https:// mbx.dfni.nl / om / api / order / 52554497 / message" at bounding box center [735, 144] width 720 height 44
paste textarea "771851"
type textarea "https://mbx.dfni.nl/om/api/order/52771851/message"
click at [1150, 136] on button "RUN" at bounding box center [1156, 129] width 87 height 31
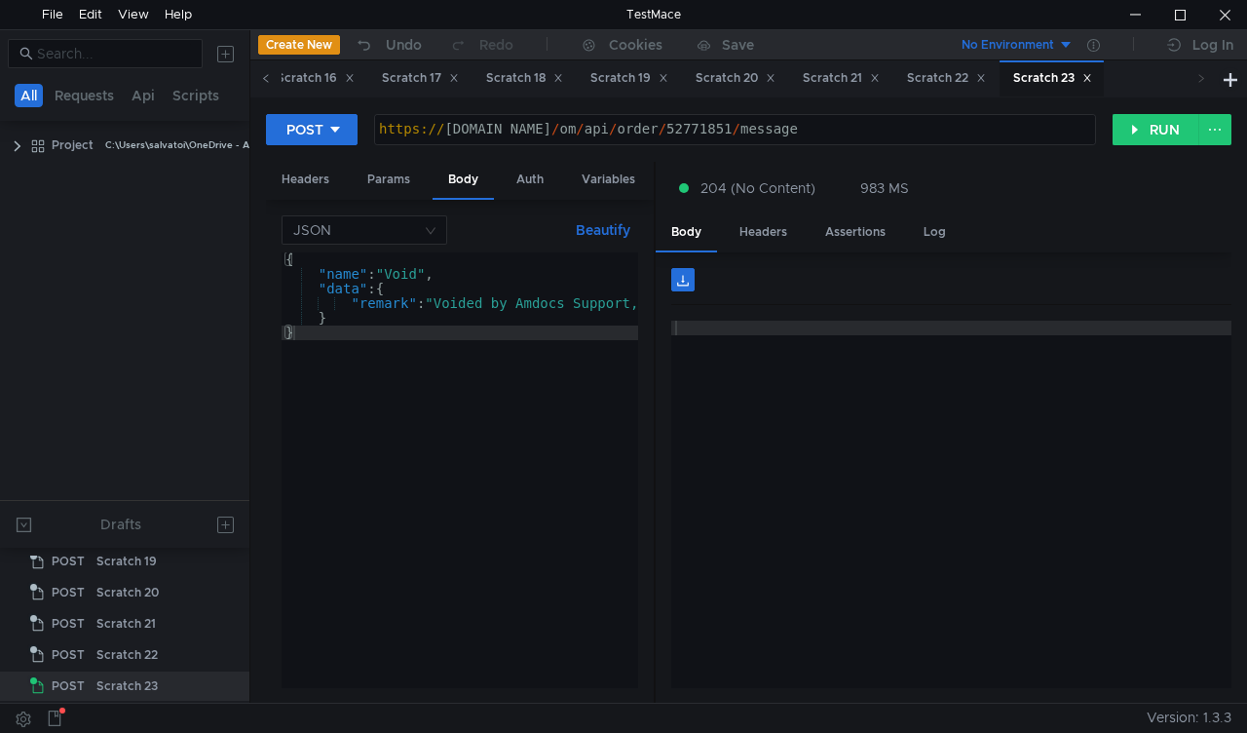
click at [265, 78] on icon at bounding box center [266, 78] width 10 height 10
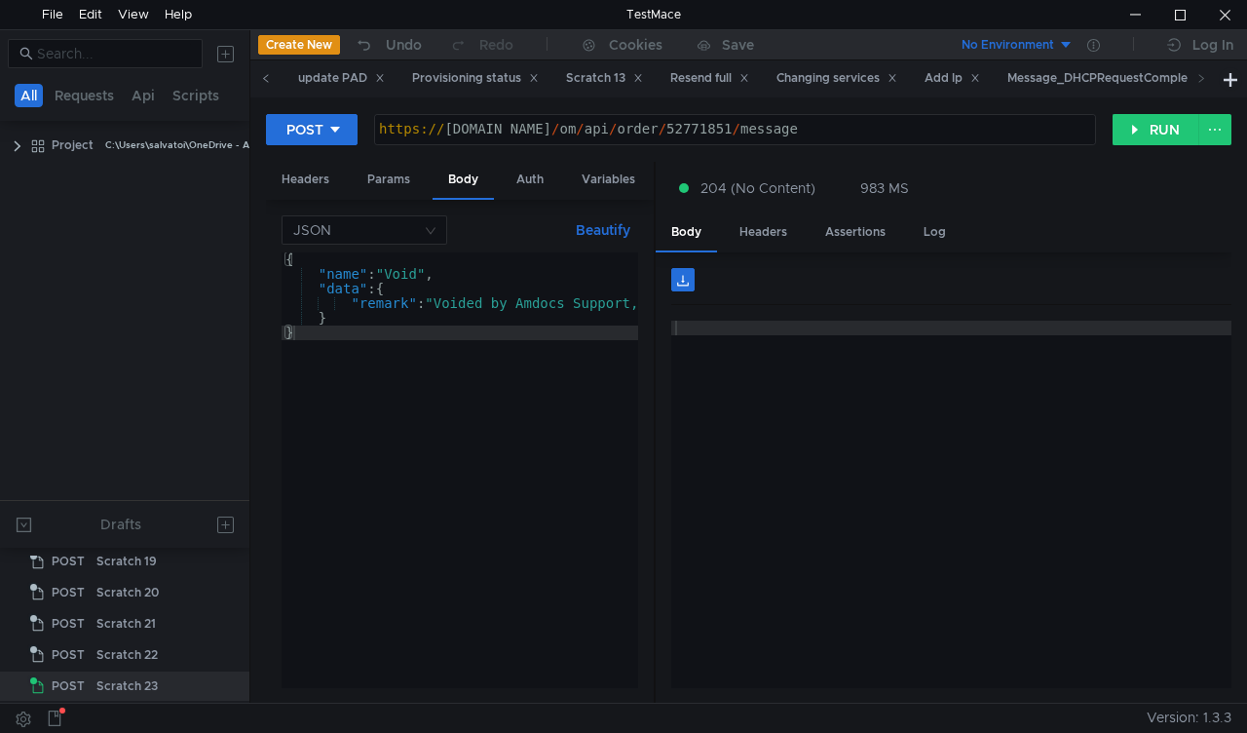
click at [265, 78] on icon at bounding box center [266, 78] width 10 height 10
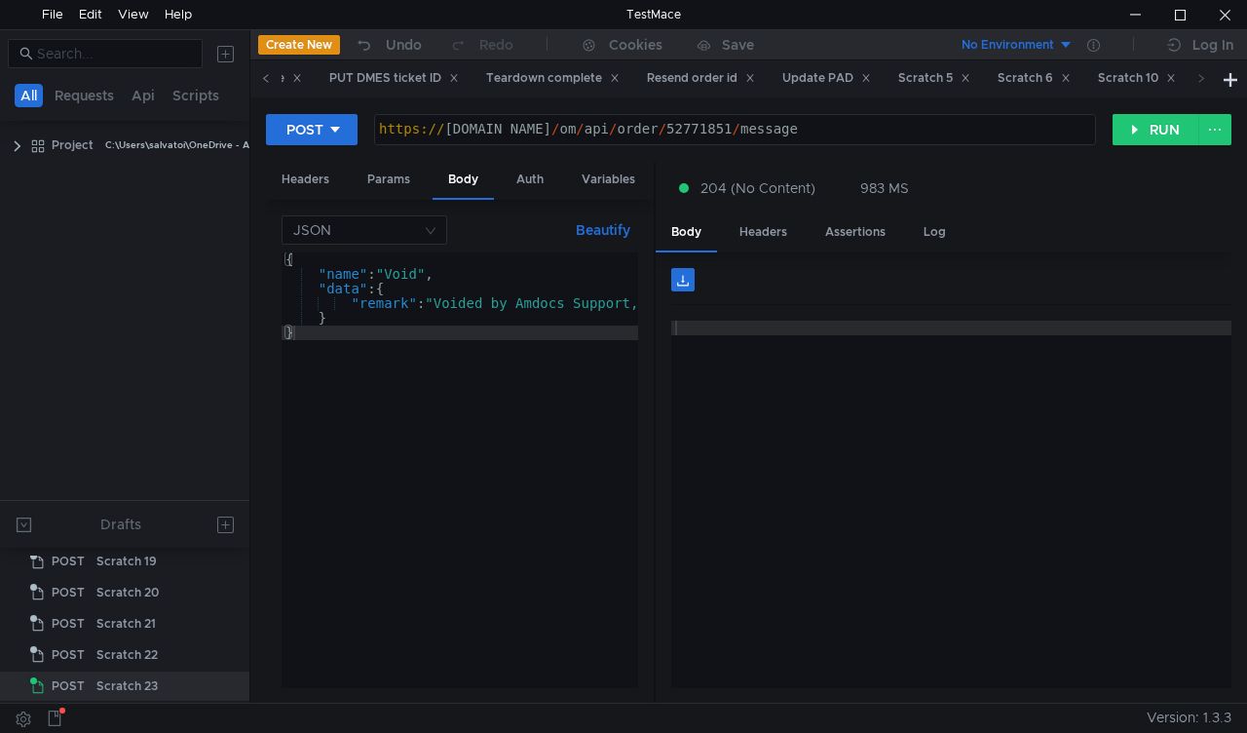
click at [265, 78] on icon at bounding box center [266, 78] width 10 height 10
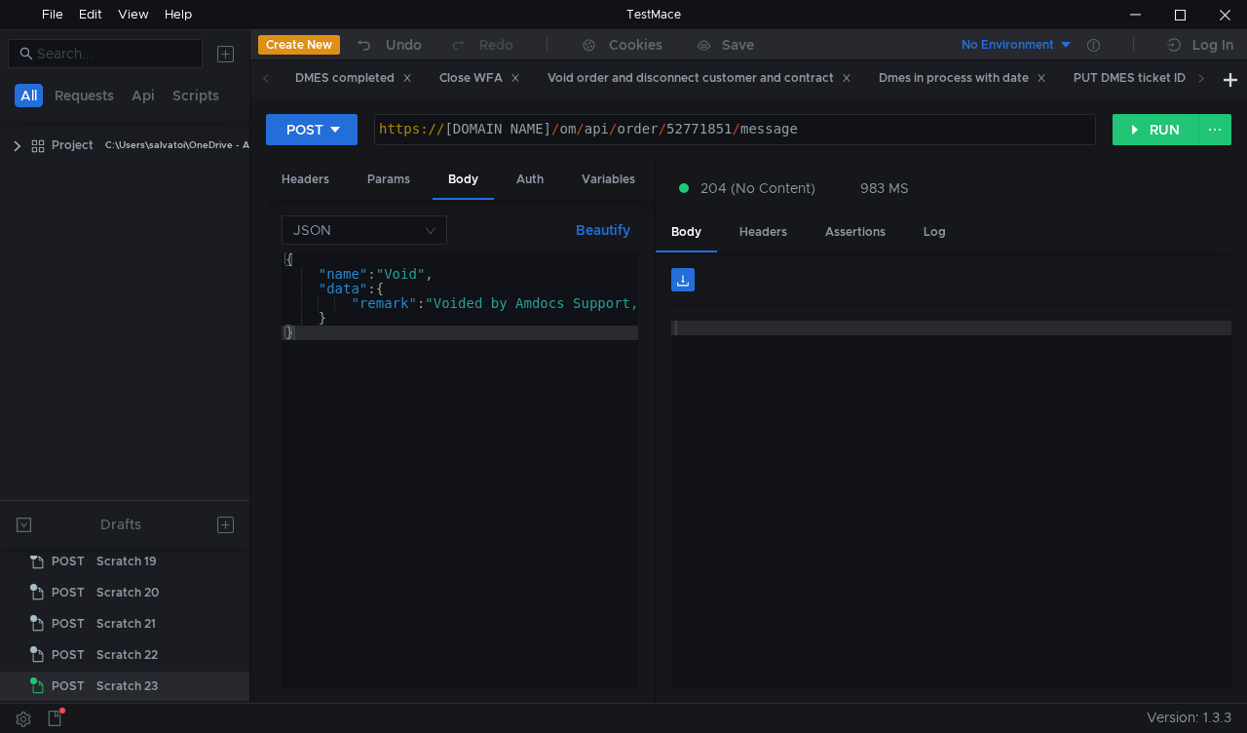
click at [265, 78] on icon at bounding box center [266, 78] width 10 height 10
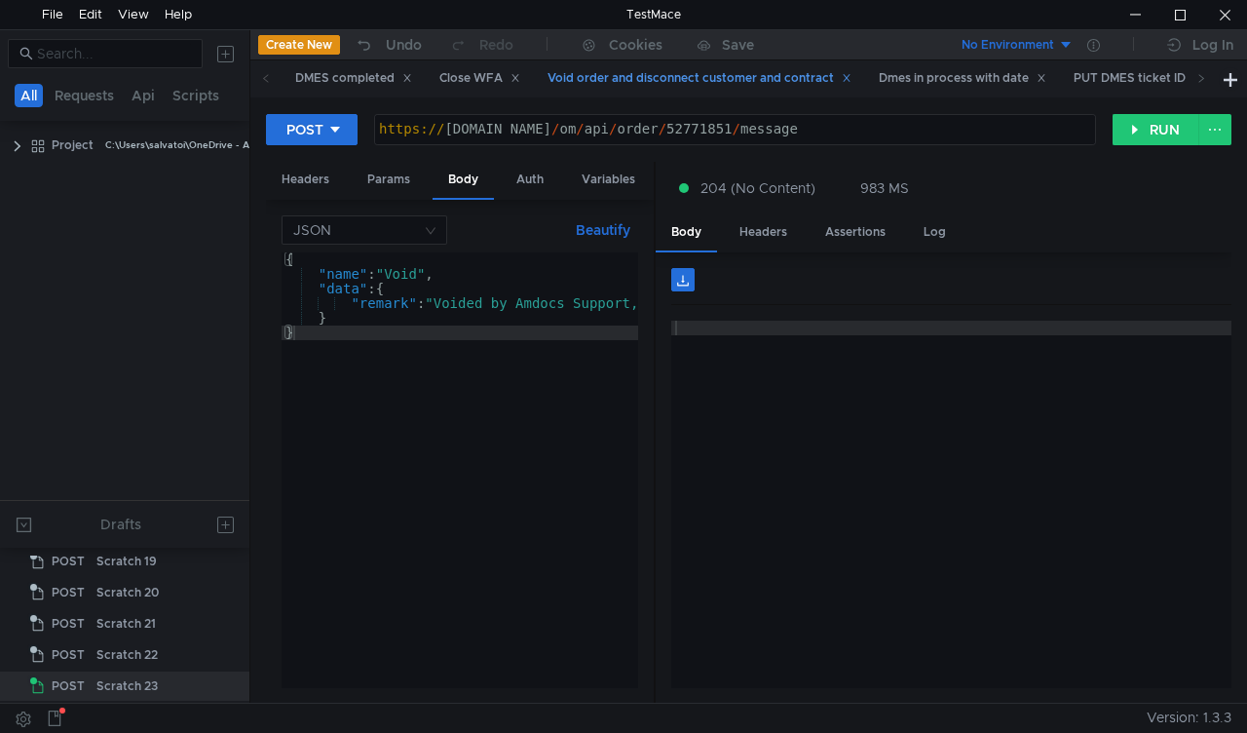
click at [597, 88] on div "Void order and disconnect customer and contract" at bounding box center [700, 78] width 304 height 20
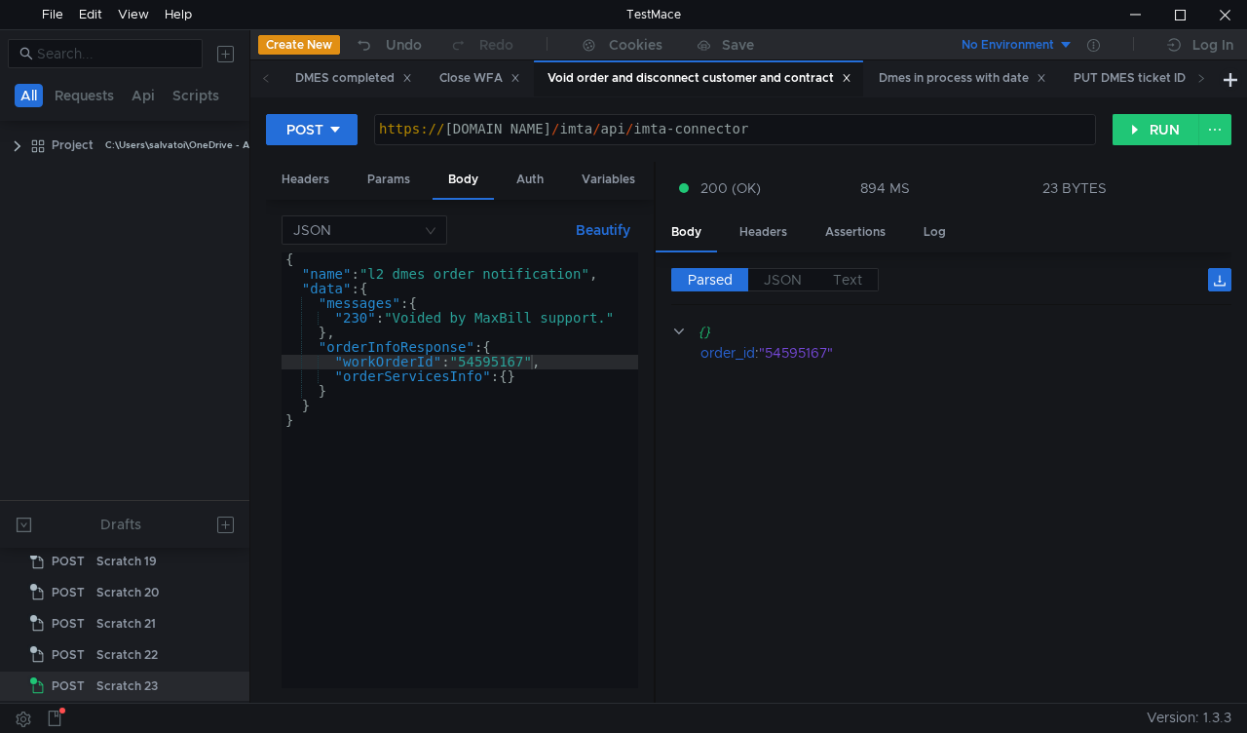
click at [481, 355] on div "{ "name" : "l2_dmes_order_notification" , "data" : { "messages" : { "230" : "Vo…" at bounding box center [460, 484] width 357 height 465
paste textarea "2771851"
click at [1146, 126] on button "RUN" at bounding box center [1156, 129] width 87 height 31
click at [495, 366] on div "{ "name" : "l2_dmes_order_notification" , "data" : { "messages" : { "230" : "Vo…" at bounding box center [460, 484] width 357 height 465
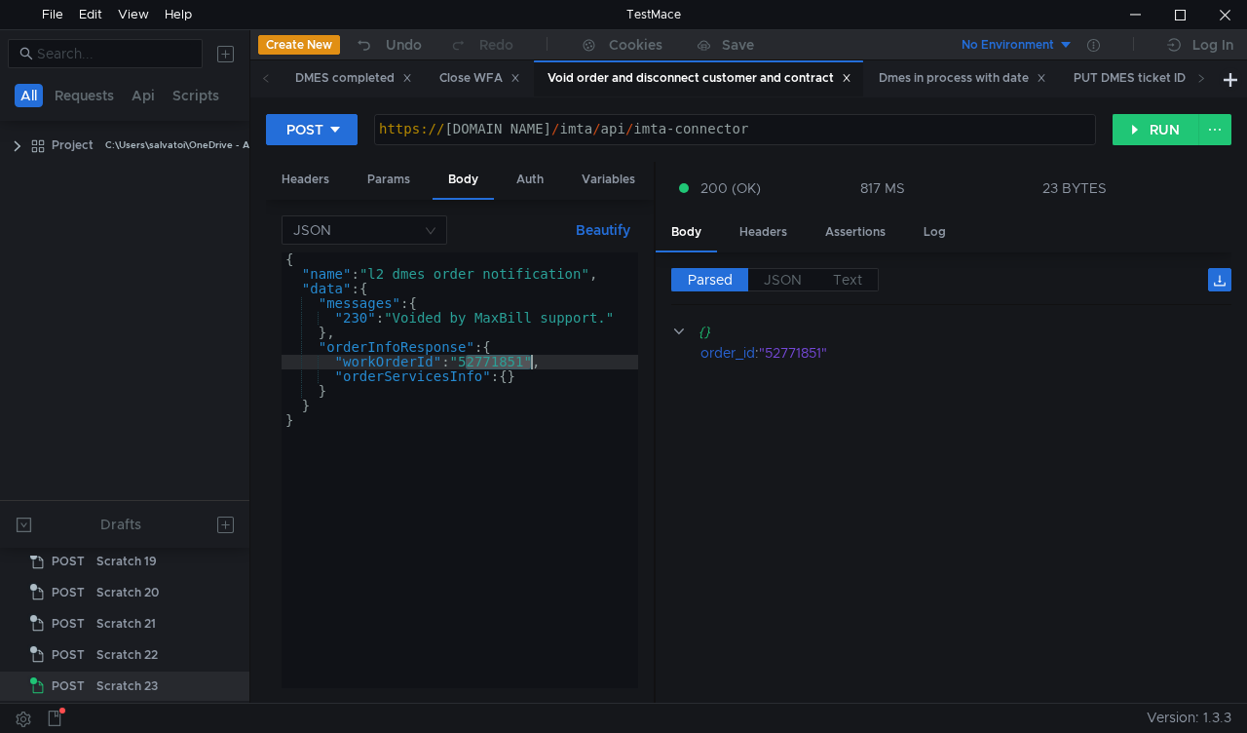
click at [495, 366] on div "{ "name" : "l2_dmes_order_notification" , "data" : { "messages" : { "230" : "Vo…" at bounding box center [460, 484] width 357 height 465
paste textarea "4135833"
type textarea ""workOrderId": "54135833","
click at [1124, 134] on button "RUN" at bounding box center [1156, 129] width 87 height 31
click at [495, 355] on div "{ "name" : "l2_dmes_order_notification" , "data" : { "messages" : { "230" : "Vo…" at bounding box center [460, 484] width 357 height 465
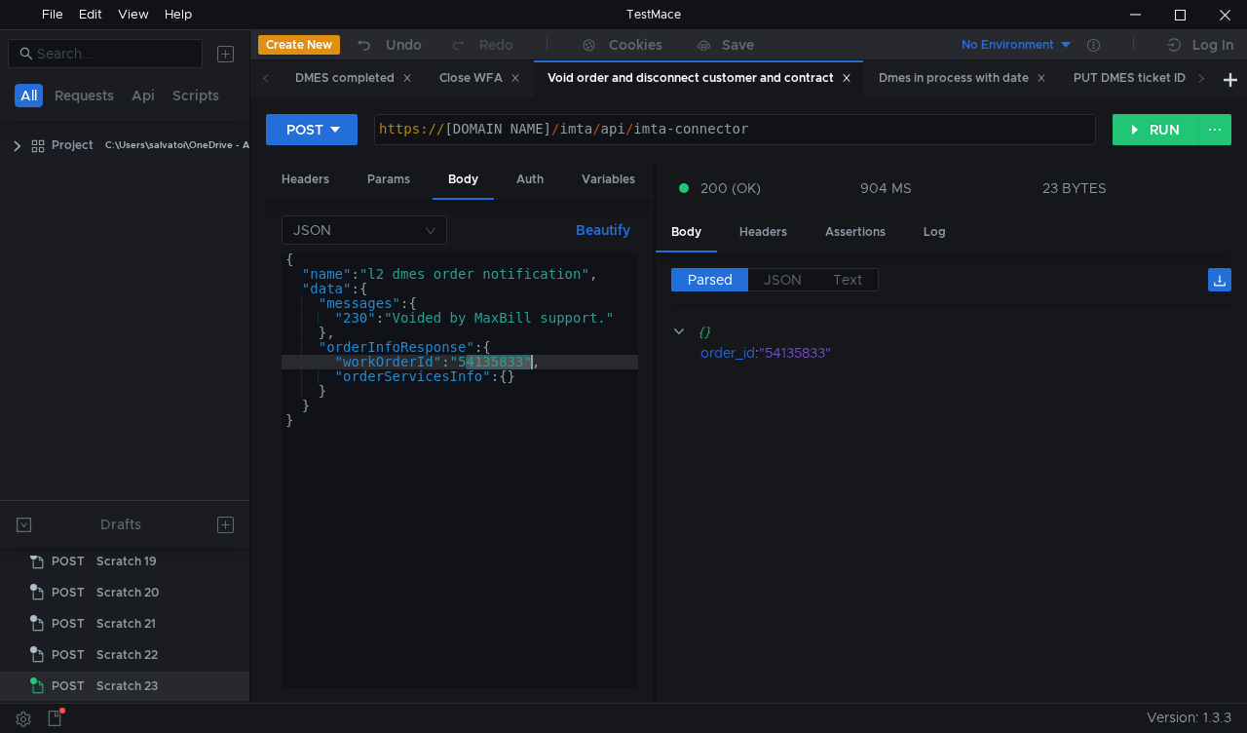
click at [495, 355] on div "{ "name" : "l2_dmes_order_notification" , "data" : { "messages" : { "230" : "Vo…" at bounding box center [460, 484] width 357 height 465
paste textarea "348552"
type textarea ""workOrderId": "54348552","
click at [1137, 131] on button "RUN" at bounding box center [1156, 129] width 87 height 31
click at [506, 357] on div "{ "name" : "l2_dmes_order_notification" , "data" : { "messages" : { "230" : "Vo…" at bounding box center [460, 484] width 357 height 465
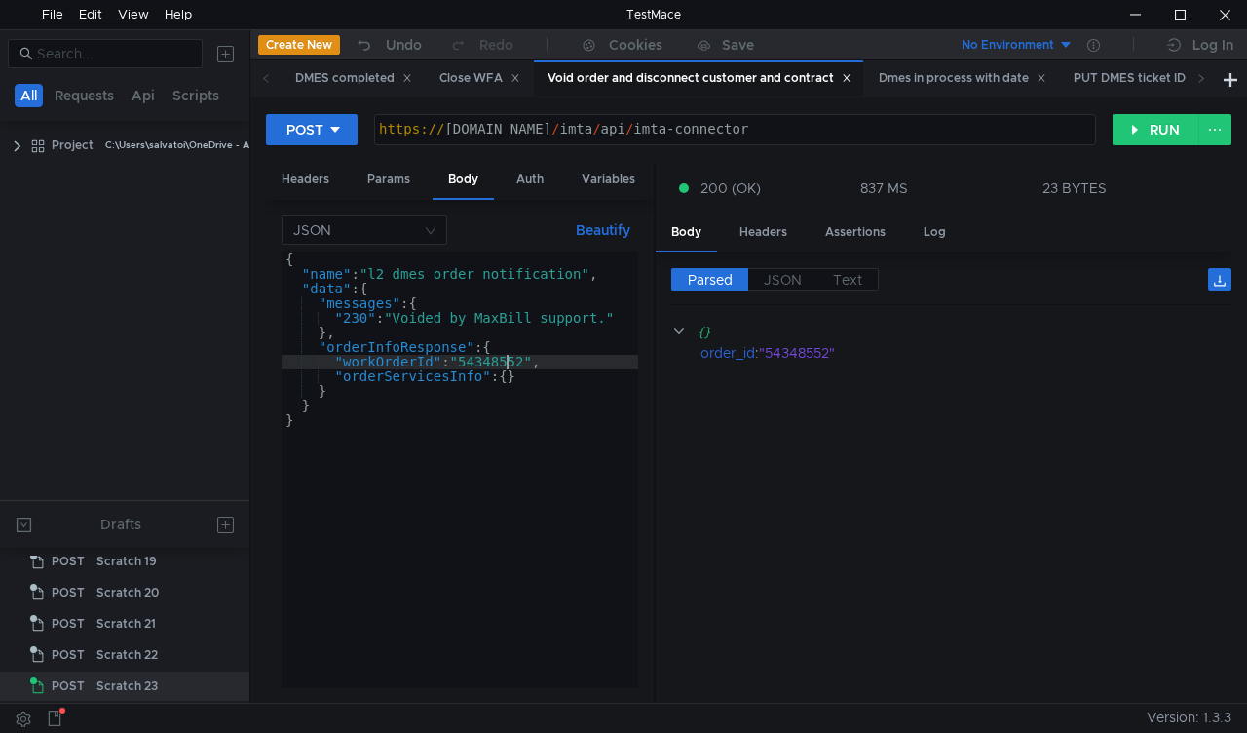
click at [506, 357] on div "{ "name" : "l2_dmes_order_notification" , "data" : { "messages" : { "230" : "Vo…" at bounding box center [460, 484] width 357 height 465
click at [1198, 76] on icon at bounding box center [1201, 78] width 10 height 10
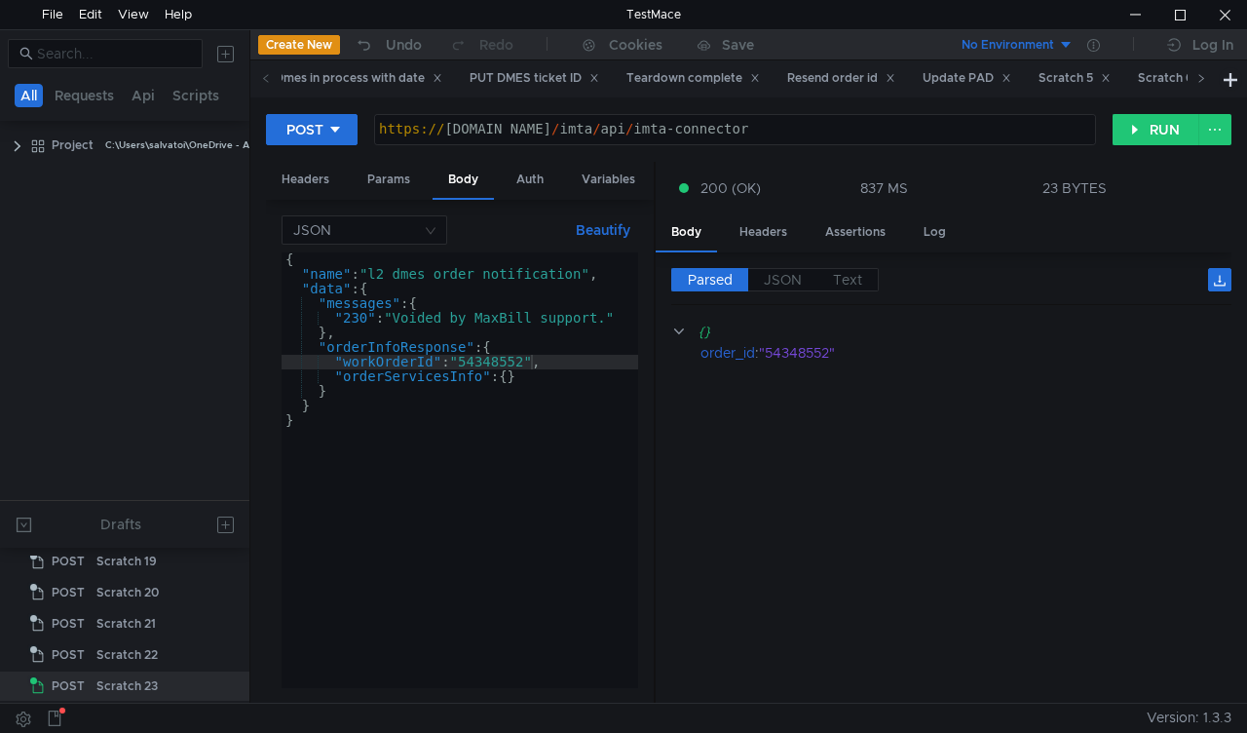
click at [1198, 76] on icon at bounding box center [1201, 78] width 10 height 10
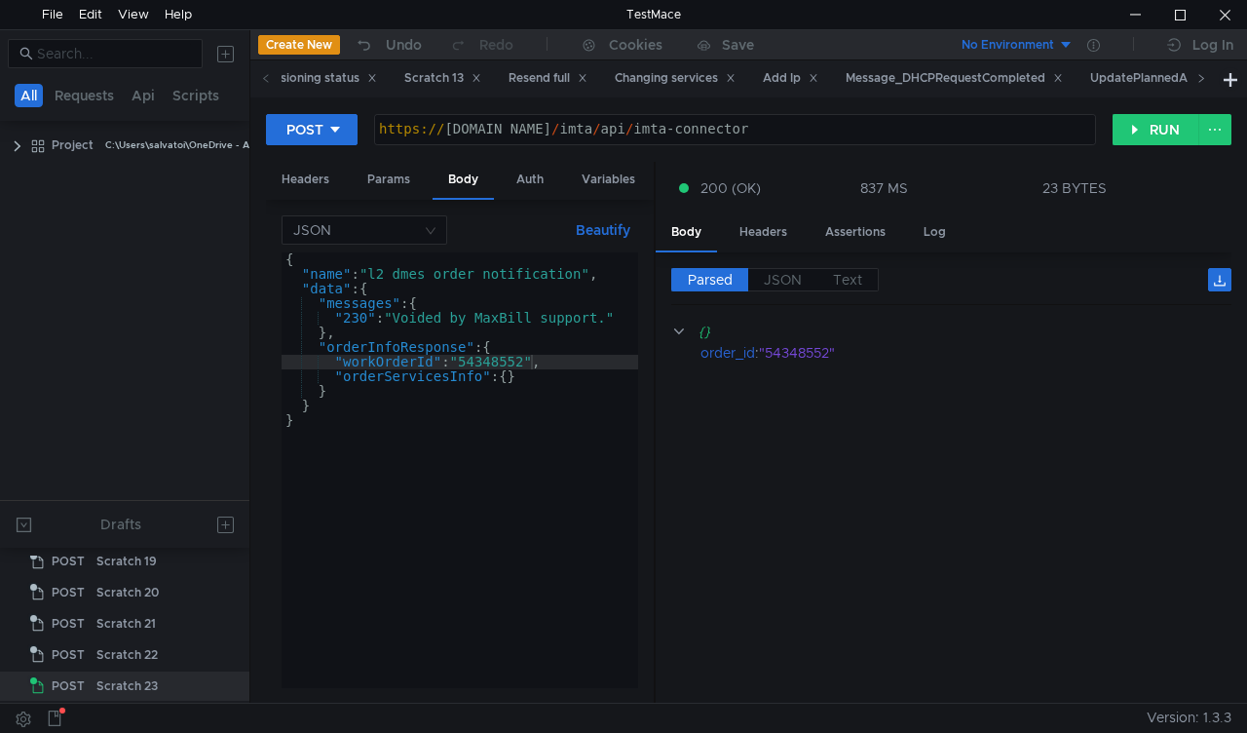
click at [1198, 76] on icon at bounding box center [1201, 78] width 10 height 10
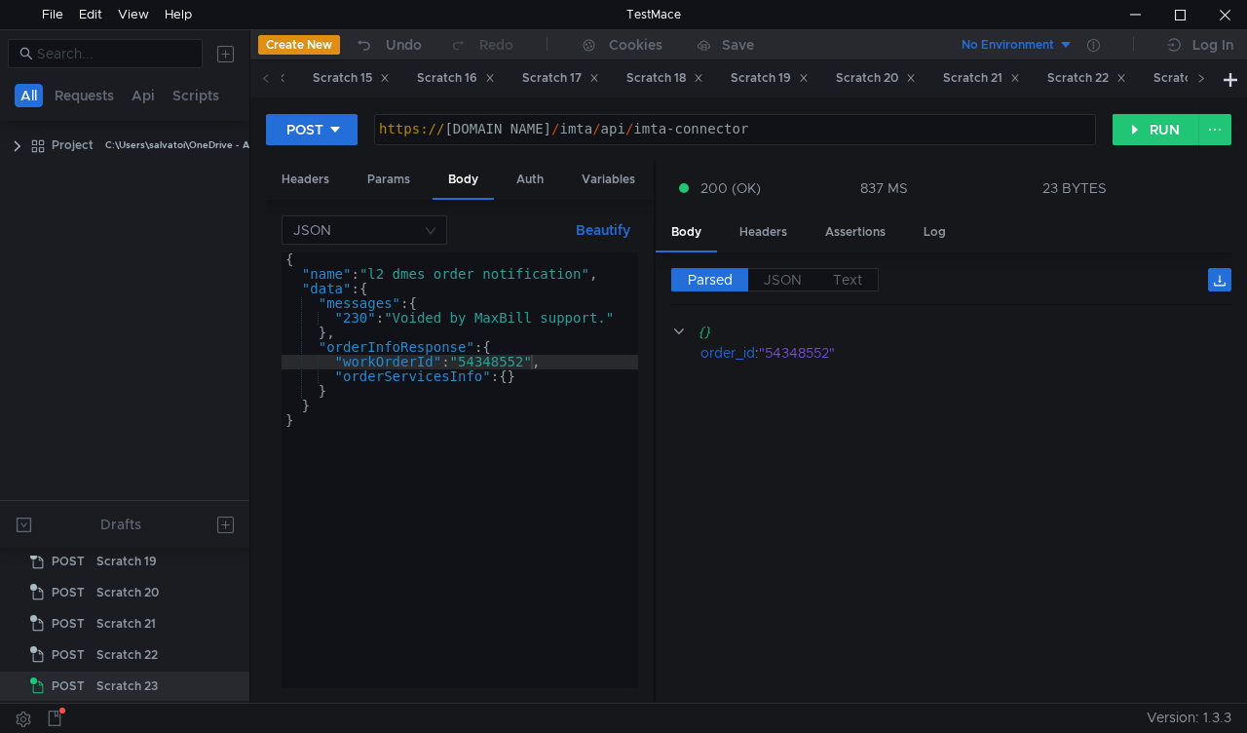
click at [1198, 76] on icon at bounding box center [1201, 78] width 10 height 10
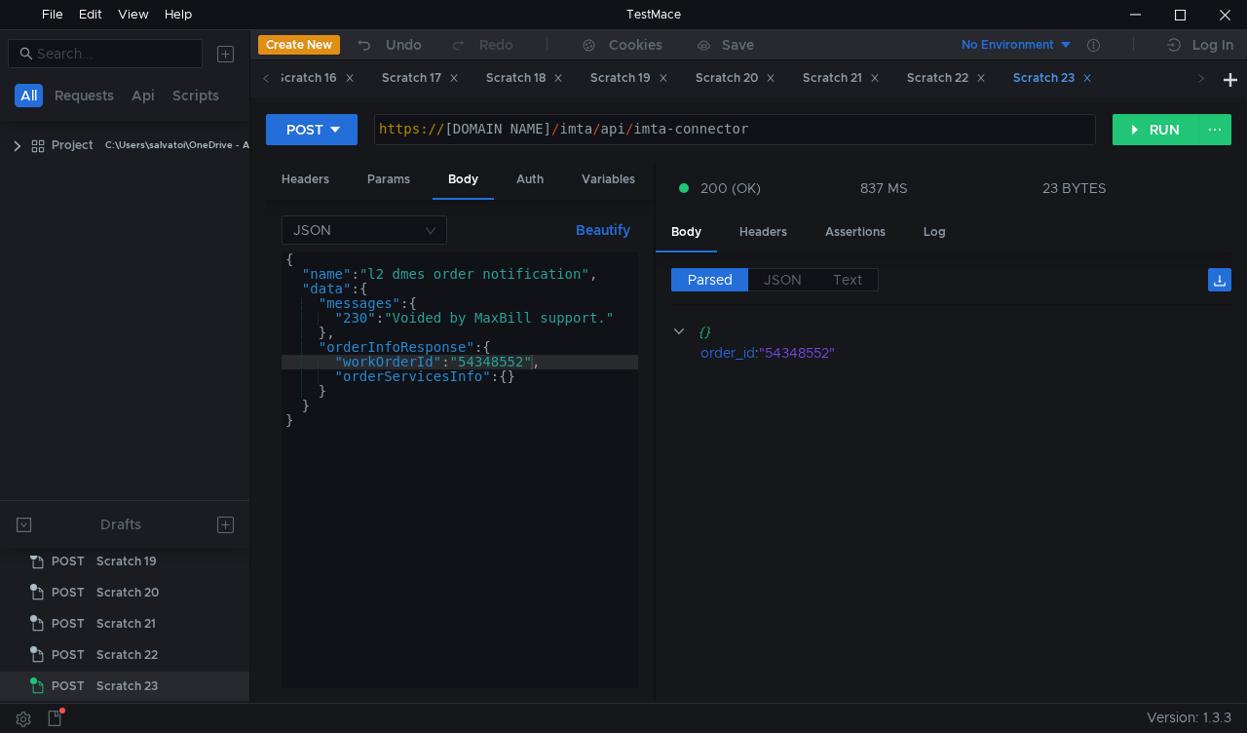
click at [1092, 74] on div "Scratch 23" at bounding box center [1052, 78] width 79 height 20
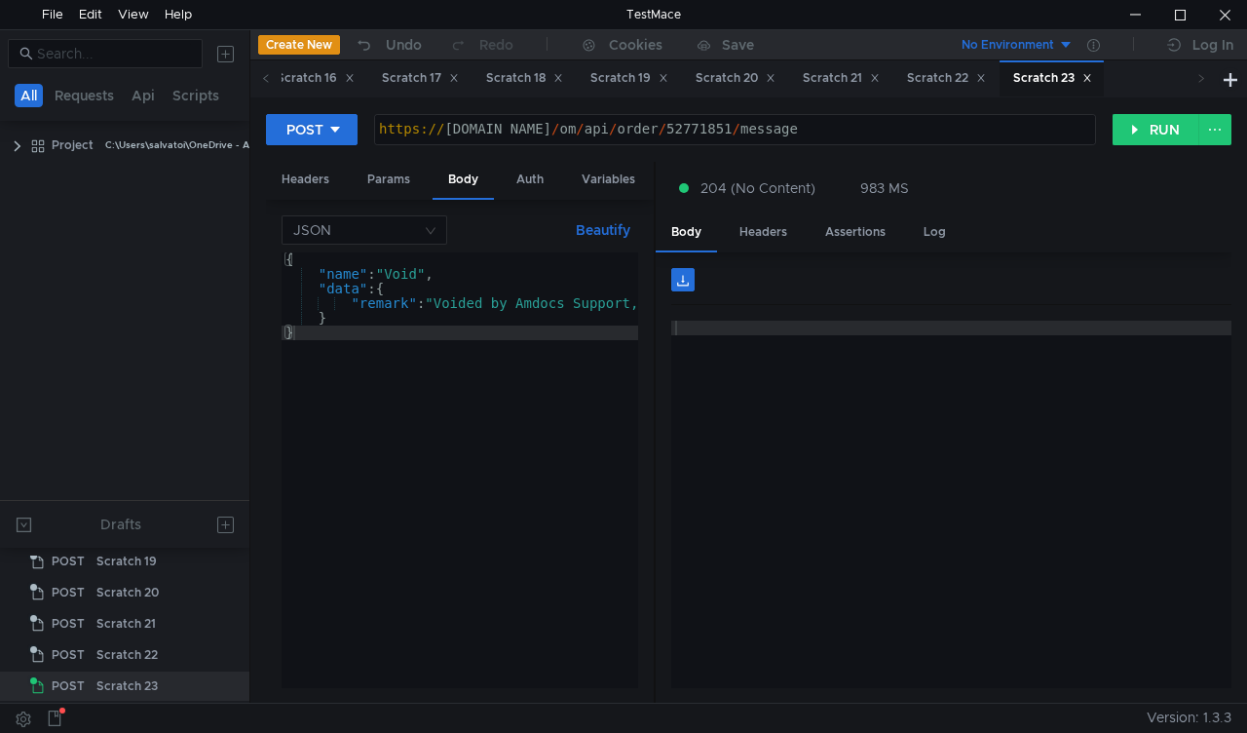
click at [681, 125] on div "https:// mbx.dfni.nl / om / api / order / 52771851 / message" at bounding box center [735, 144] width 720 height 44
paste textarea "4348552"
click at [1138, 137] on button "RUN" at bounding box center [1156, 129] width 87 height 31
click at [695, 129] on div "https:// mbx.dfni.nl / om / api / order / 54348552 / message" at bounding box center [735, 144] width 720 height 44
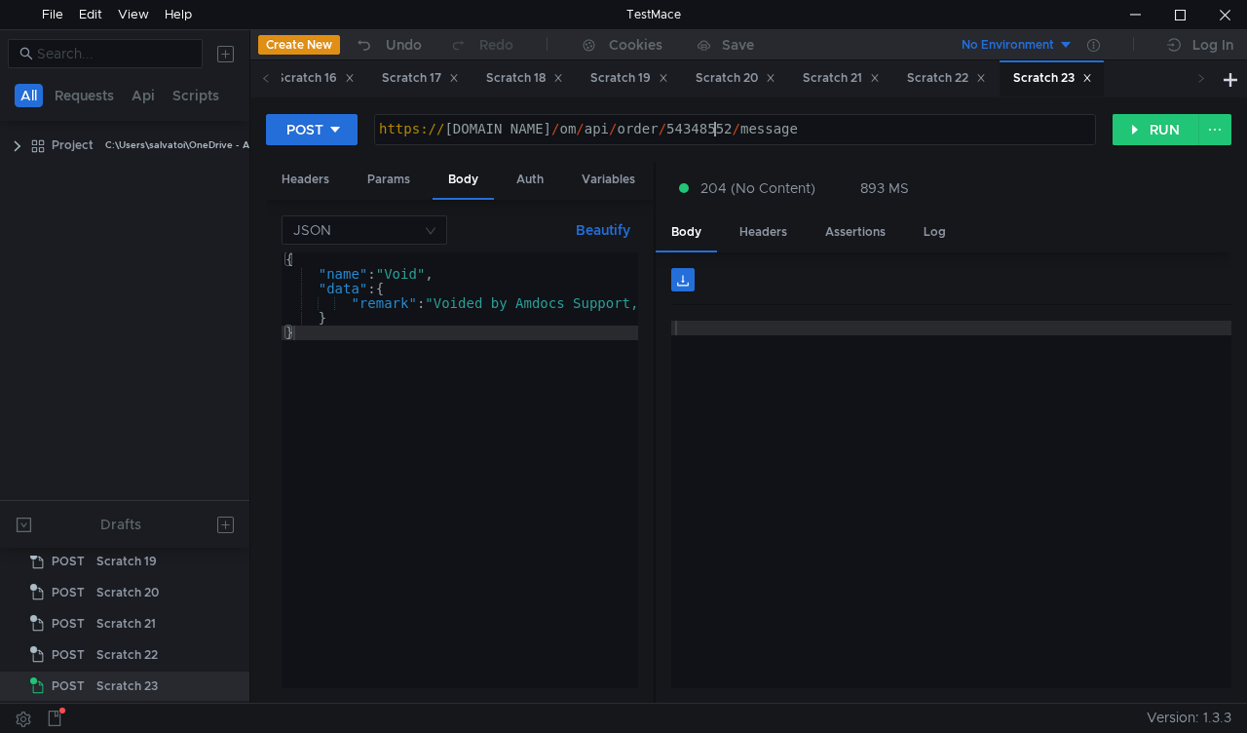
click at [695, 129] on div "https:// mbx.dfni.nl / om / api / order / 54348552 / message" at bounding box center [735, 144] width 720 height 44
paste textarea "135833"
type textarea "https://mbx.dfni.nl/om/api/order/54135833/message"
click at [1167, 111] on div "POST https://mbx.dfni.nl/om/api/order/54135833/message https:// mbx.dfni.nl / o…" at bounding box center [748, 399] width 997 height 605
click at [1148, 133] on button "RUN" at bounding box center [1156, 129] width 87 height 31
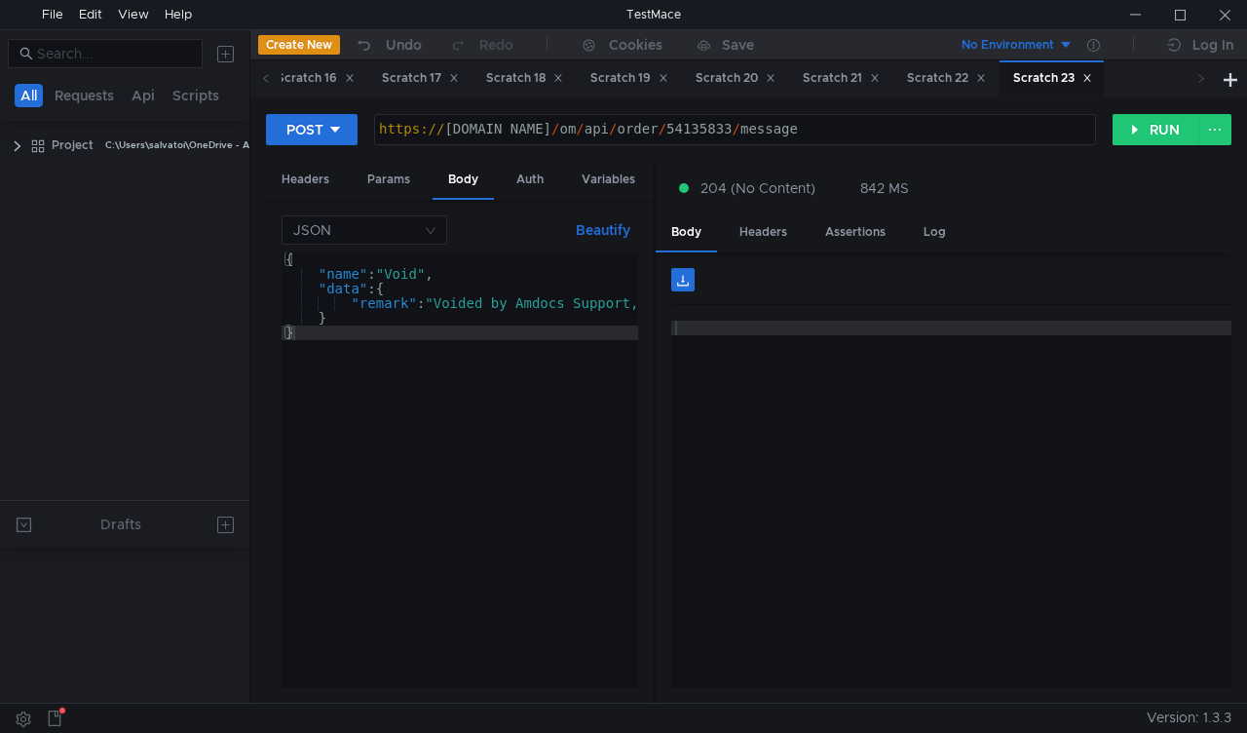
scroll to position [704, 0]
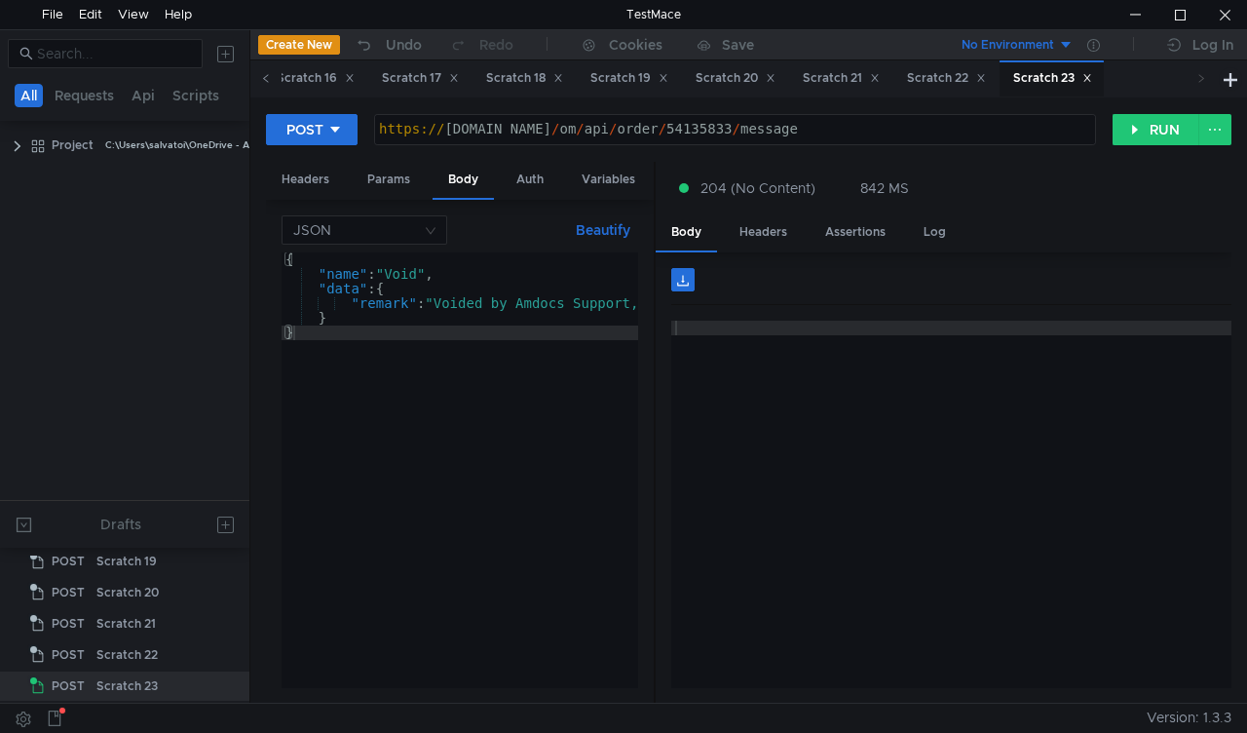
click at [267, 82] on icon at bounding box center [265, 78] width 5 height 8
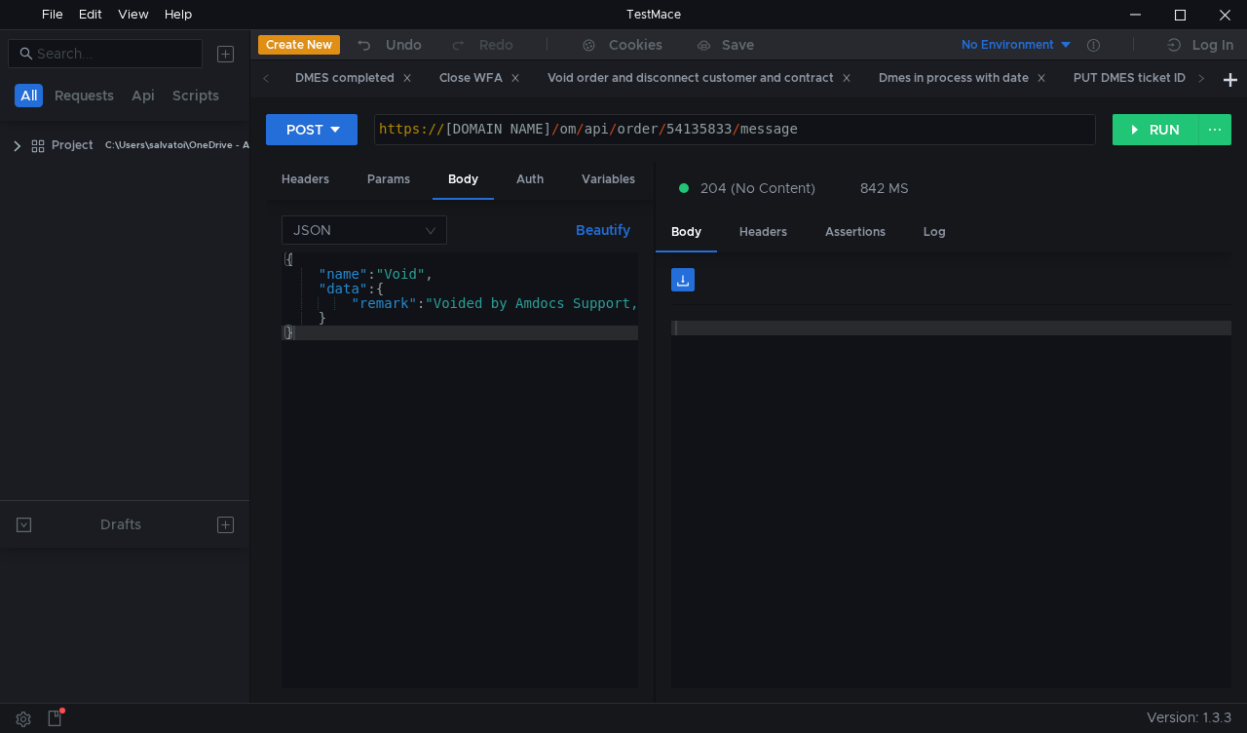
click at [267, 82] on icon at bounding box center [266, 78] width 10 height 10
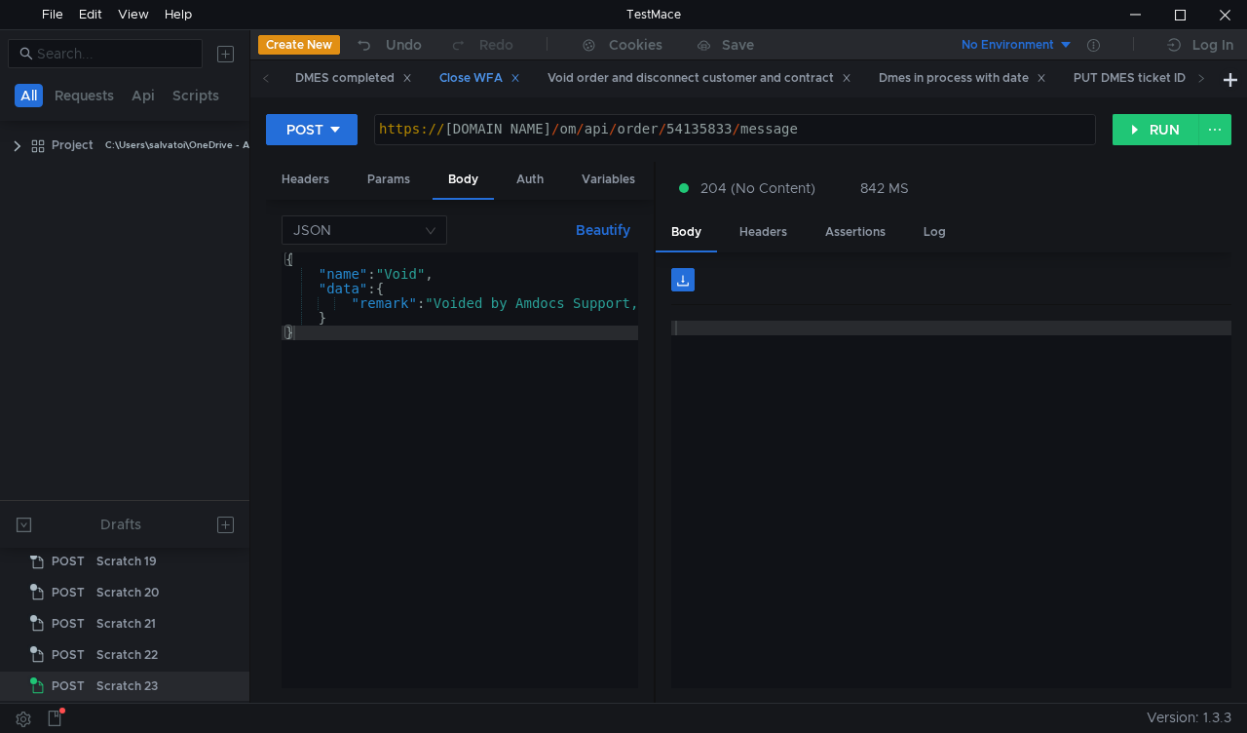
click at [463, 78] on div "Close WFA" at bounding box center [479, 78] width 81 height 20
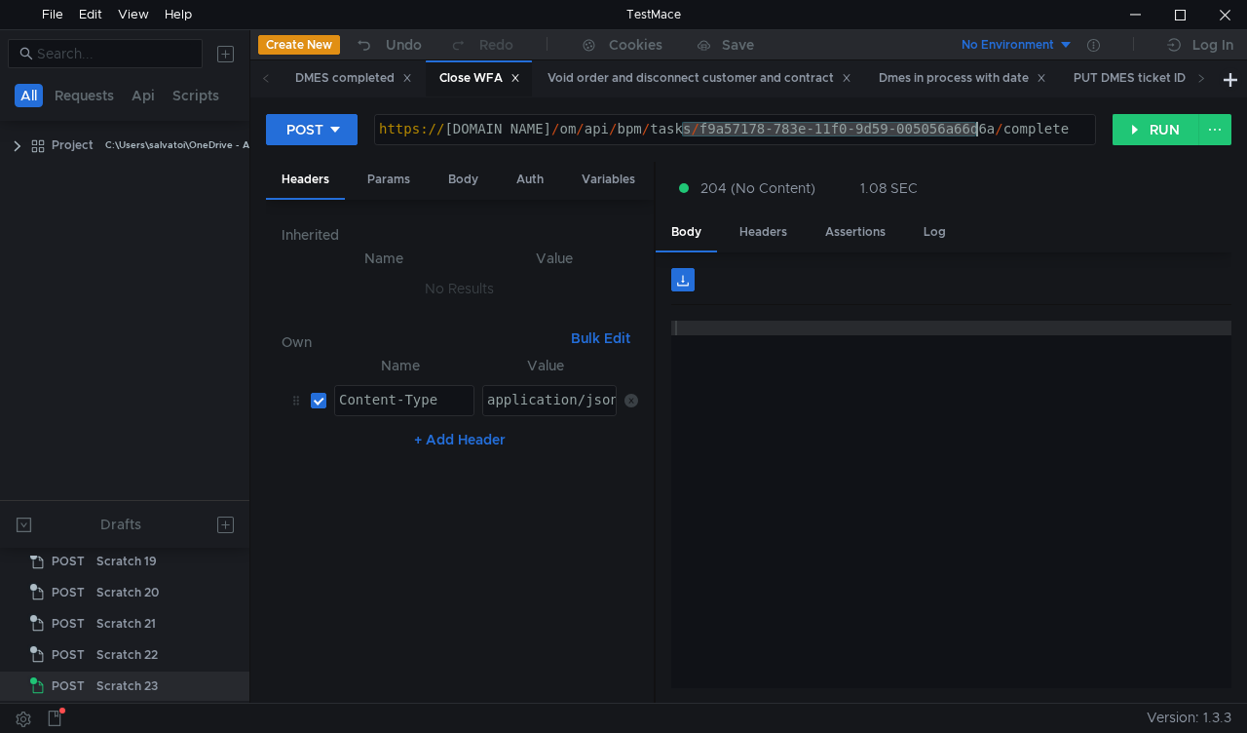
drag, startPoint x: 691, startPoint y: 129, endPoint x: 1013, endPoint y: 161, distance: 324.1
click at [974, 127] on div "https:// [DOMAIN_NAME] / om / api / bpm / tasks / f9a57178-783e-11f0-9d59-00505…" at bounding box center [735, 144] width 720 height 44
paste textarea "56ddcd09-783d-11f0-b459-005056a6d44f"
click at [1132, 124] on button "RUN" at bounding box center [1156, 129] width 87 height 31
drag, startPoint x: 684, startPoint y: 124, endPoint x: 976, endPoint y: 122, distance: 292.3
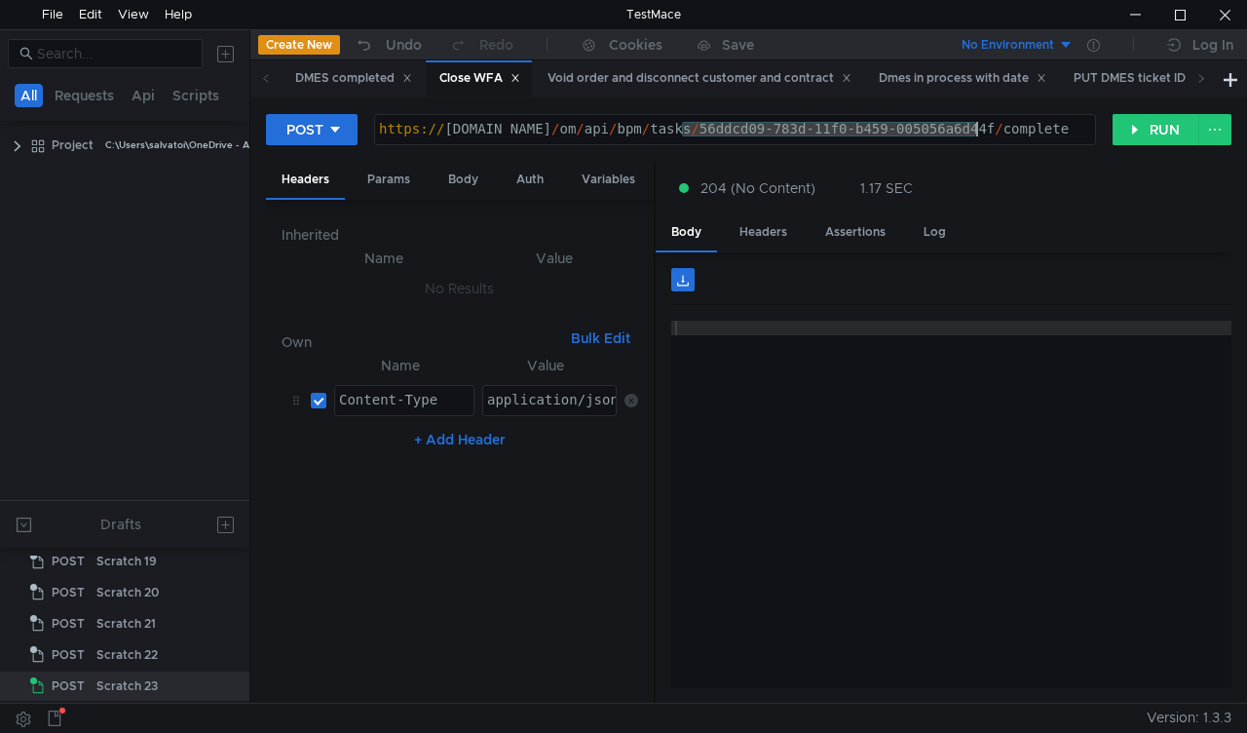
click at [976, 122] on div "https:// mbx.dfni.nl / om / api / bpm / tasks / 56ddcd09-783d-11f0-b459-005056a…" at bounding box center [735, 144] width 720 height 44
paste textarea "881a301b-785b-11f0-9d59-005056a66d6a"
click at [1138, 123] on button "RUN" at bounding box center [1156, 129] width 87 height 31
drag, startPoint x: 682, startPoint y: 129, endPoint x: 975, endPoint y: 131, distance: 293.3
click at [975, 131] on div "https:// mbx.dfni.nl / om / api / bpm / tasks / 881a301b-785b-11f0-9d59-005056a…" at bounding box center [735, 144] width 720 height 44
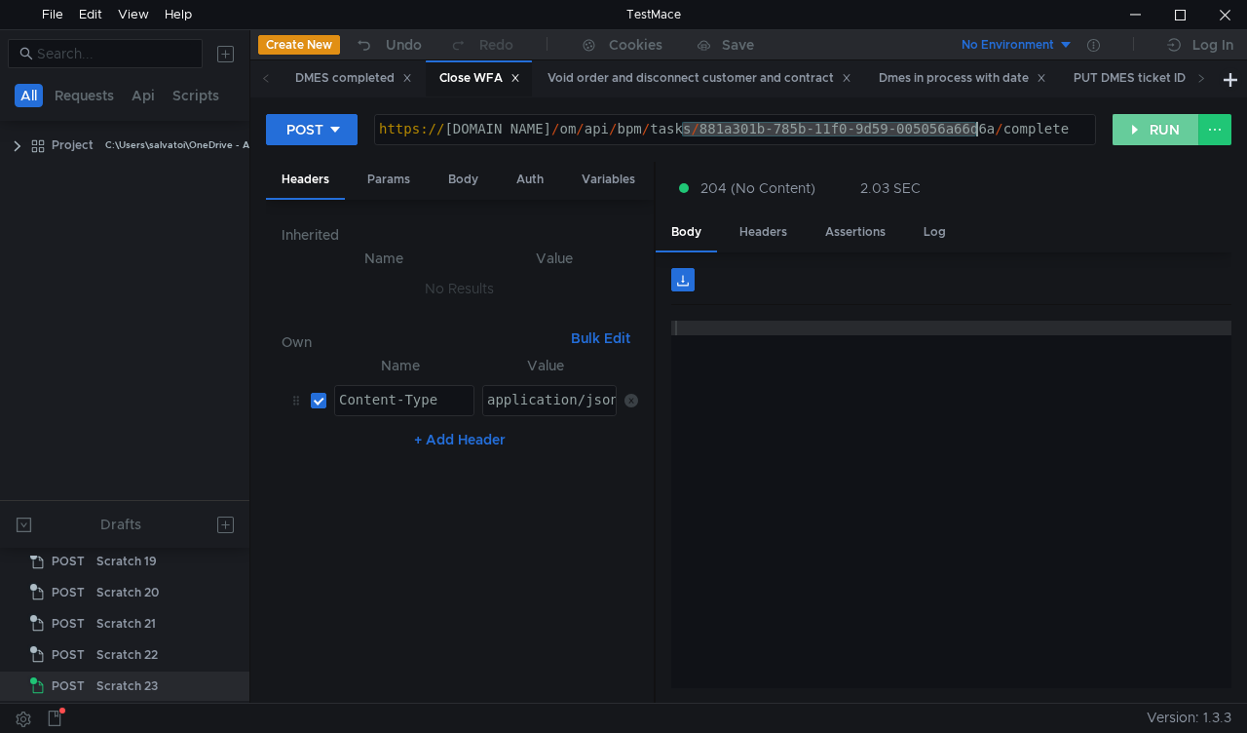
paste textarea "275ebdc0-785c"
type textarea "https://mbx.dfni.nl/om/api/bpm/tasks/275ebdc0-785c-11f0-9d59-005056a66d6a/compl…"
click at [1133, 130] on button "RUN" at bounding box center [1156, 129] width 87 height 31
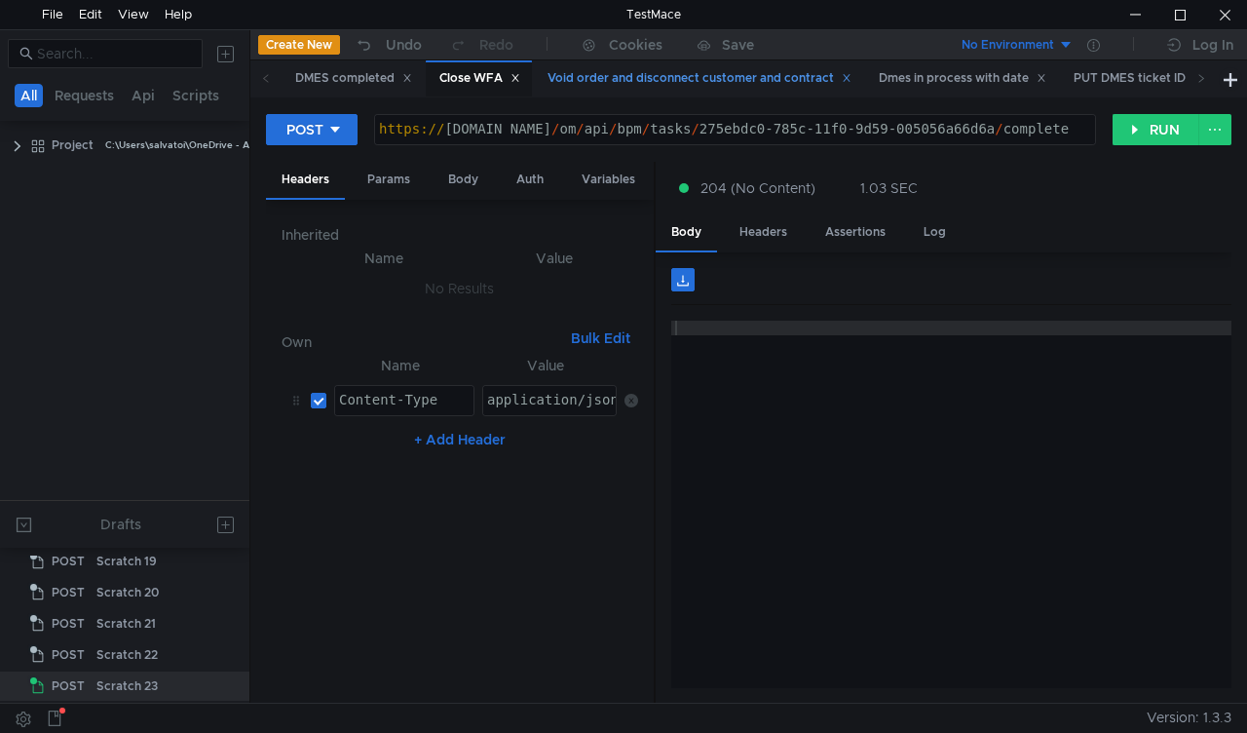
click at [707, 80] on div "Void order and disconnect customer and contract" at bounding box center [700, 78] width 304 height 20
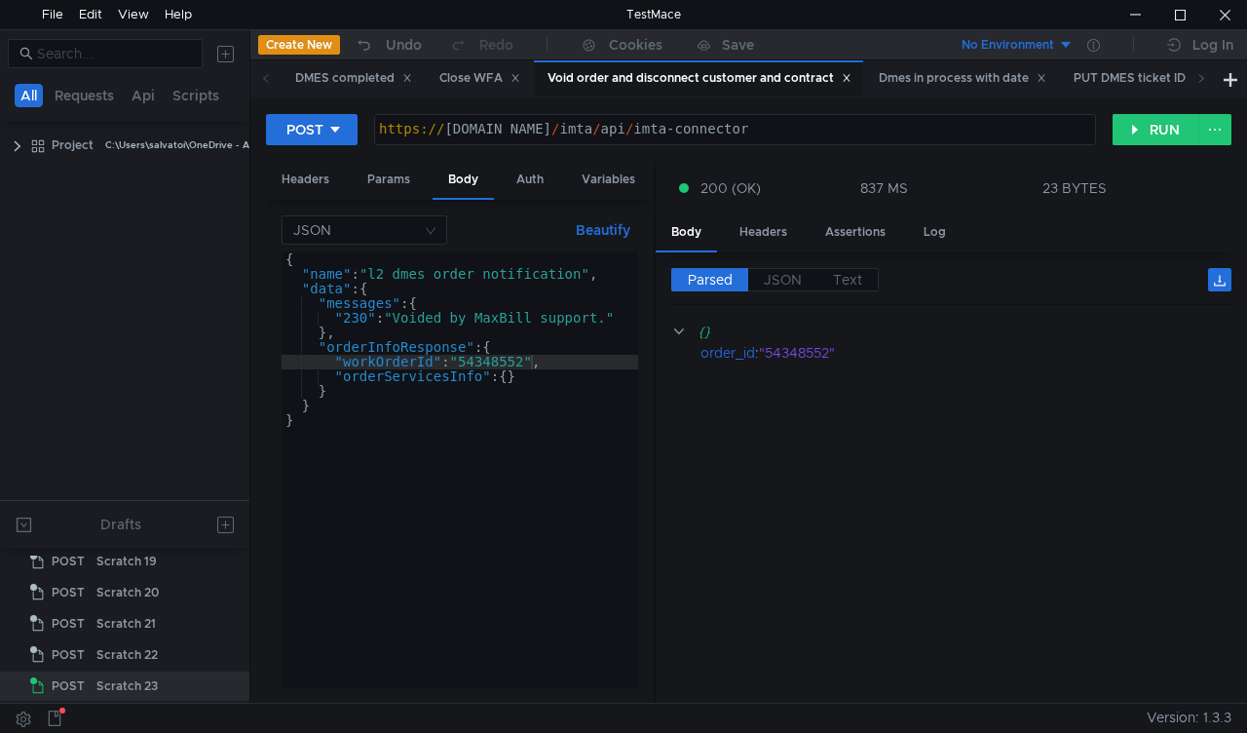
click at [507, 358] on div "{ "name" : "l2_dmes_order_notification" , "data" : { "messages" : { "230" : "Vo…" at bounding box center [460, 484] width 357 height 465
paste textarea "722565"
type textarea ""workOrderId": "54722565","
click at [1140, 129] on button "RUN" at bounding box center [1156, 129] width 87 height 31
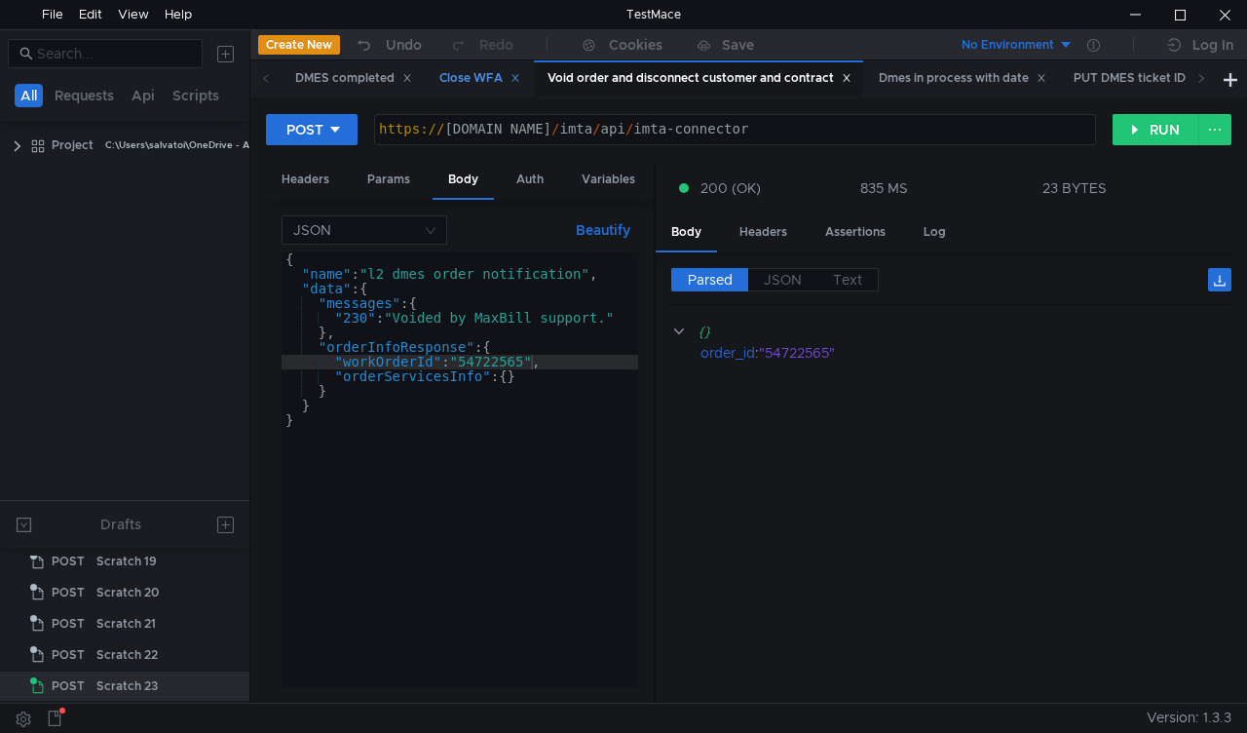
click at [486, 79] on div "Close WFA" at bounding box center [479, 78] width 81 height 20
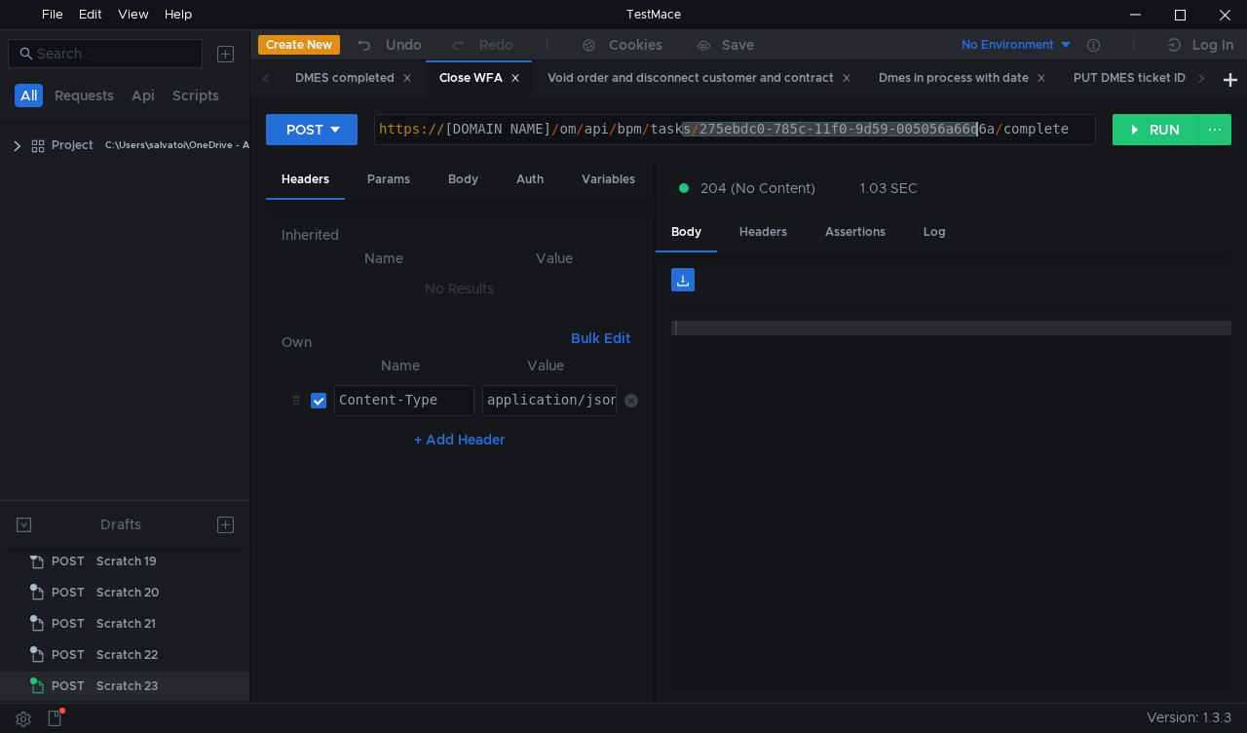
drag, startPoint x: 684, startPoint y: 129, endPoint x: 978, endPoint y: 127, distance: 294.3
click at [978, 127] on div "https:// mbx.dfni.nl / om / api / bpm / tasks / 275ebdc0-785c-11f0-9d59-005056a…" at bounding box center [735, 144] width 720 height 44
paste textarea "0593c38-7849-11f0-bdde-005056a64e09"
type textarea "[URL][DOMAIN_NAME]"
click at [1142, 134] on button "RUN" at bounding box center [1156, 129] width 87 height 31
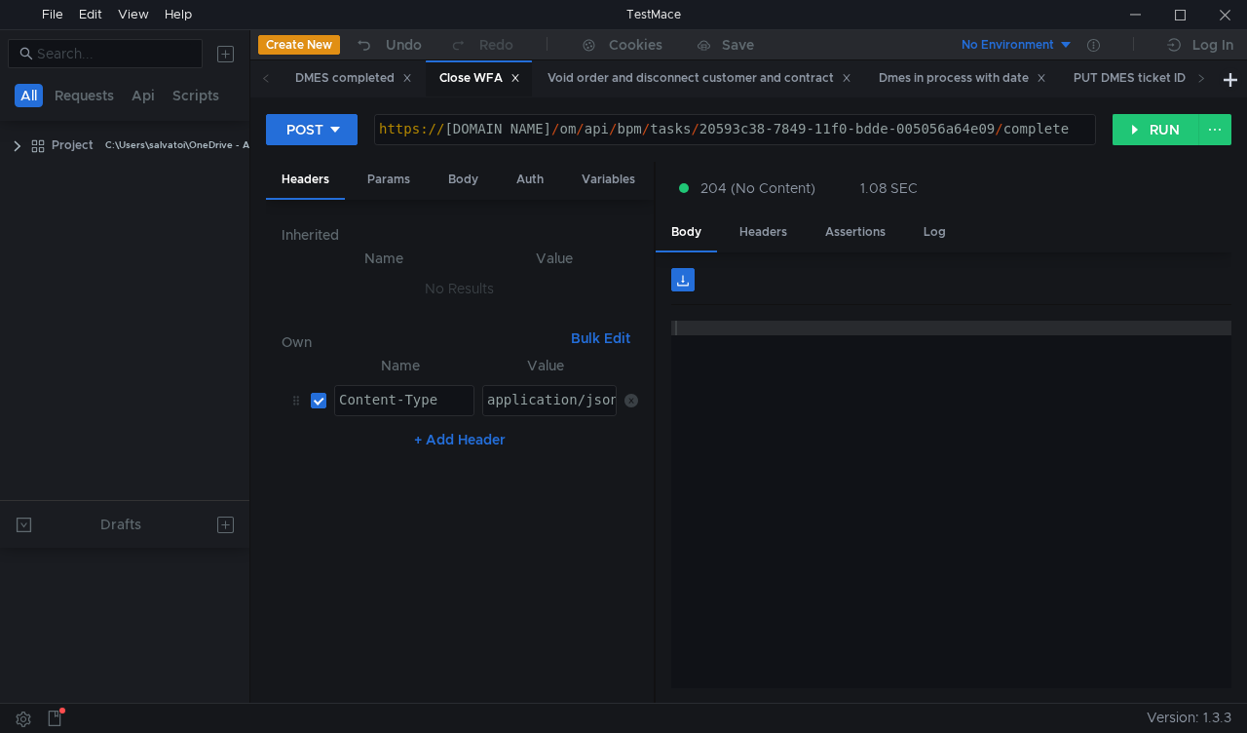
scroll to position [704, 0]
